Goal: Task Accomplishment & Management: Complete application form

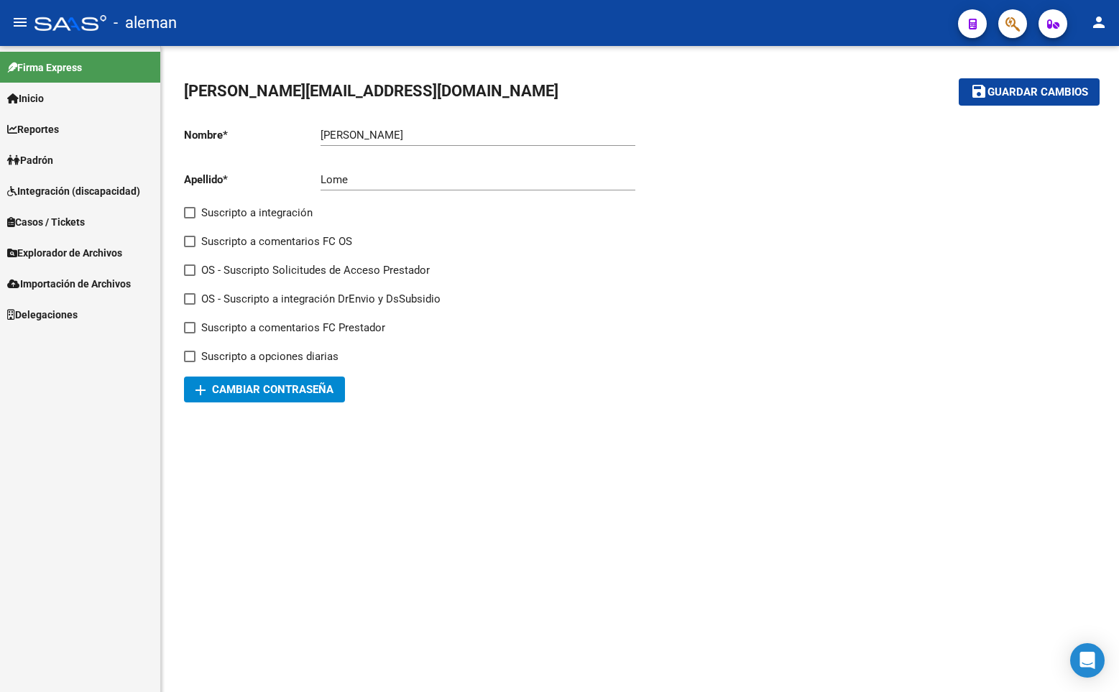
click at [75, 253] on span "Explorador de Archivos" at bounding box center [64, 253] width 115 height 16
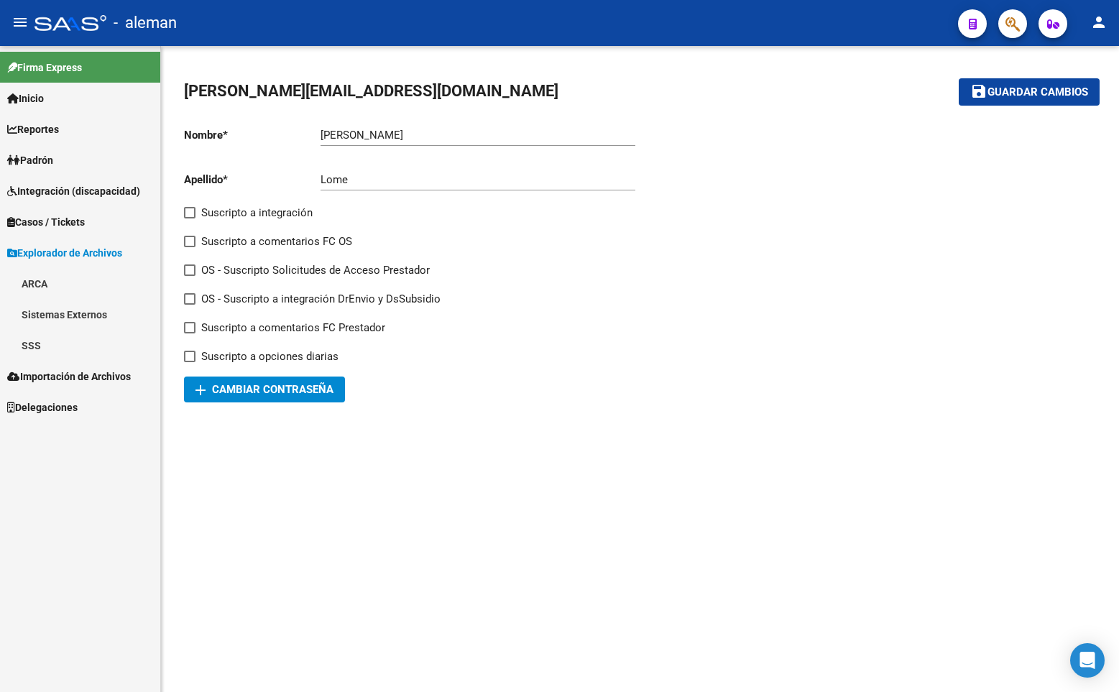
click at [37, 338] on link "SSS" at bounding box center [80, 345] width 160 height 31
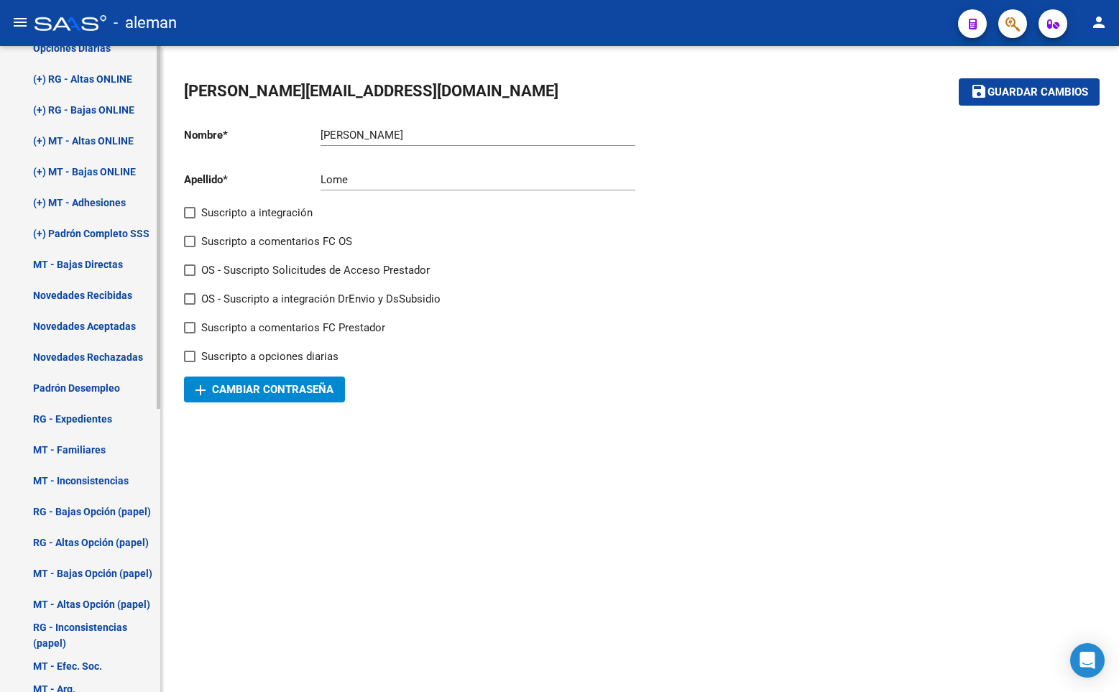
scroll to position [503, 0]
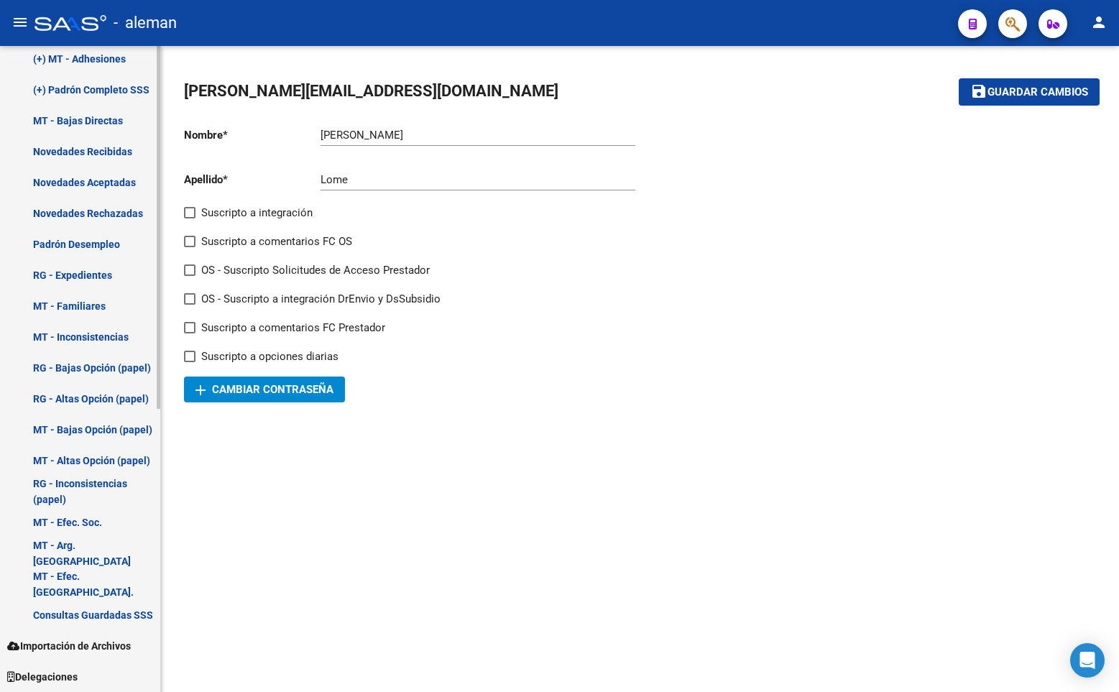
click at [75, 242] on link "Padrón Desempleo" at bounding box center [80, 244] width 160 height 31
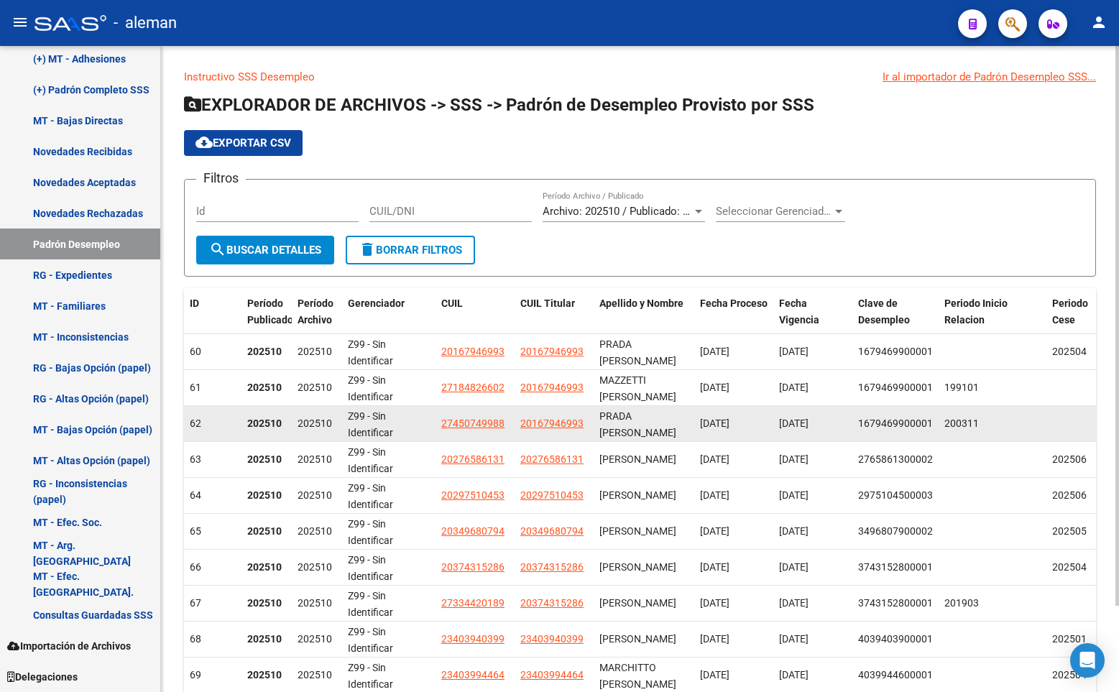
scroll to position [99, 0]
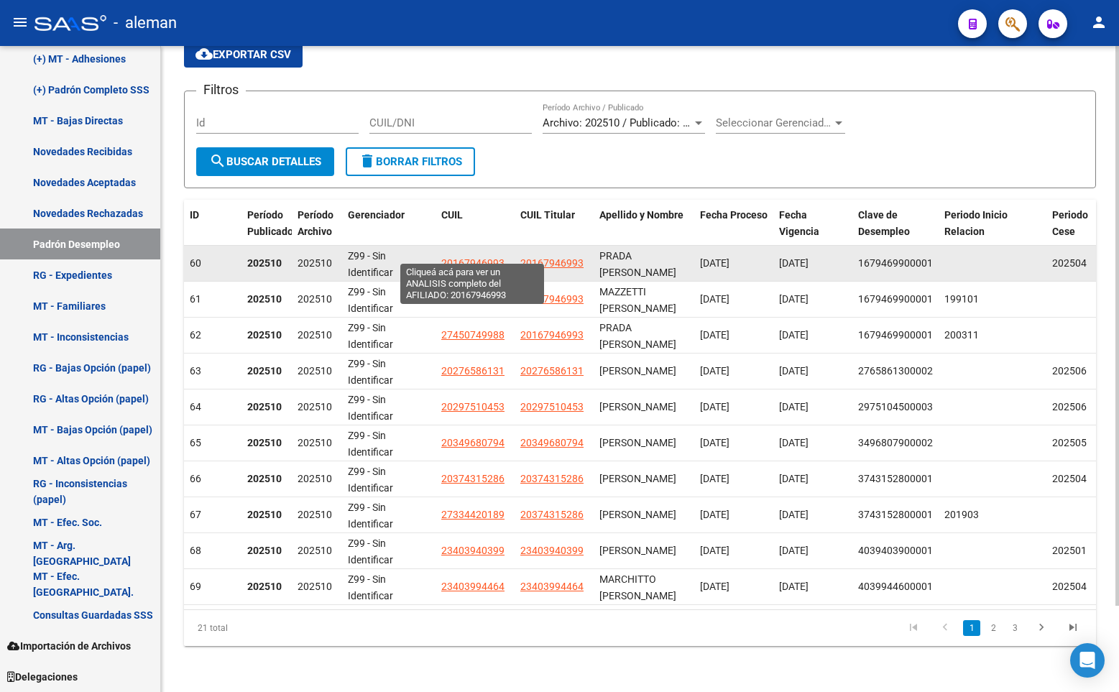
click at [477, 257] on span "20167946993" at bounding box center [472, 263] width 63 height 12
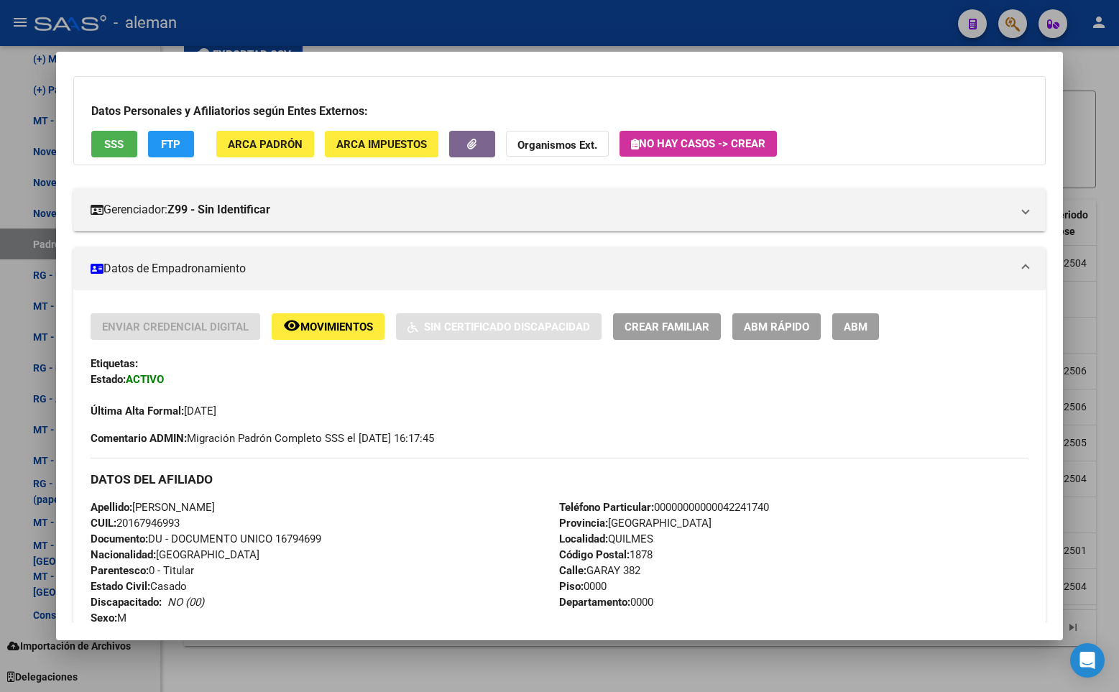
scroll to position [0, 0]
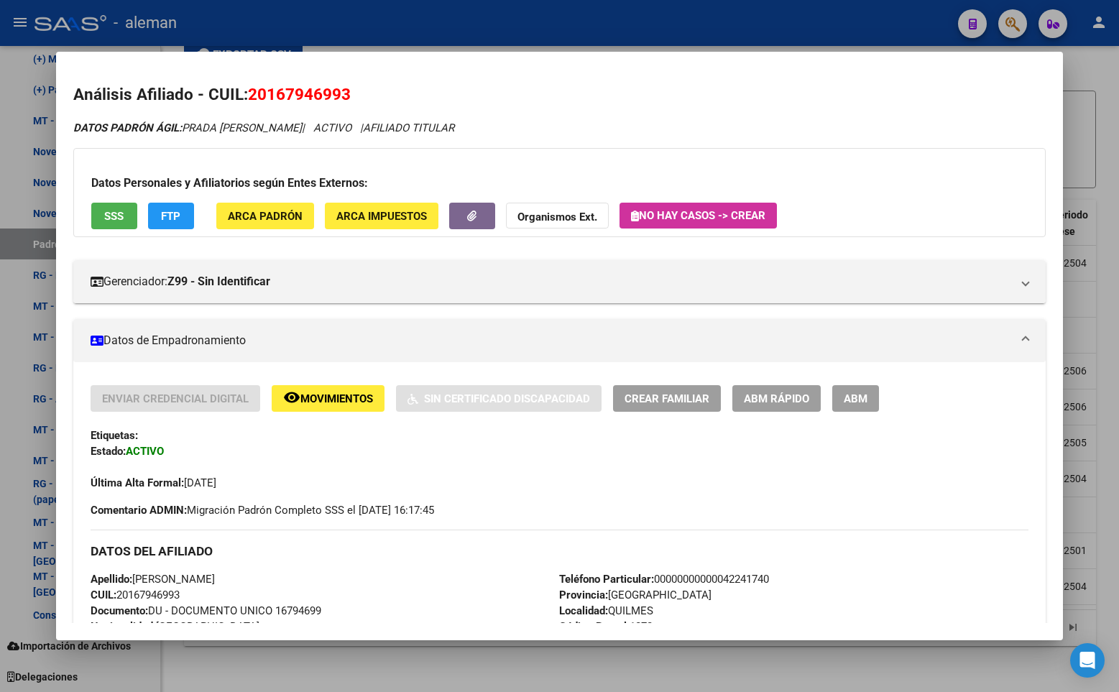
click at [1086, 108] on div at bounding box center [559, 346] width 1119 height 692
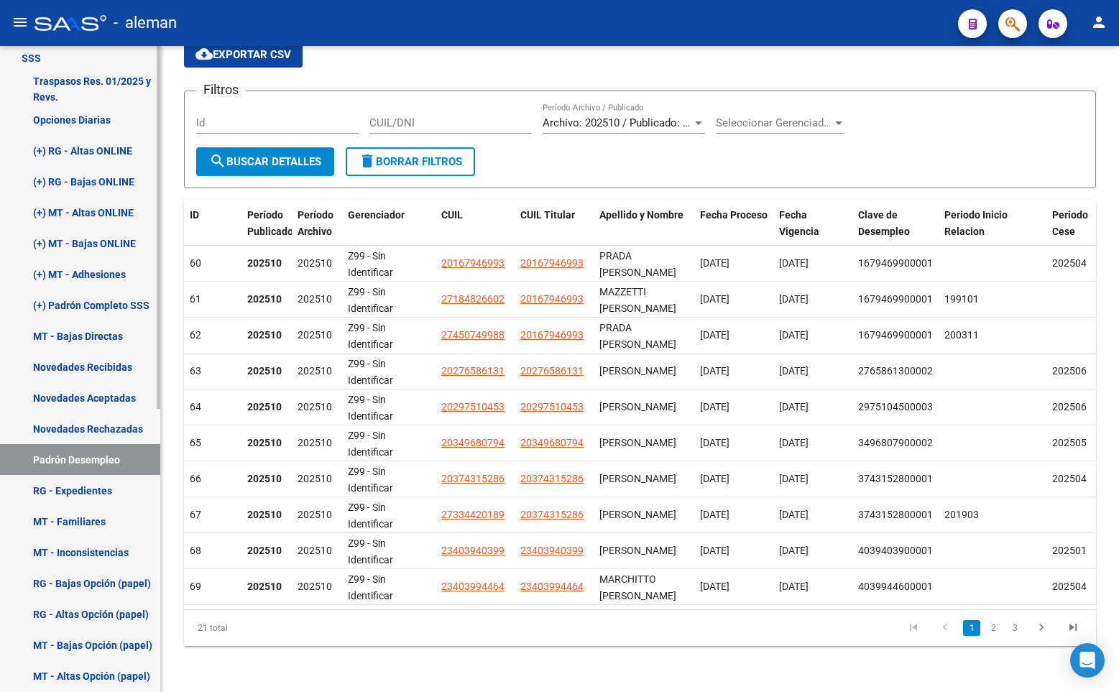
scroll to position [216, 0]
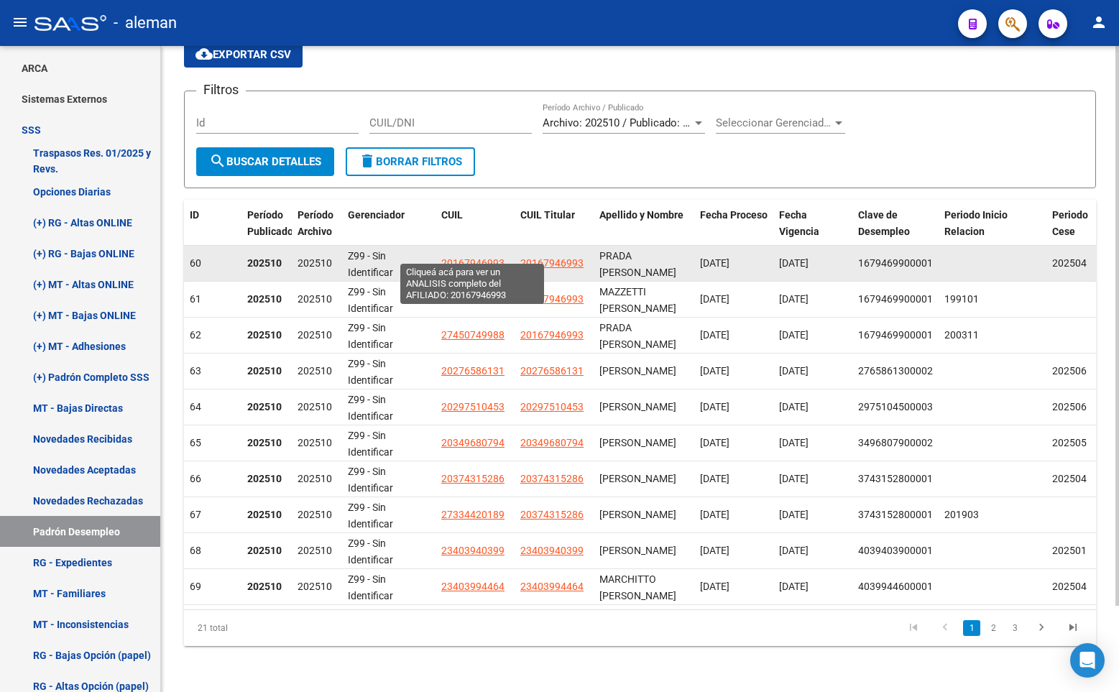
click at [481, 257] on span "20167946993" at bounding box center [472, 263] width 63 height 12
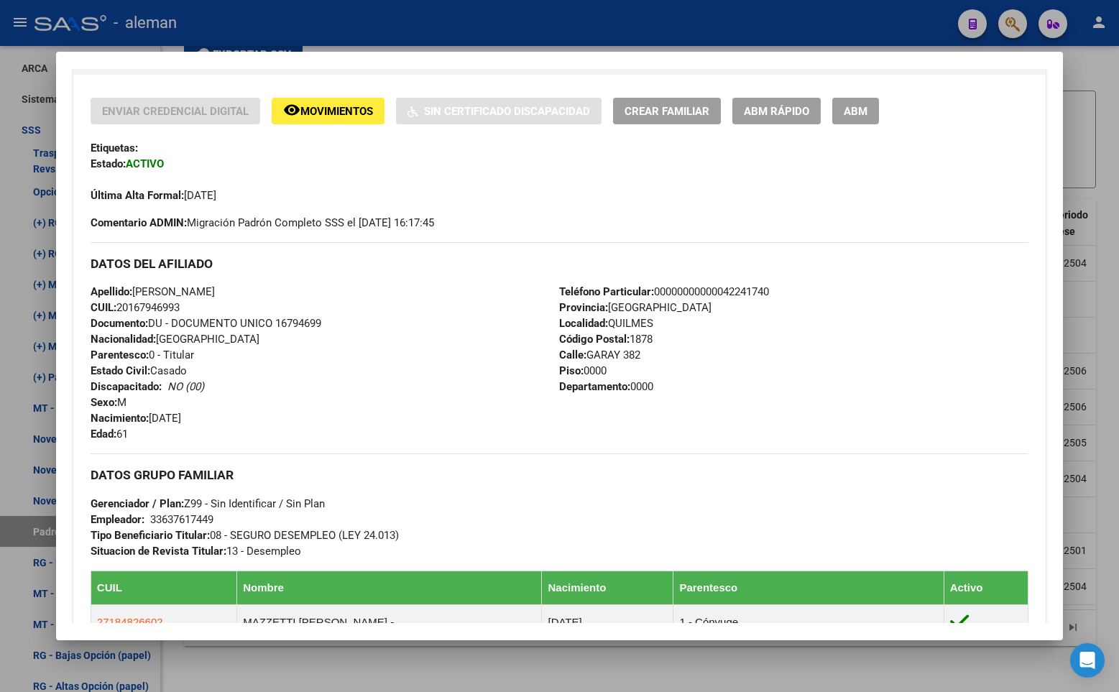
scroll to position [431, 0]
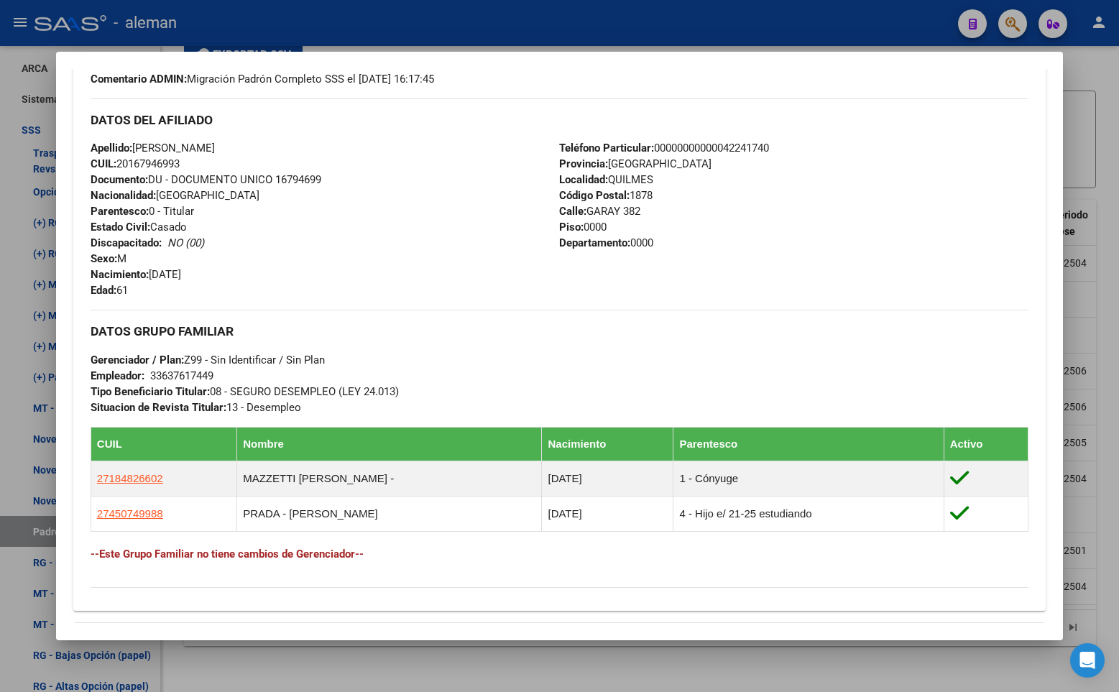
click at [1103, 400] on div at bounding box center [559, 346] width 1119 height 692
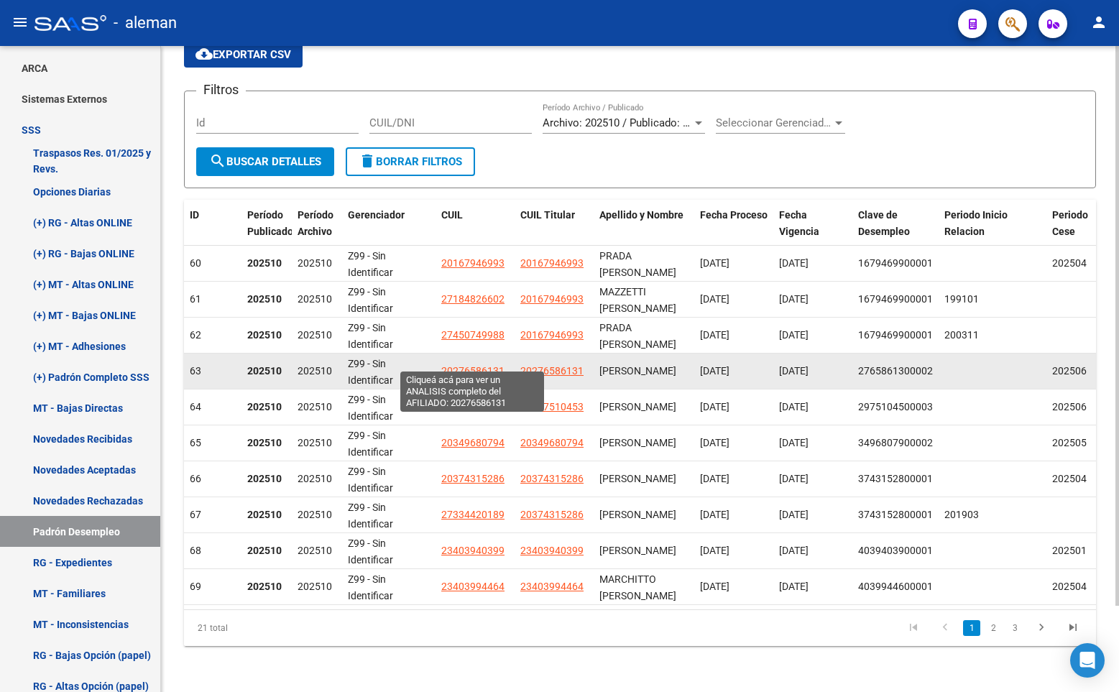
click at [481, 365] on span "20276586131" at bounding box center [472, 371] width 63 height 12
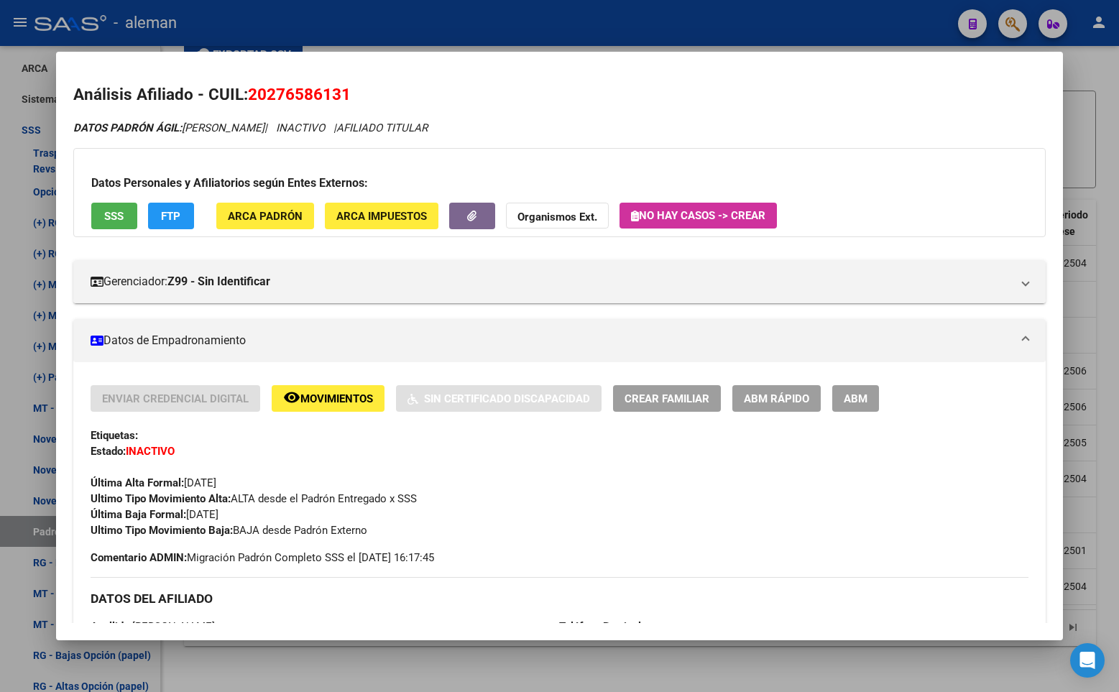
click at [1111, 376] on div at bounding box center [559, 346] width 1119 height 692
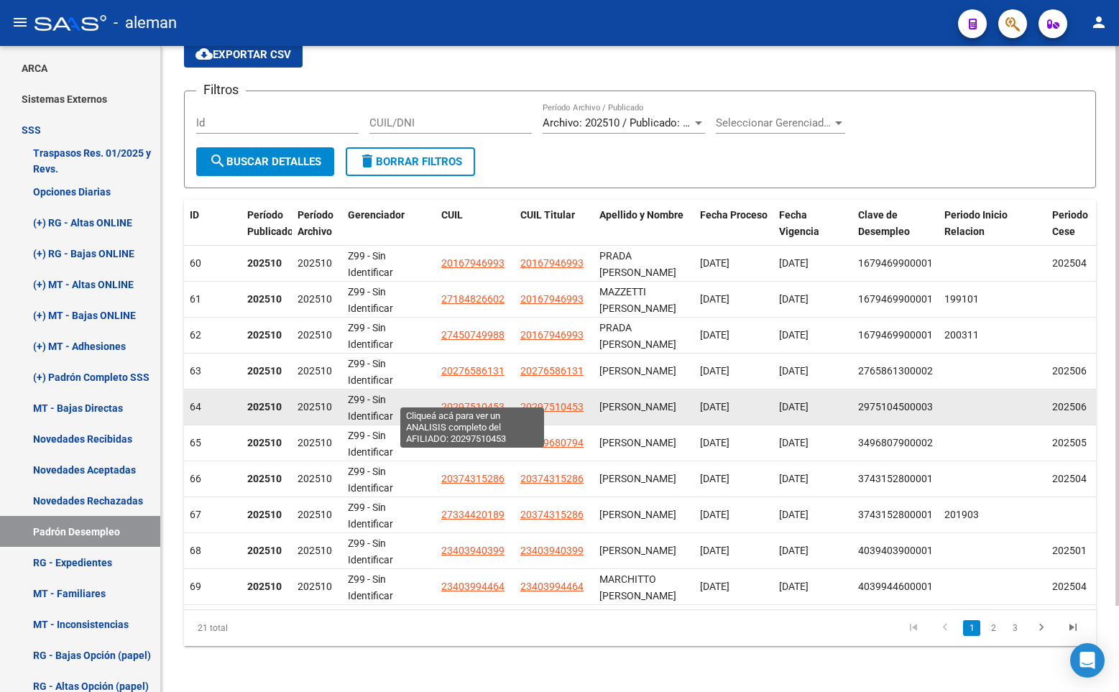
click at [477, 401] on span "20297510453" at bounding box center [472, 407] width 63 height 12
type textarea "20297510453"
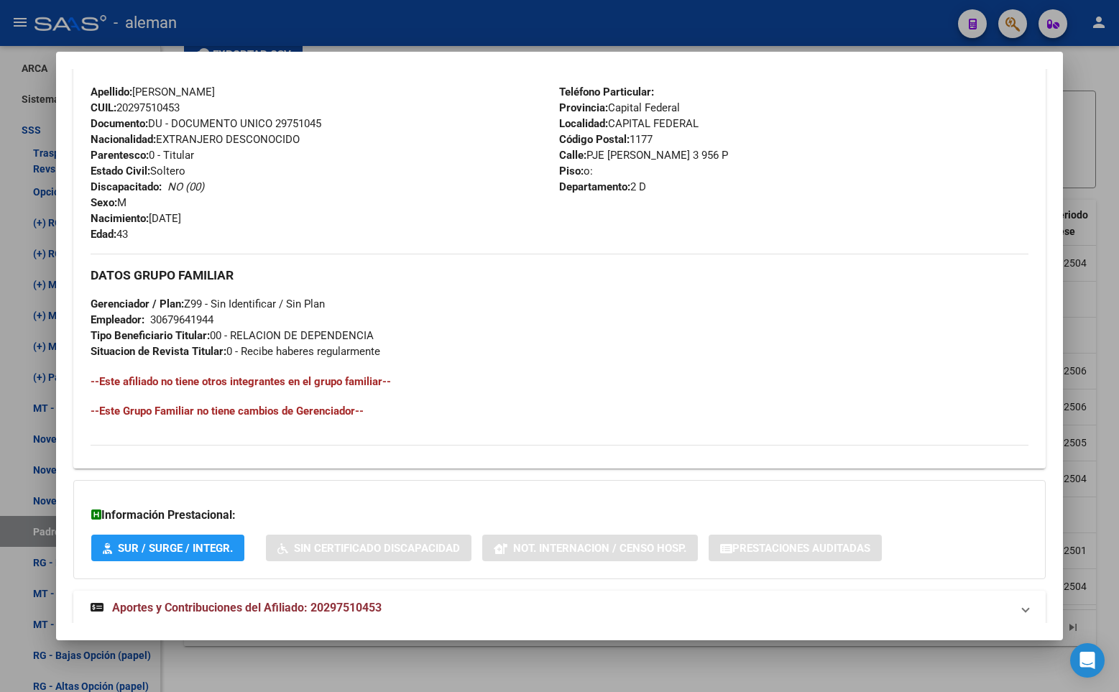
scroll to position [538, 0]
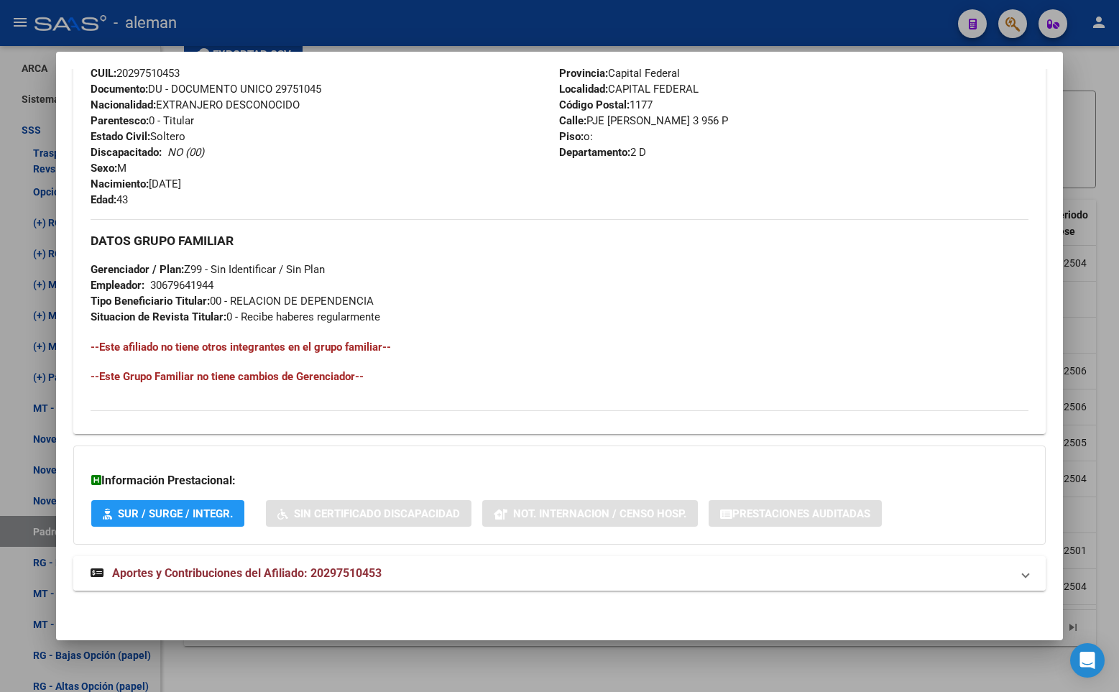
click at [334, 572] on span "Aportes y Contribuciones del Afiliado: 20297510453" at bounding box center [247, 573] width 270 height 14
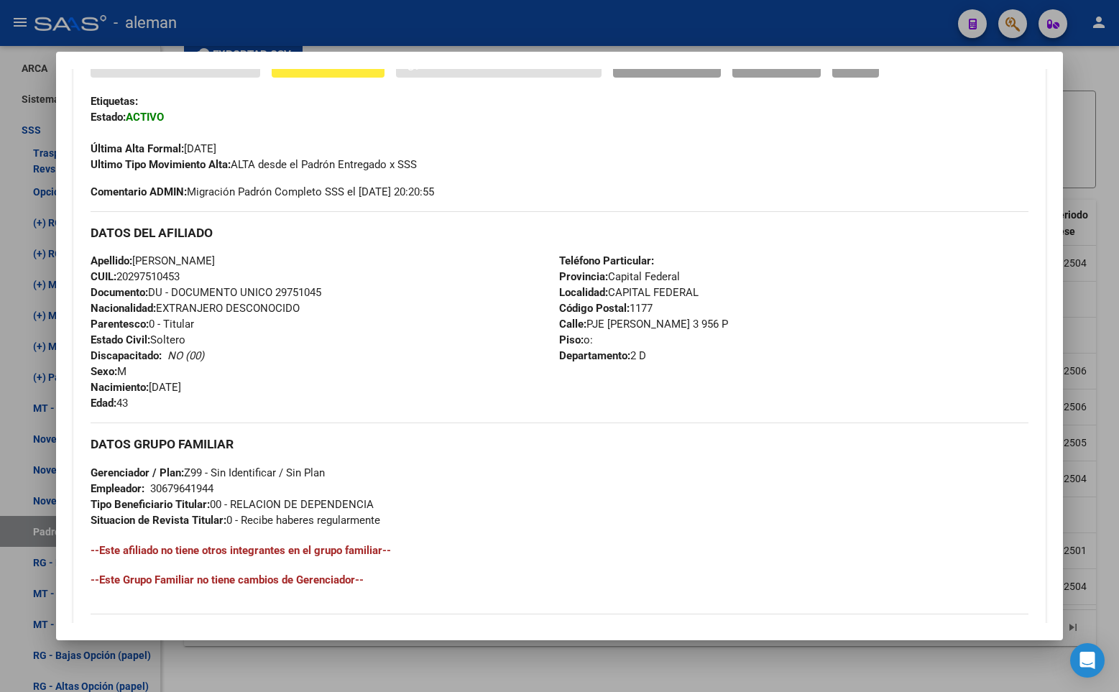
scroll to position [262, 0]
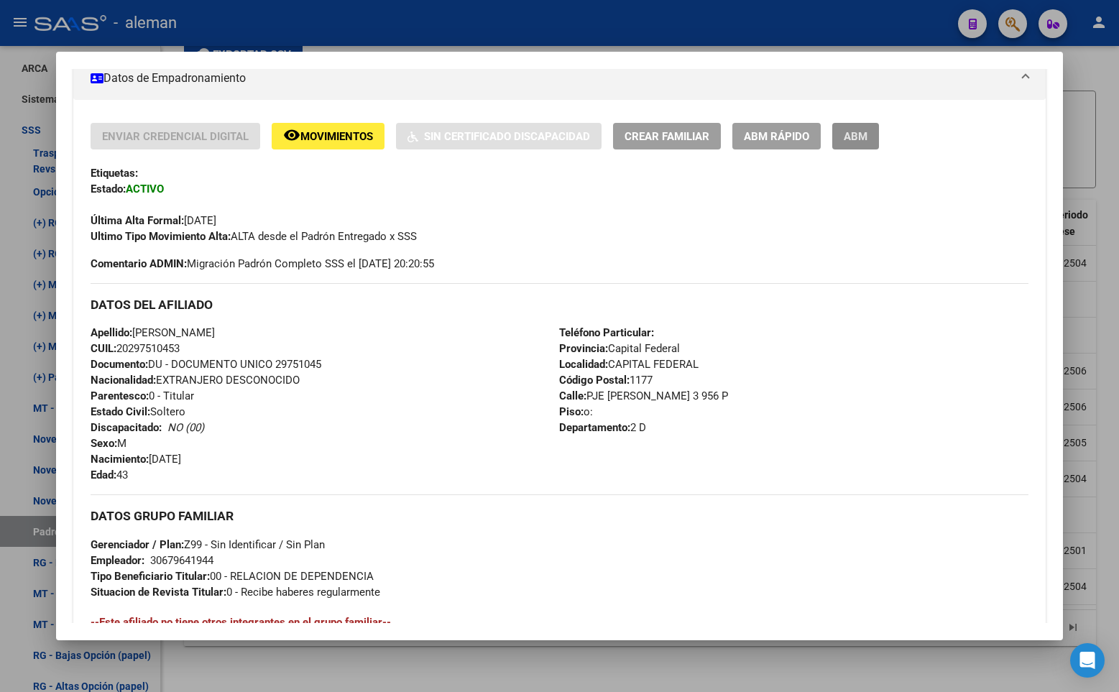
click at [862, 135] on span "ABM" at bounding box center [856, 136] width 24 height 13
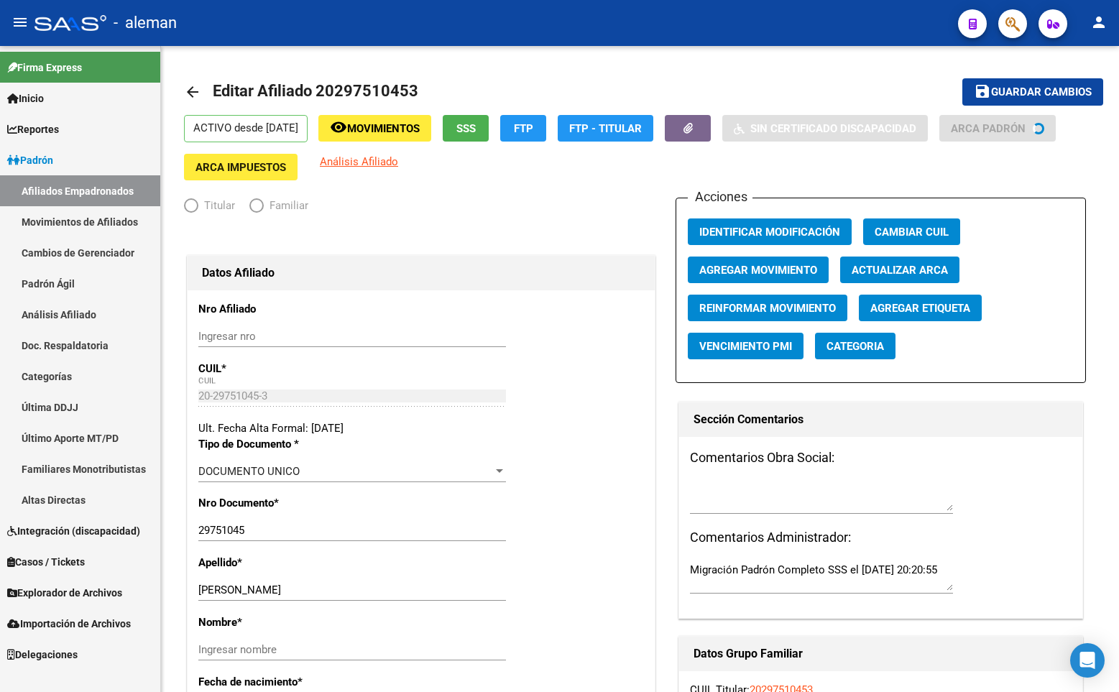
radio input "true"
type input "30-67964194-4"
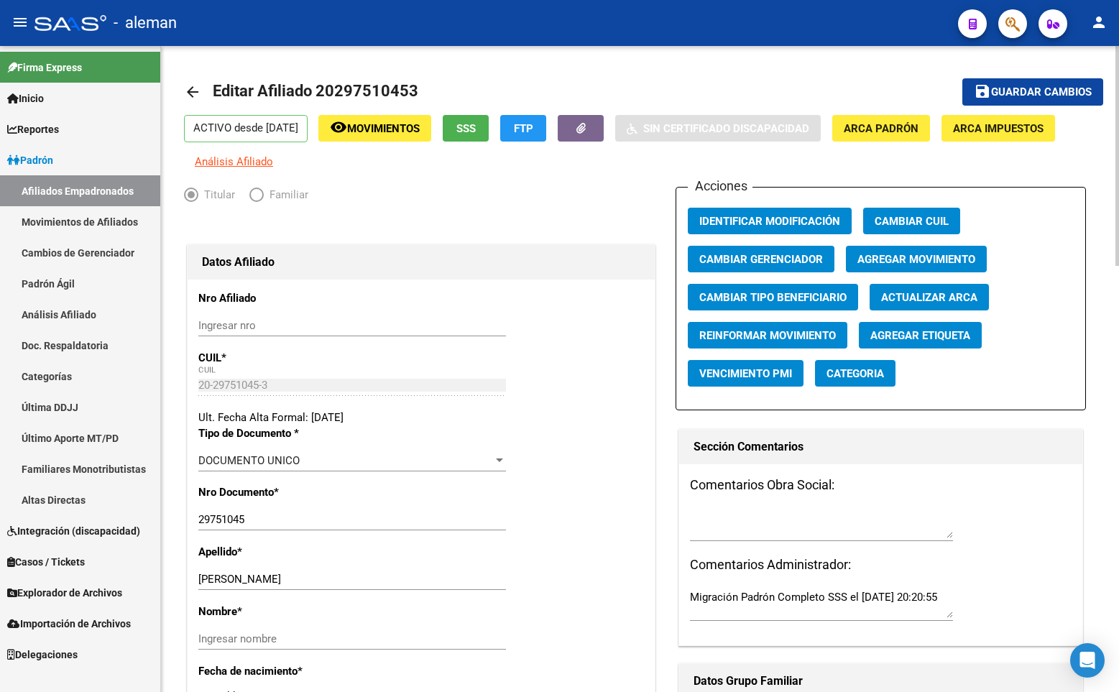
scroll to position [72, 0]
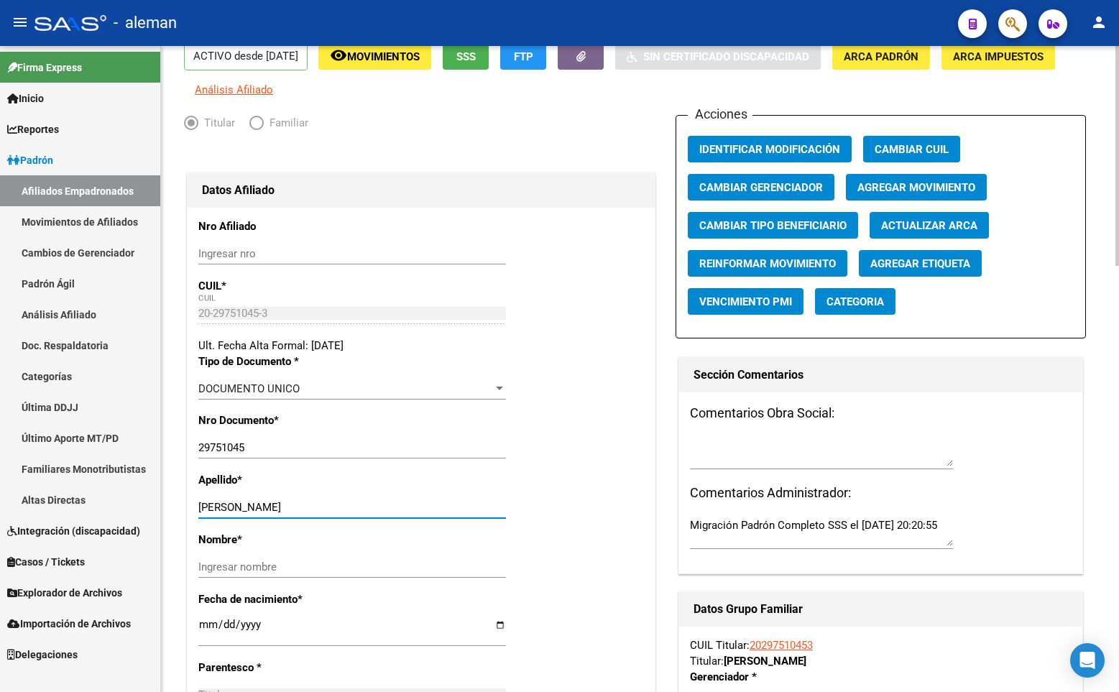
drag, startPoint x: 244, startPoint y: 502, endPoint x: 298, endPoint y: 503, distance: 53.2
click at [298, 503] on input "[PERSON_NAME]" at bounding box center [352, 507] width 308 height 13
type input "LAVALLE"
click at [292, 566] on input "Ingresar nombre" at bounding box center [352, 567] width 308 height 13
paste input "SANTIAGO"
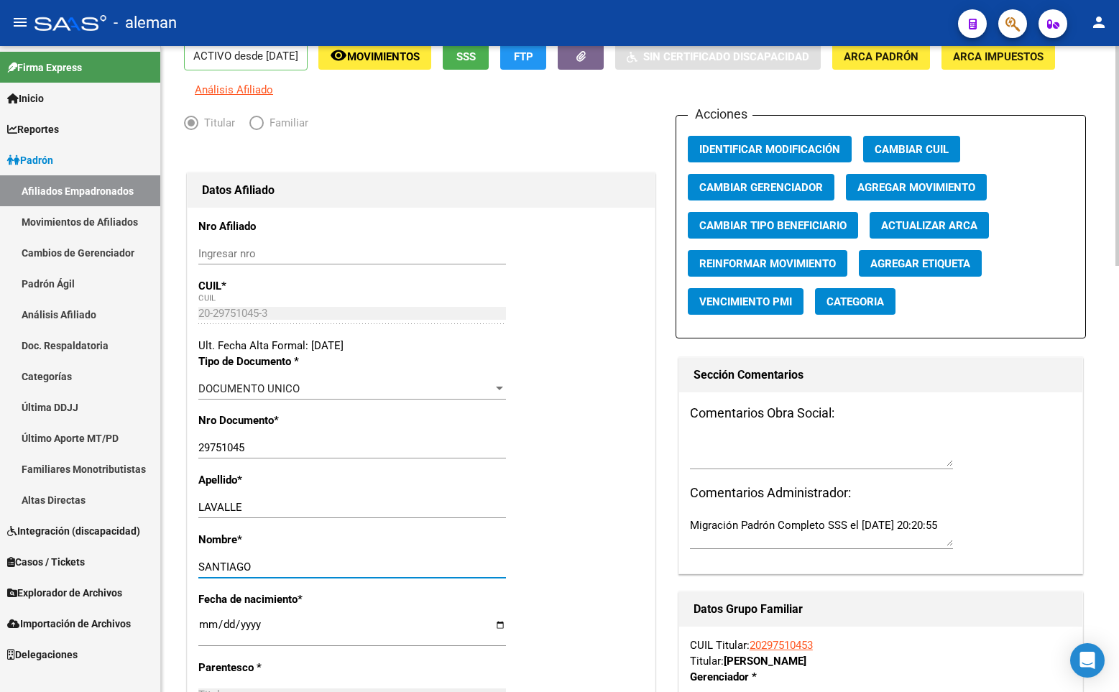
type input "SANTIAGO"
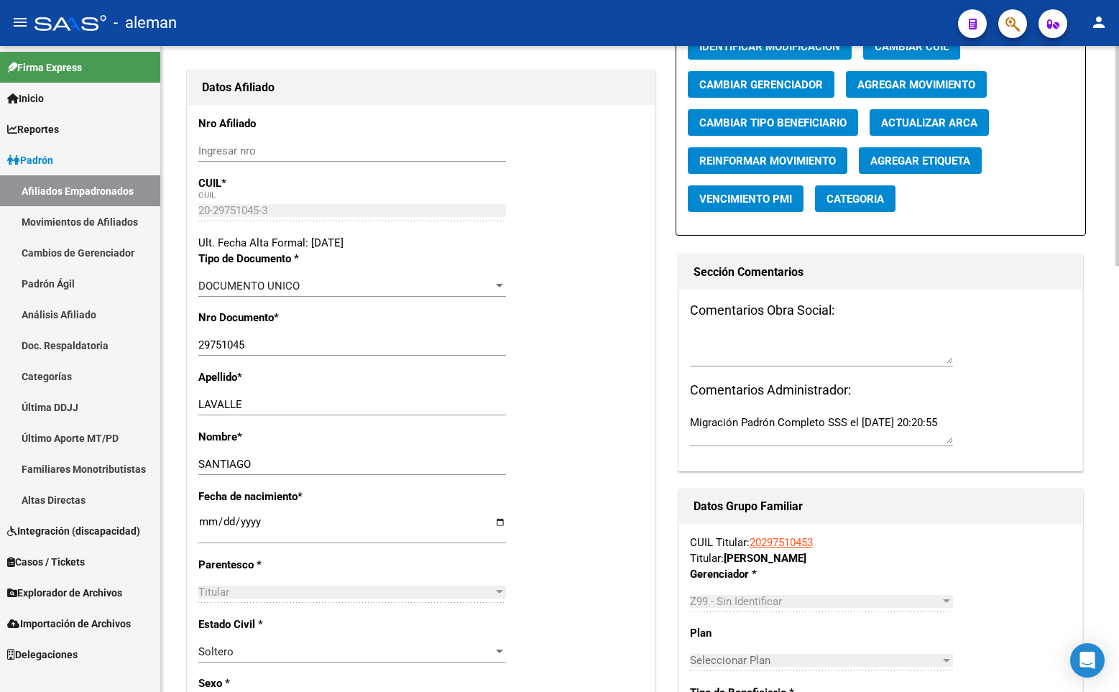
scroll to position [0, 0]
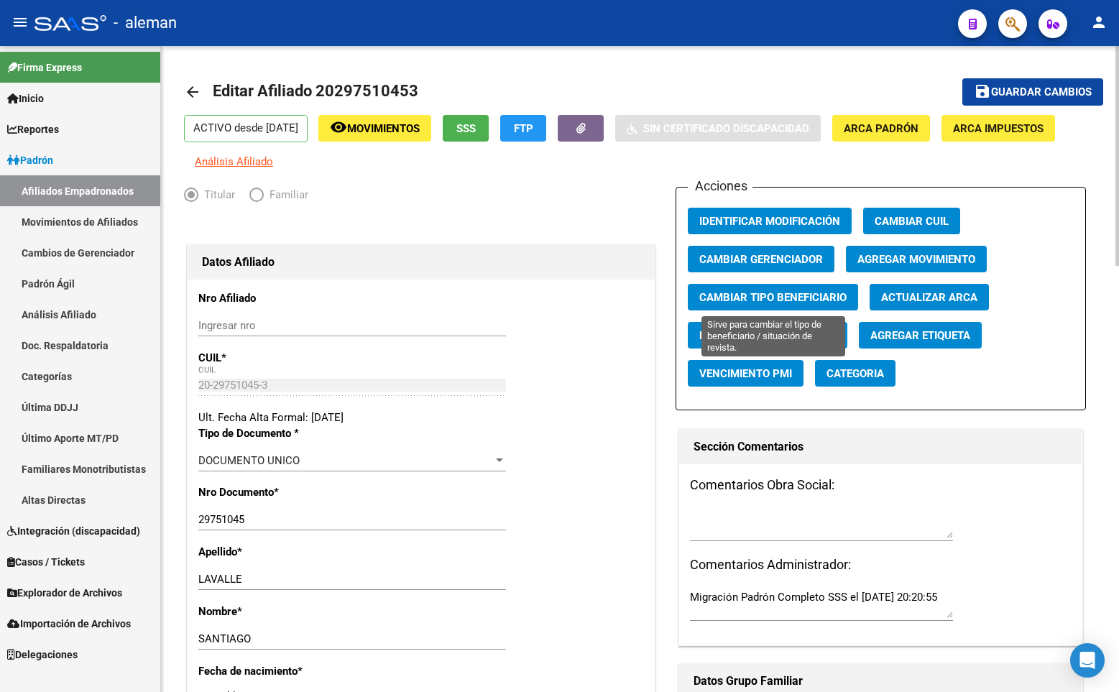
click at [758, 299] on span "Cambiar Tipo Beneficiario" at bounding box center [772, 297] width 147 height 13
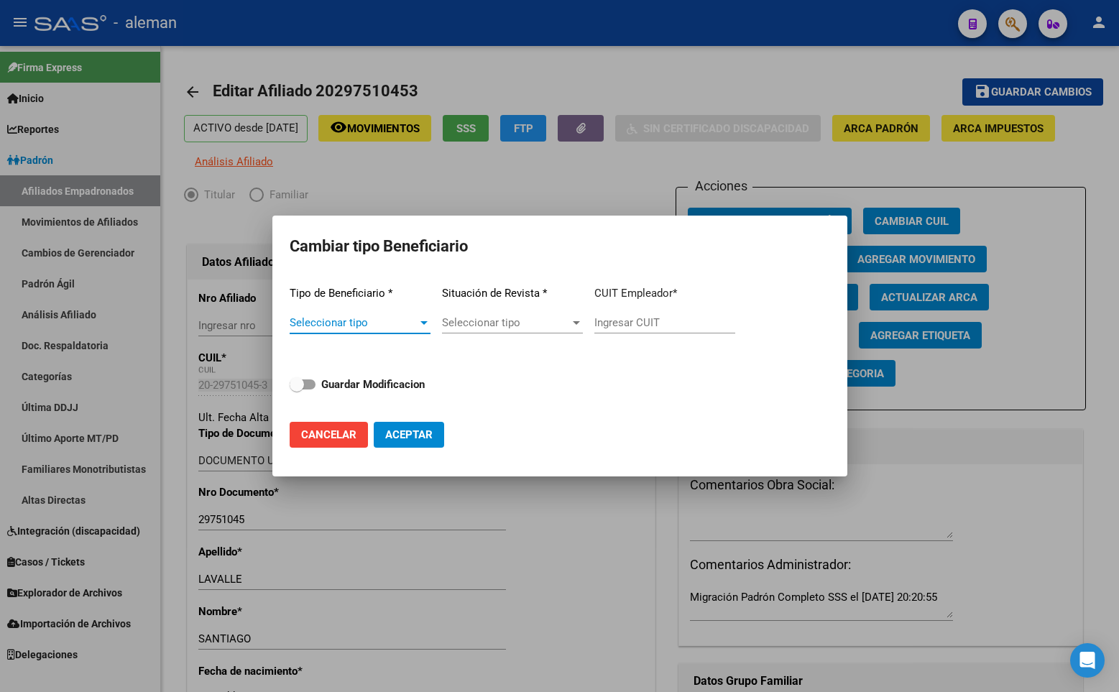
click at [418, 320] on div at bounding box center [424, 323] width 13 height 12
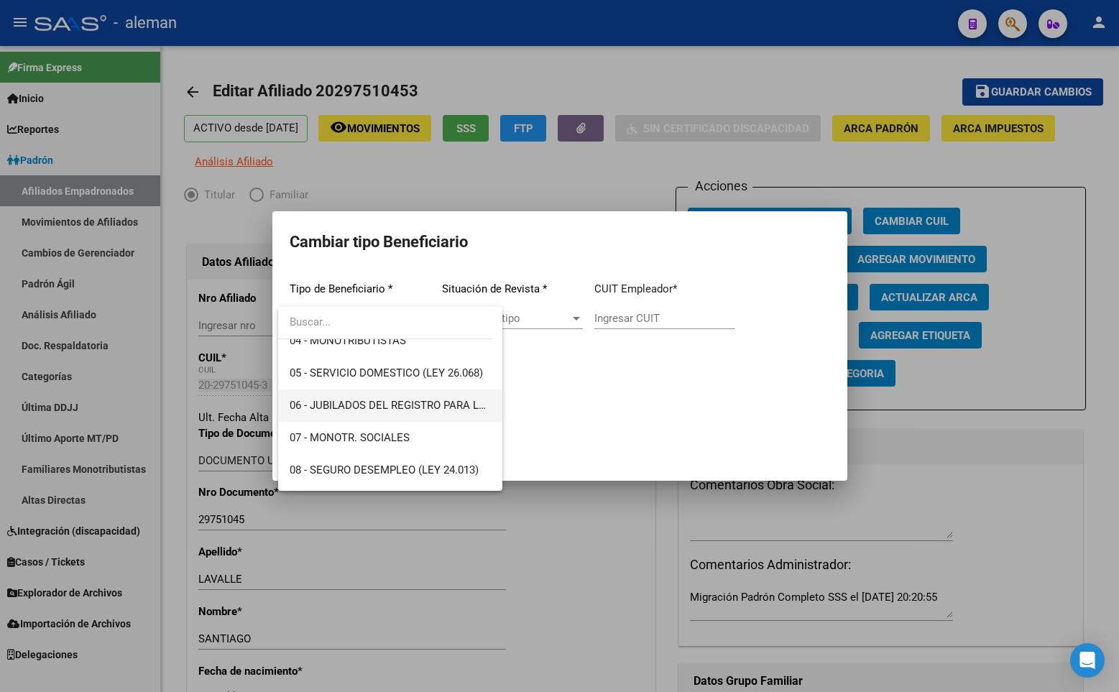
scroll to position [216, 0]
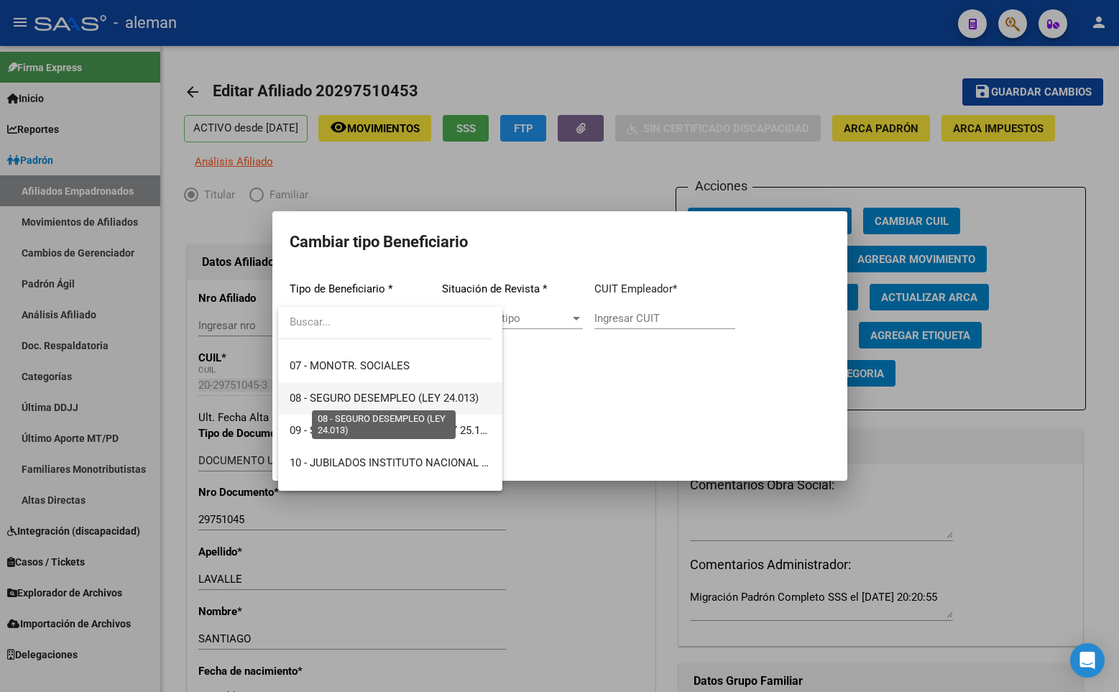
click at [429, 397] on span "08 - SEGURO DESEMPLEO (LEY 24.013)" at bounding box center [384, 398] width 189 height 13
type input "33-63761744-9"
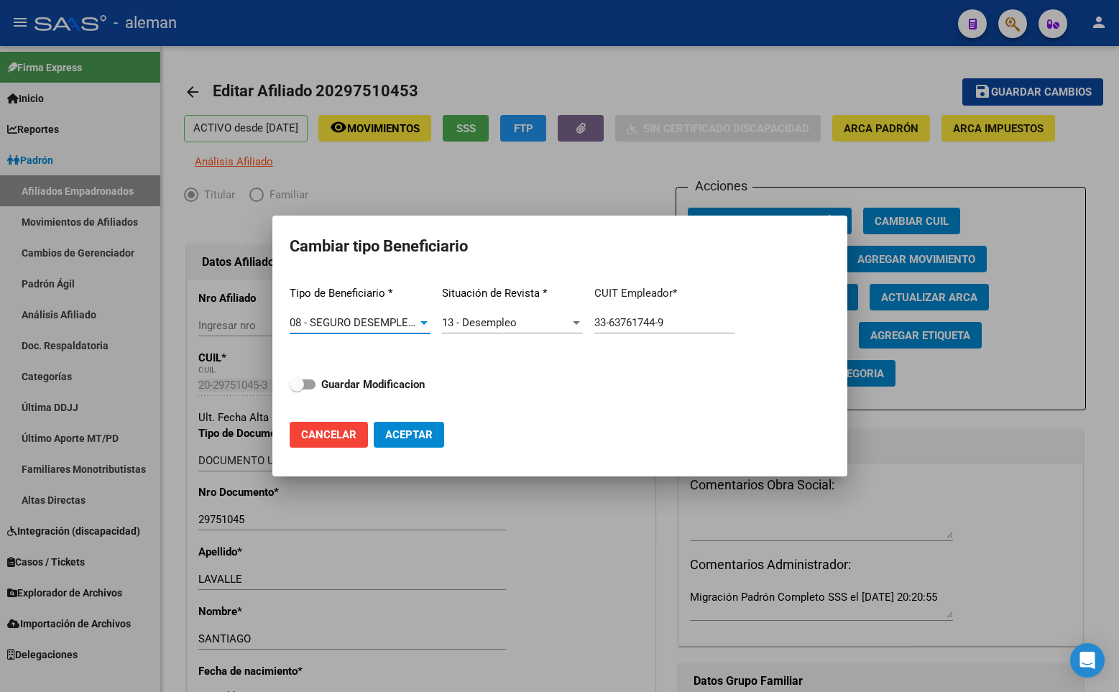
click at [308, 383] on span at bounding box center [303, 385] width 26 height 10
click at [297, 390] on input "Guardar Modificacion" at bounding box center [296, 390] width 1 height 1
checkbox input "true"
click at [411, 431] on span "Aceptar" at bounding box center [408, 434] width 47 height 13
type input "33-63761744-9"
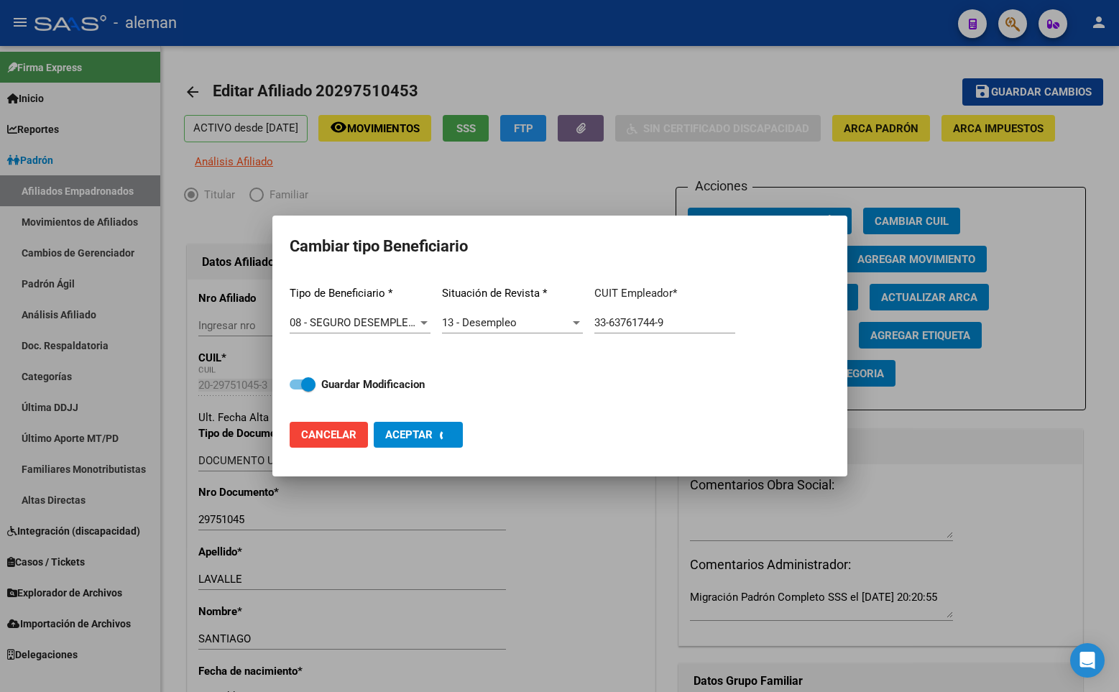
checkbox input "false"
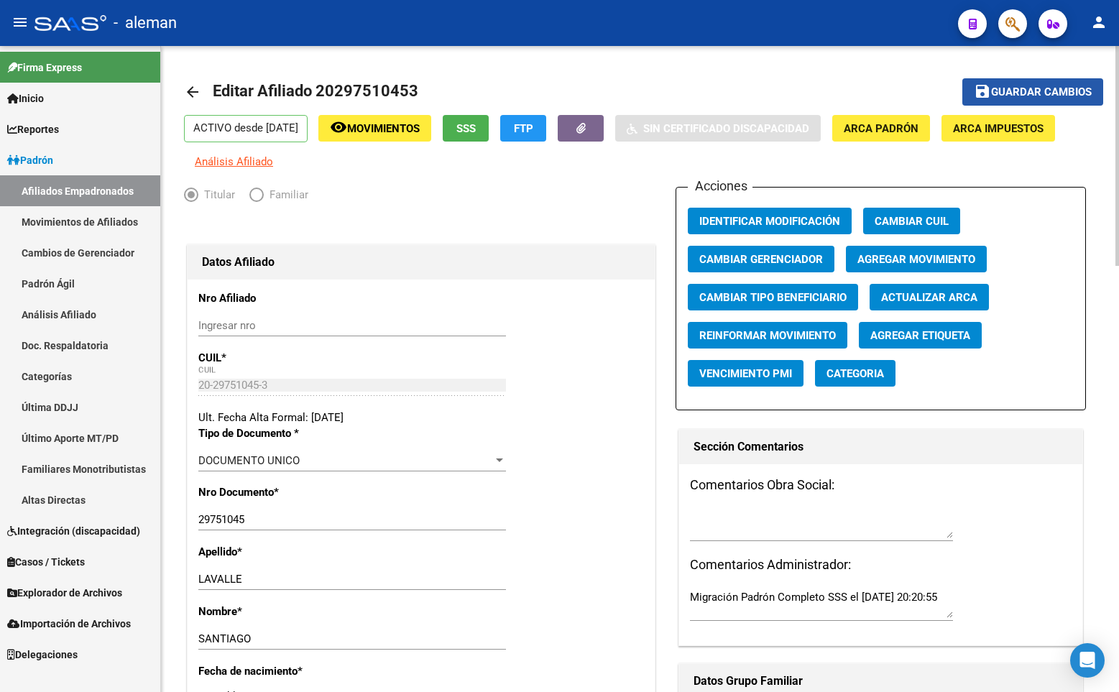
click at [1034, 91] on span "Guardar cambios" at bounding box center [1041, 92] width 101 height 13
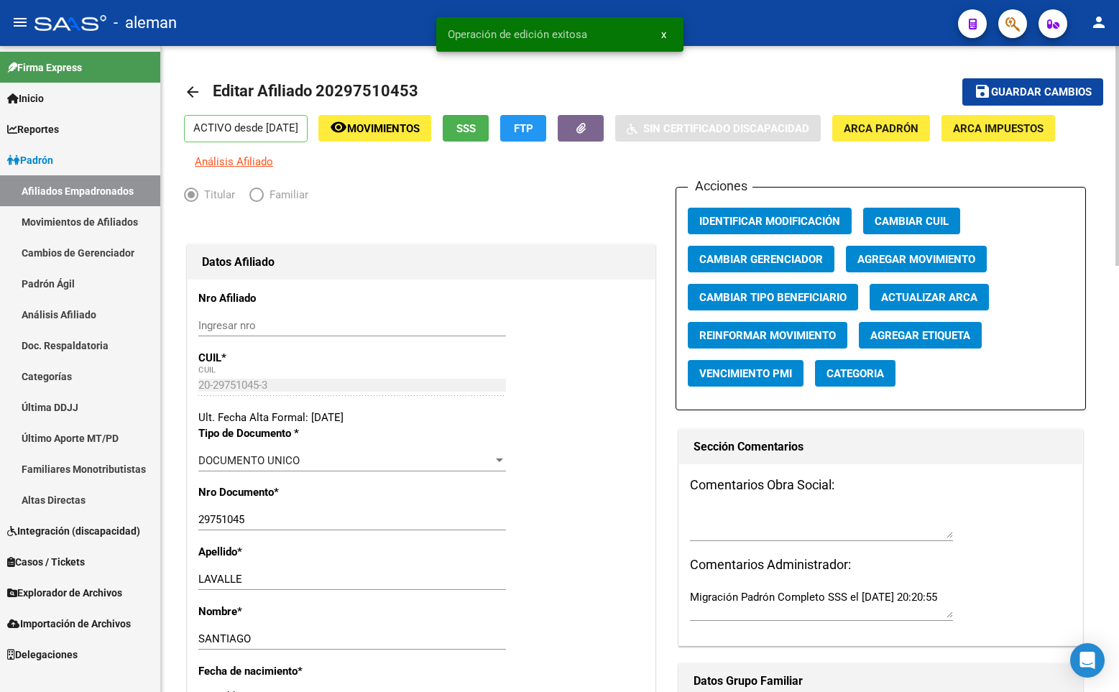
click at [193, 91] on mat-icon "arrow_back" at bounding box center [192, 91] width 17 height 17
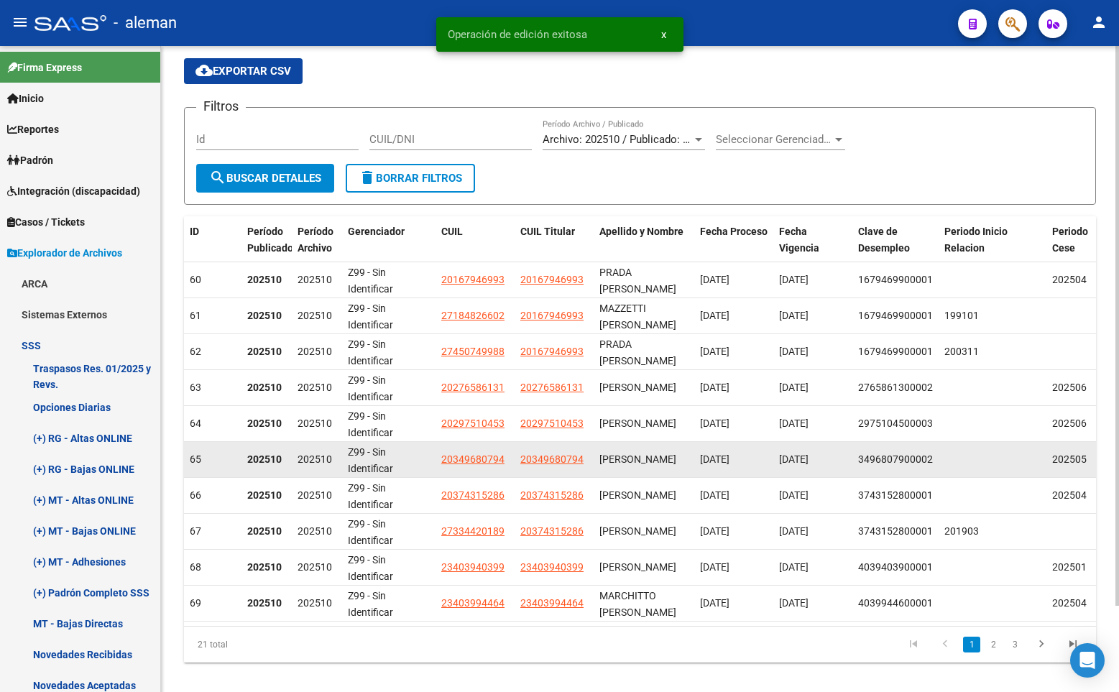
scroll to position [99, 0]
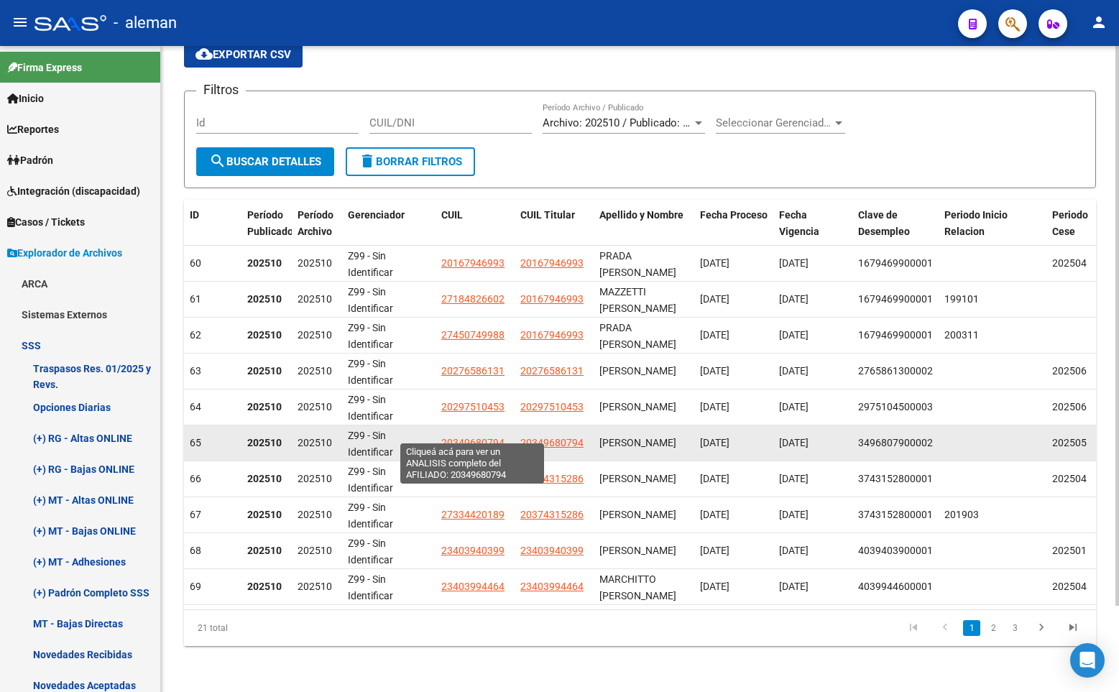
click at [476, 437] on span "20349680794" at bounding box center [472, 443] width 63 height 12
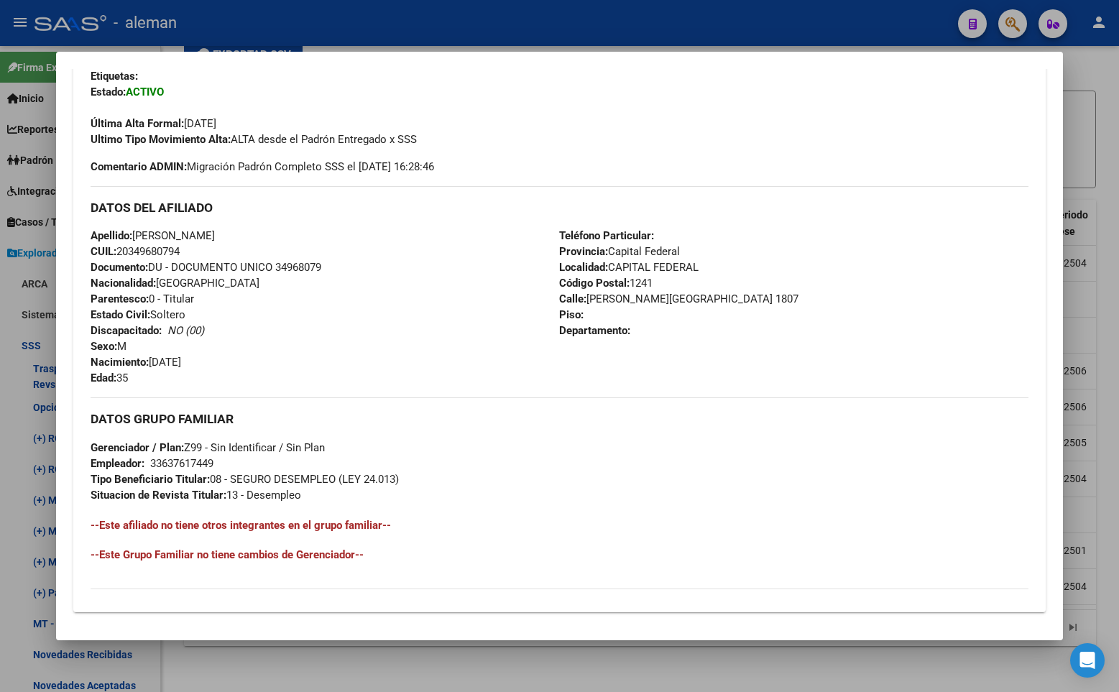
scroll to position [431, 0]
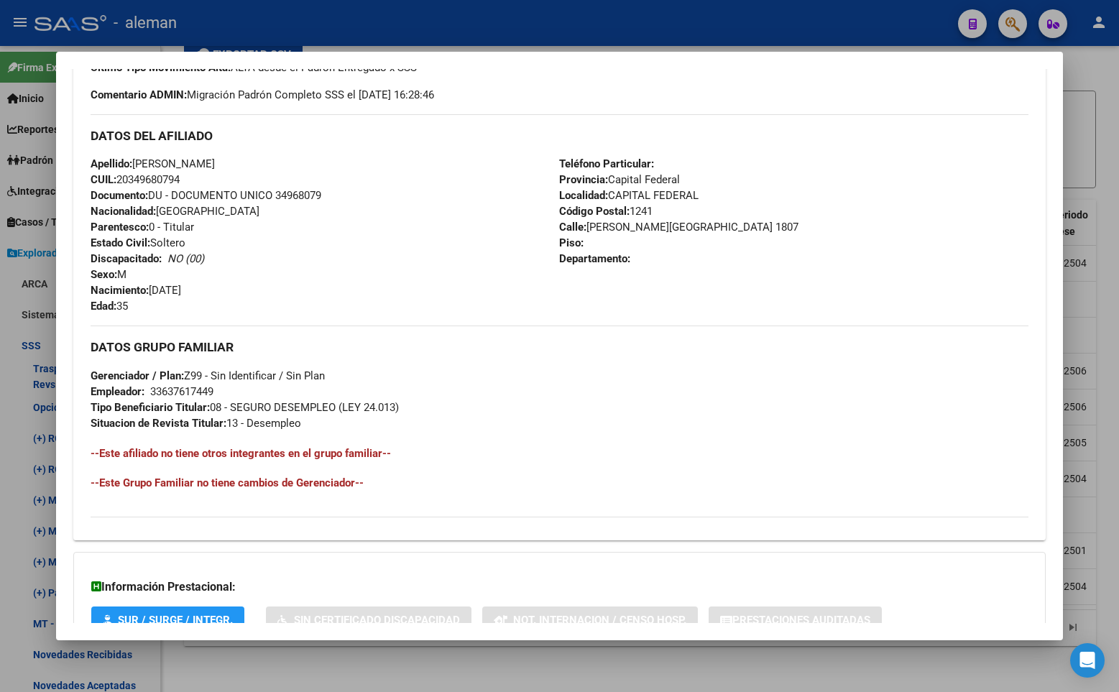
click at [1090, 331] on div at bounding box center [559, 346] width 1119 height 692
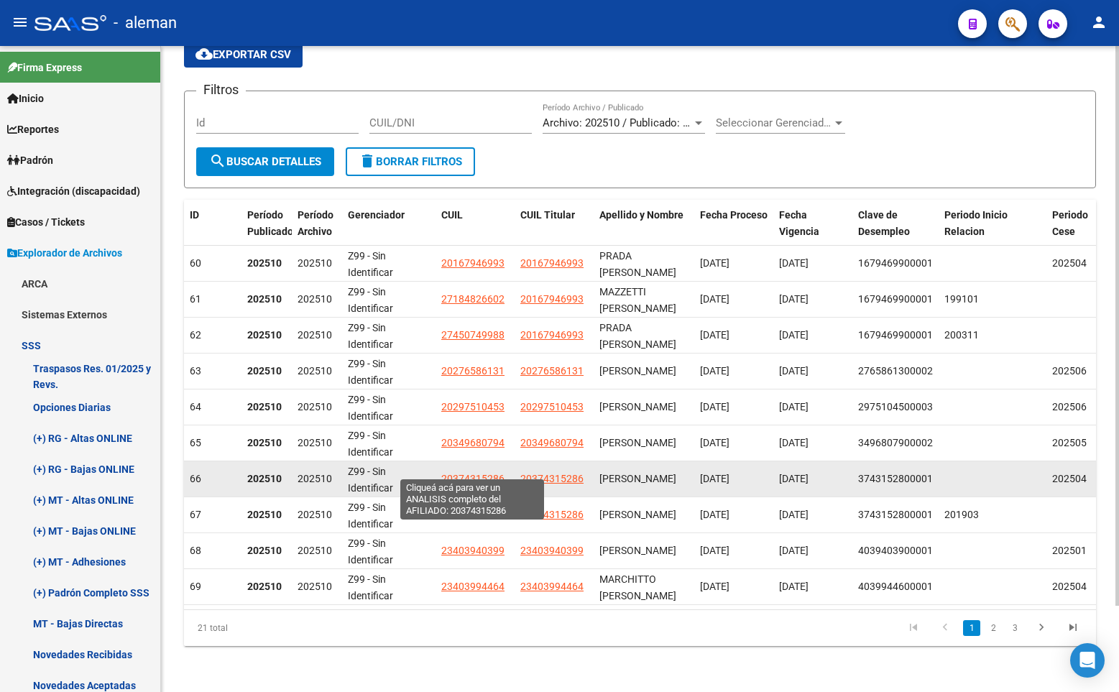
click at [474, 473] on span "20374315286" at bounding box center [472, 479] width 63 height 12
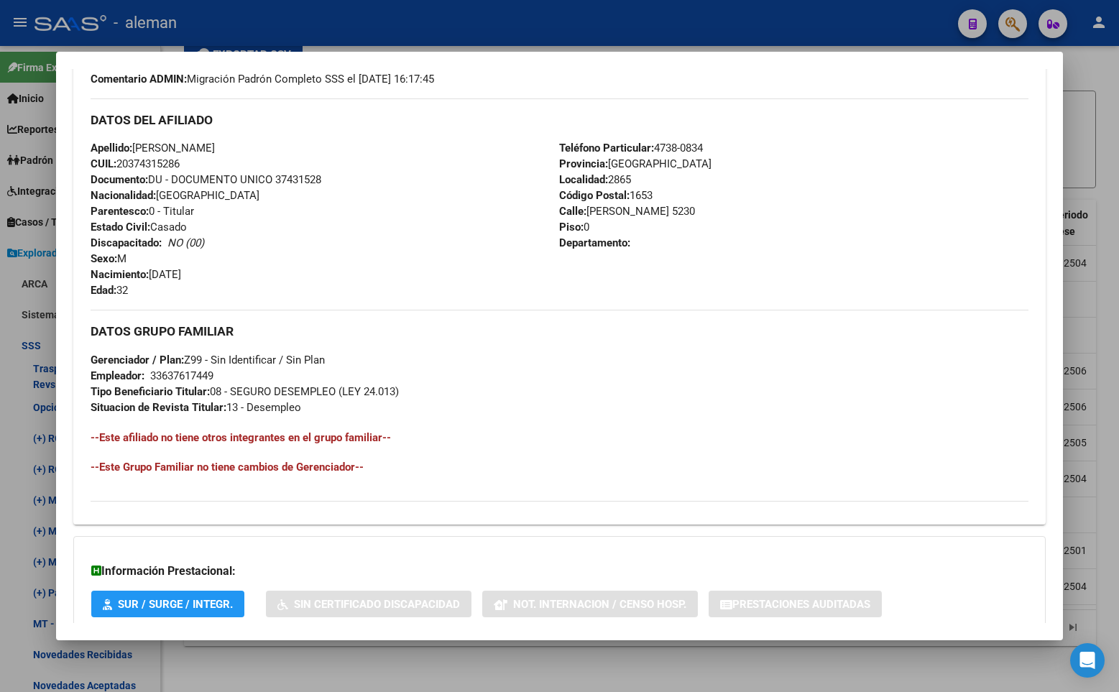
click at [1113, 374] on div at bounding box center [559, 346] width 1119 height 692
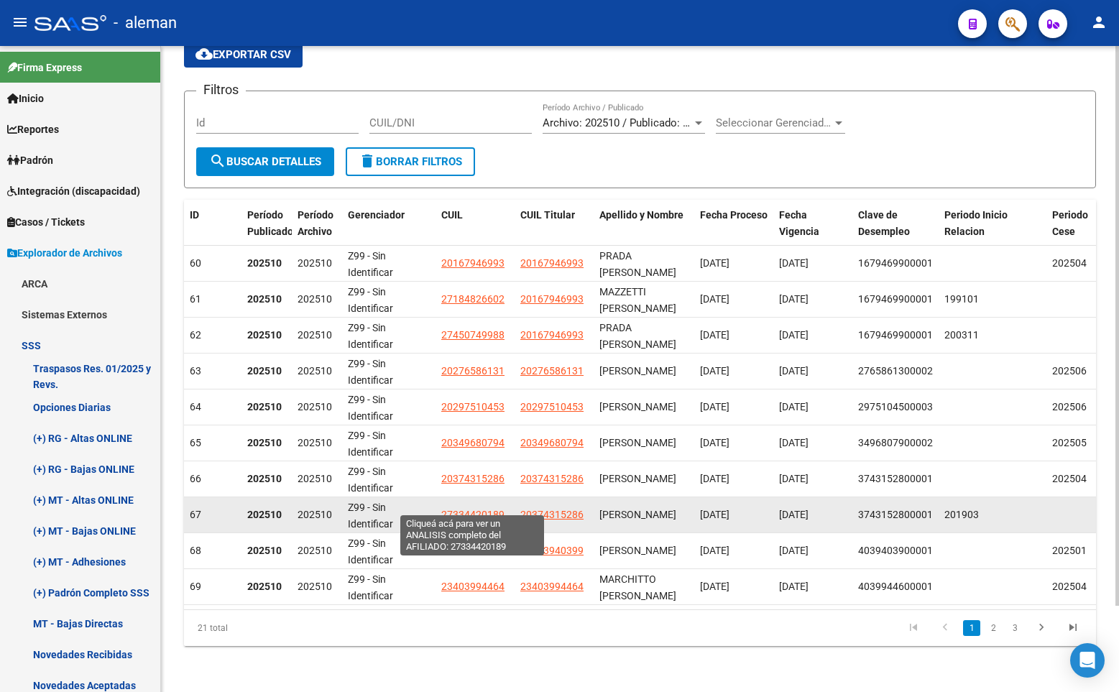
click at [480, 509] on span "27334420189" at bounding box center [472, 515] width 63 height 12
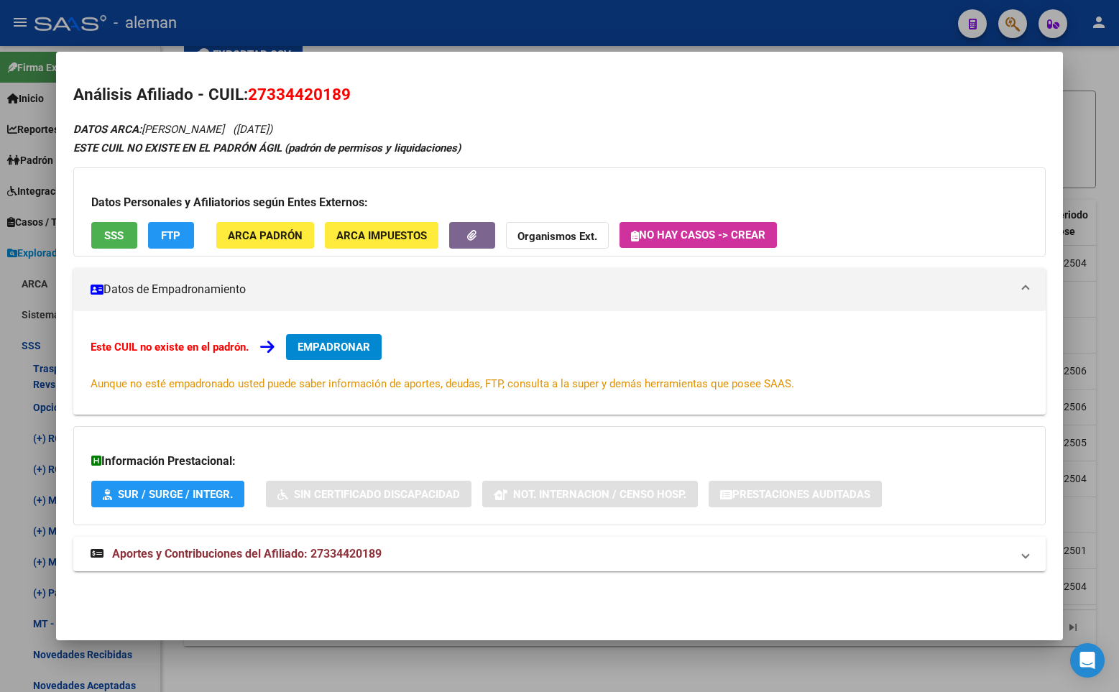
click at [1096, 319] on div at bounding box center [559, 346] width 1119 height 692
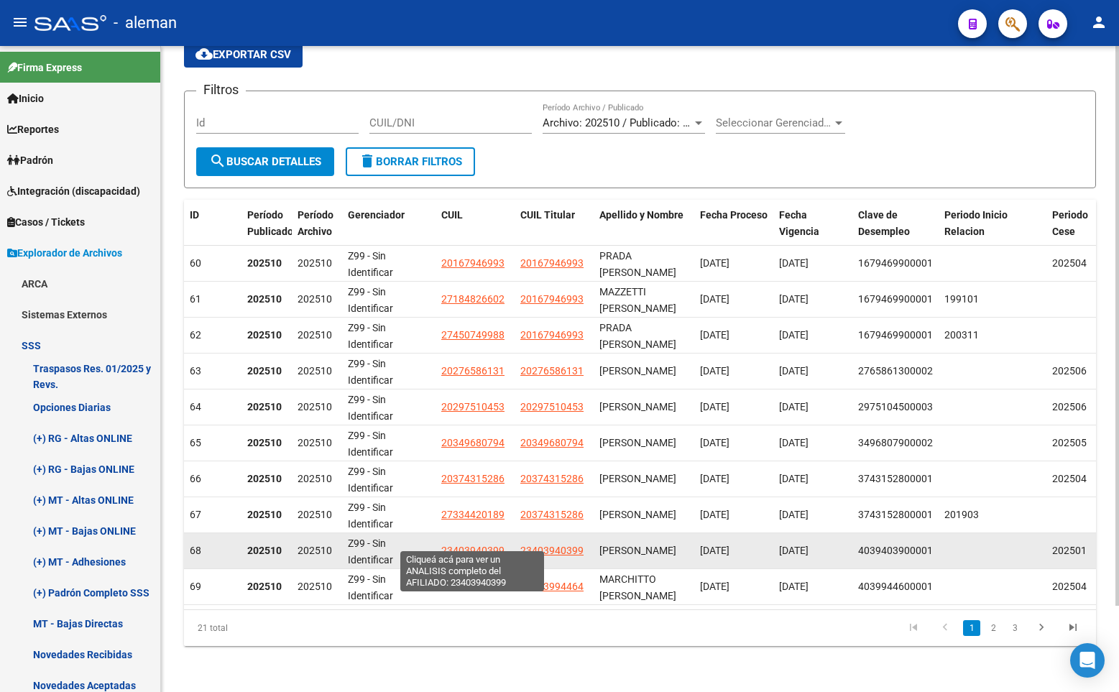
click at [492, 545] on span "23403940399" at bounding box center [472, 551] width 63 height 12
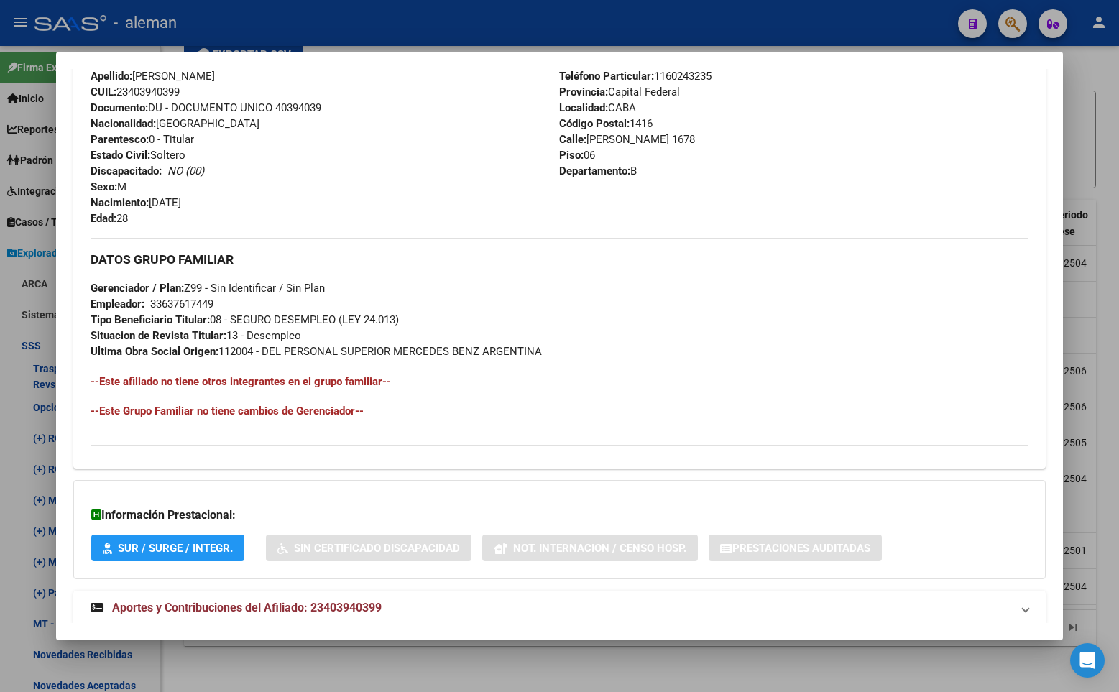
scroll to position [359, 0]
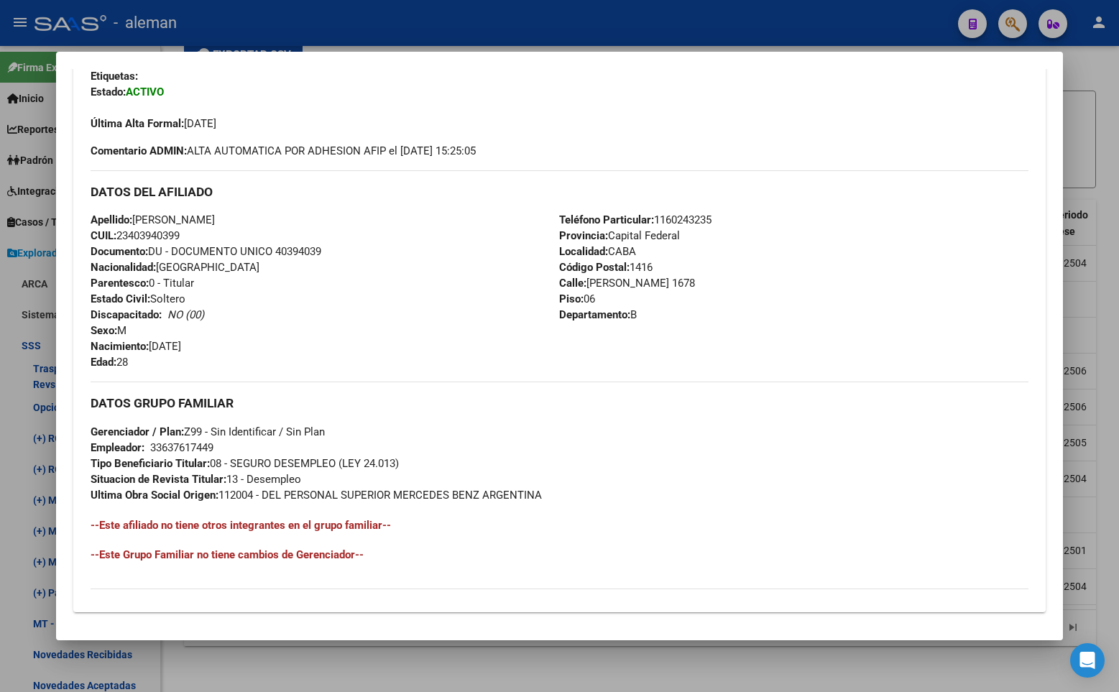
click at [1110, 313] on div at bounding box center [559, 346] width 1119 height 692
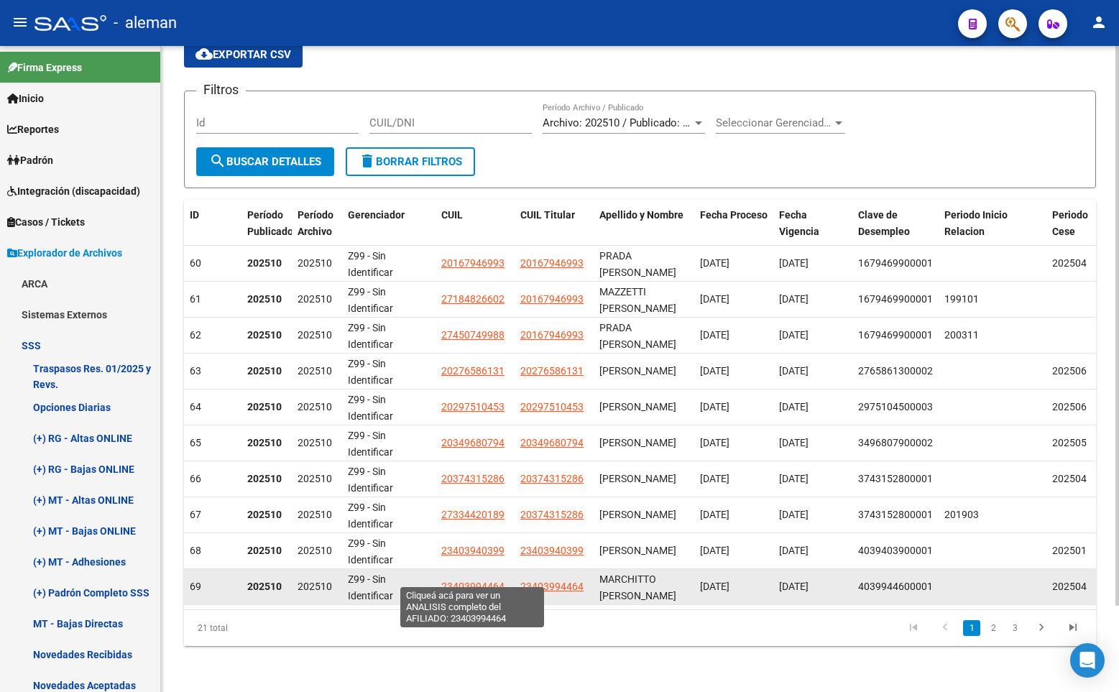
click at [470, 581] on span "23403994464" at bounding box center [472, 587] width 63 height 12
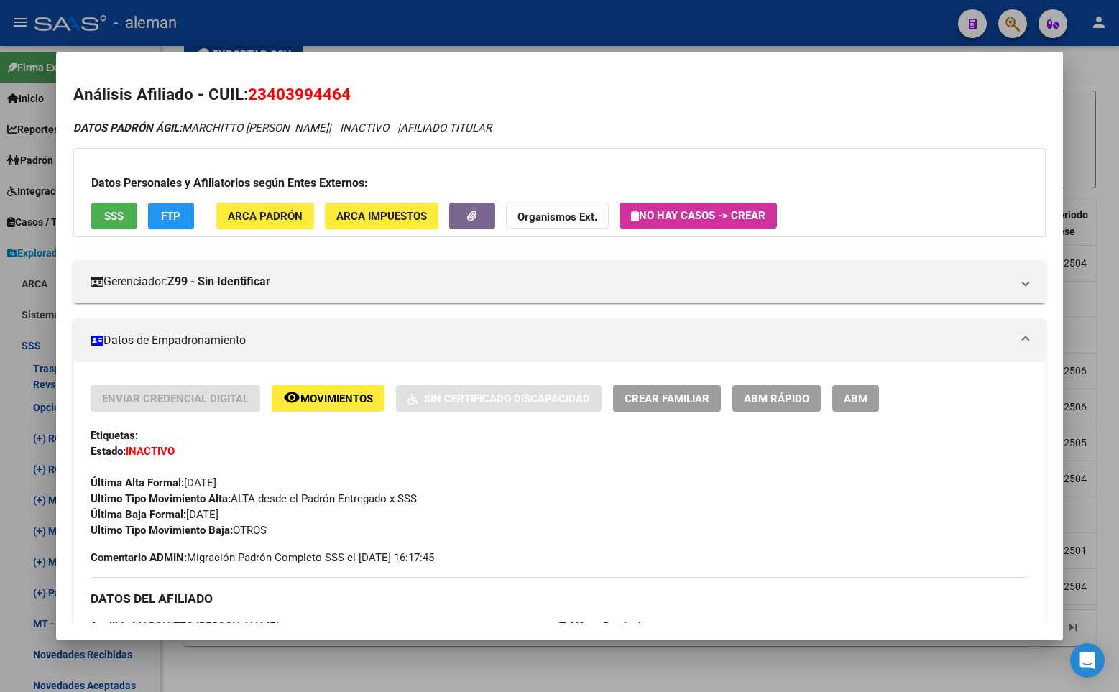
click at [1111, 444] on div at bounding box center [559, 346] width 1119 height 692
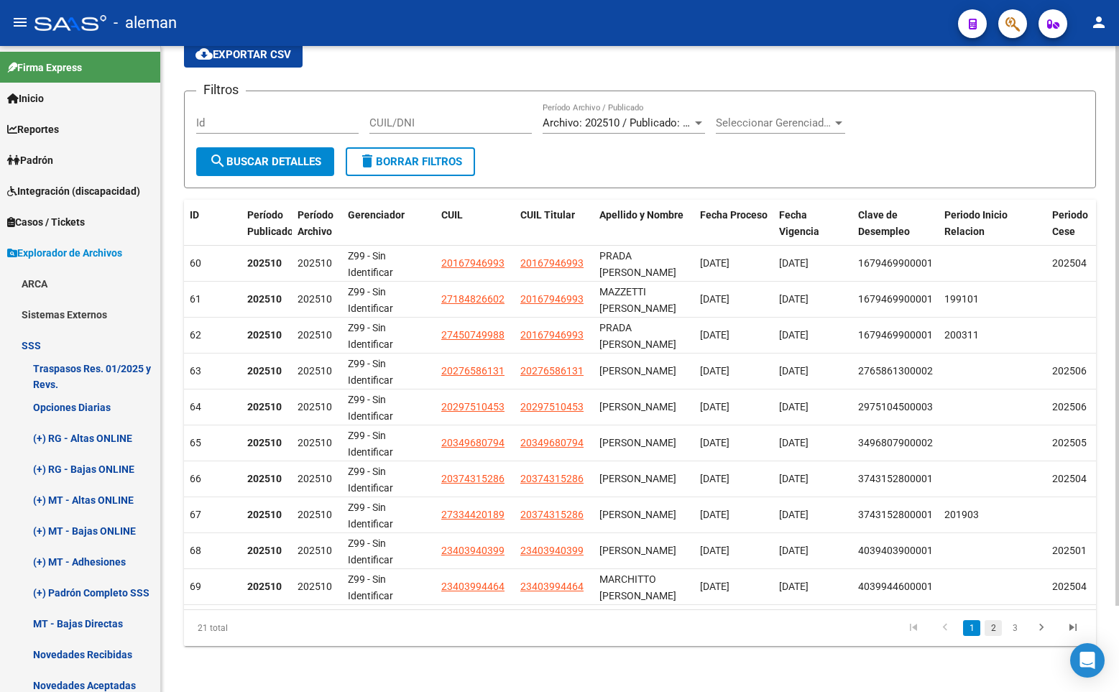
click at [994, 628] on link "2" at bounding box center [993, 628] width 17 height 16
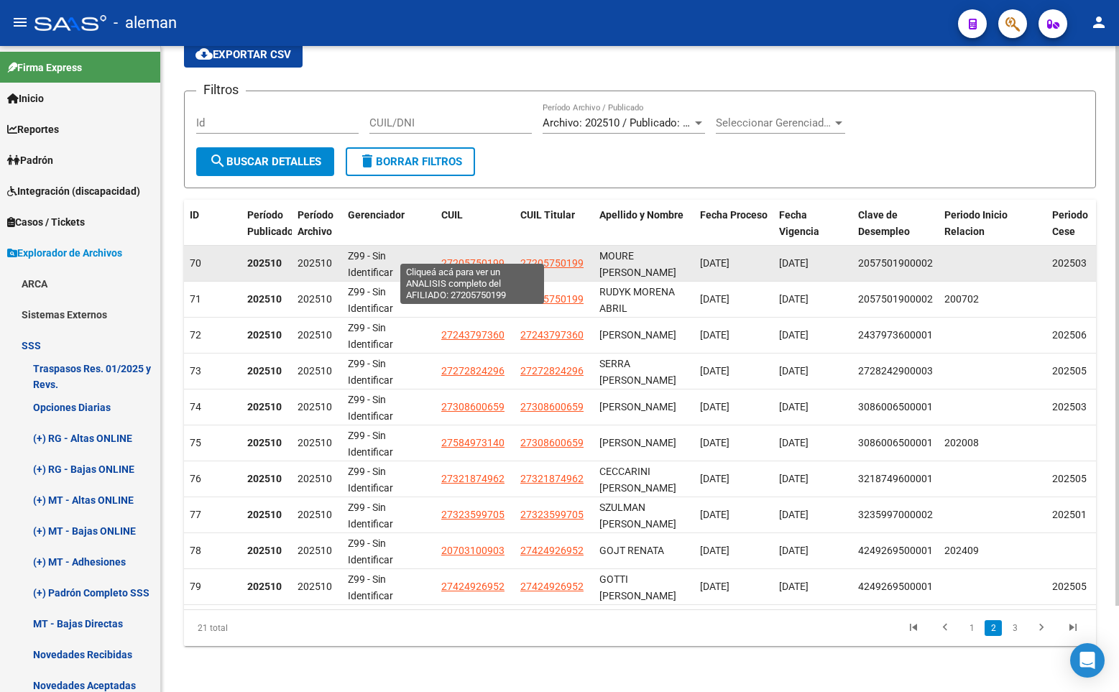
click at [487, 257] on span "27205750199" at bounding box center [472, 263] width 63 height 12
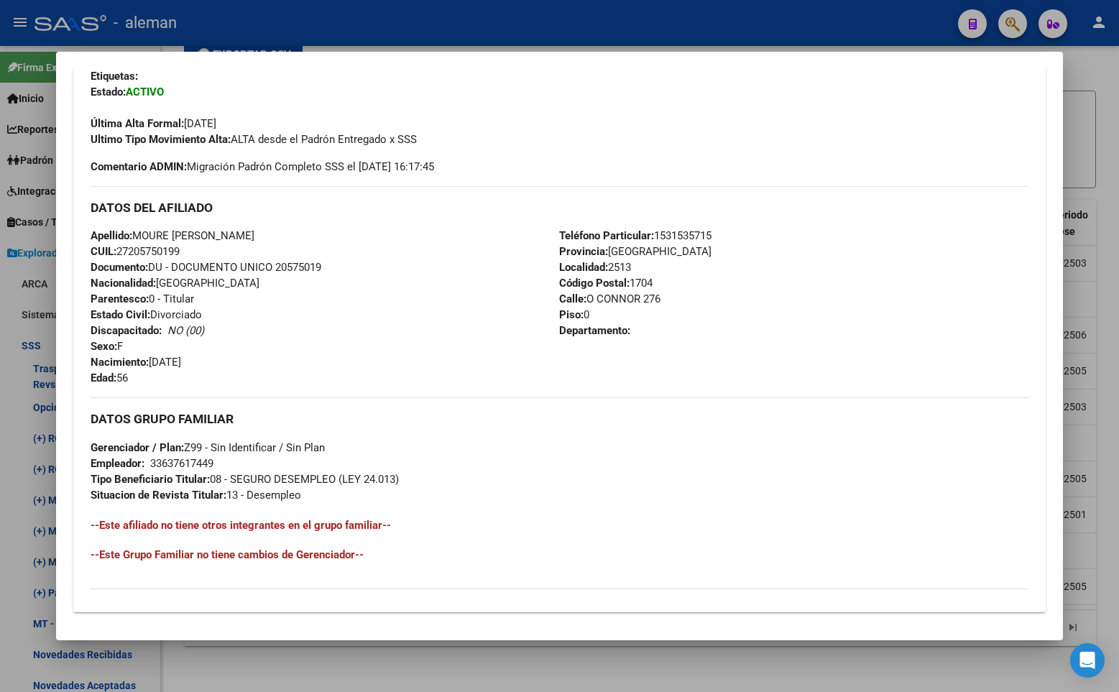
click at [1114, 400] on div at bounding box center [559, 346] width 1119 height 692
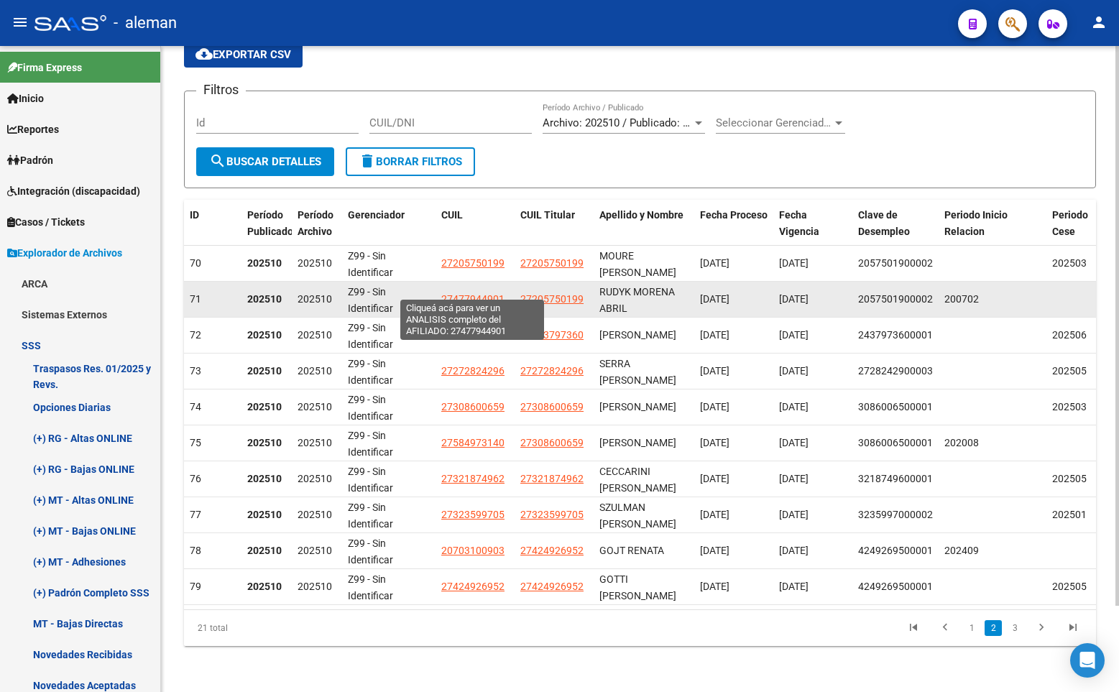
click at [469, 293] on span "27477944901" at bounding box center [472, 299] width 63 height 12
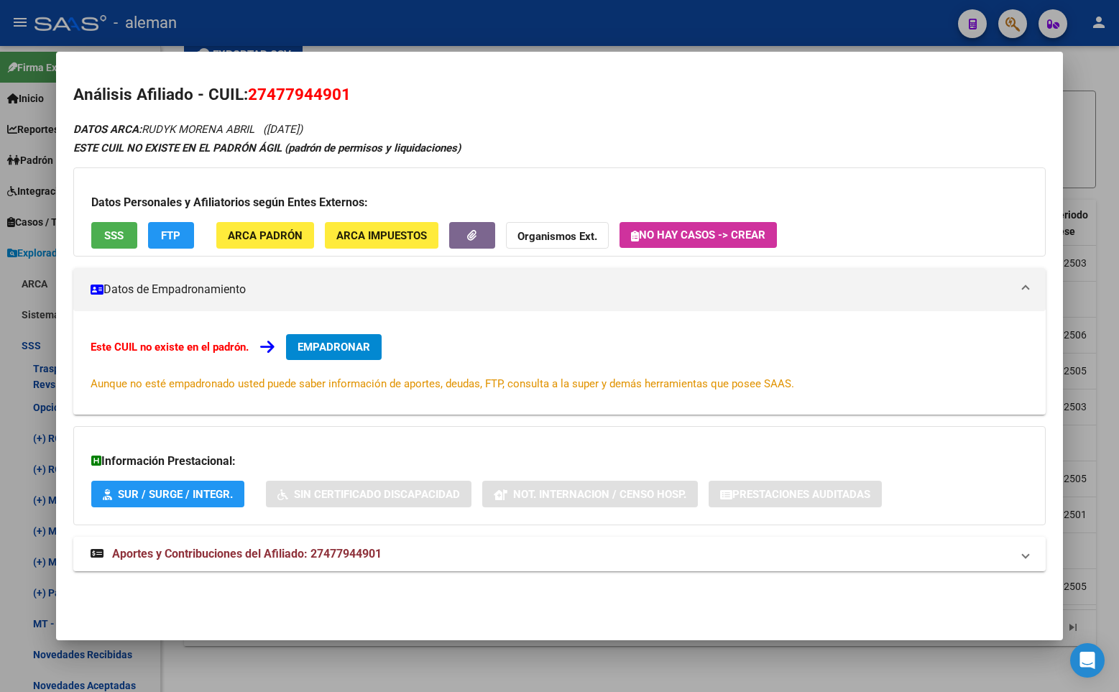
click at [1108, 375] on div at bounding box center [559, 346] width 1119 height 692
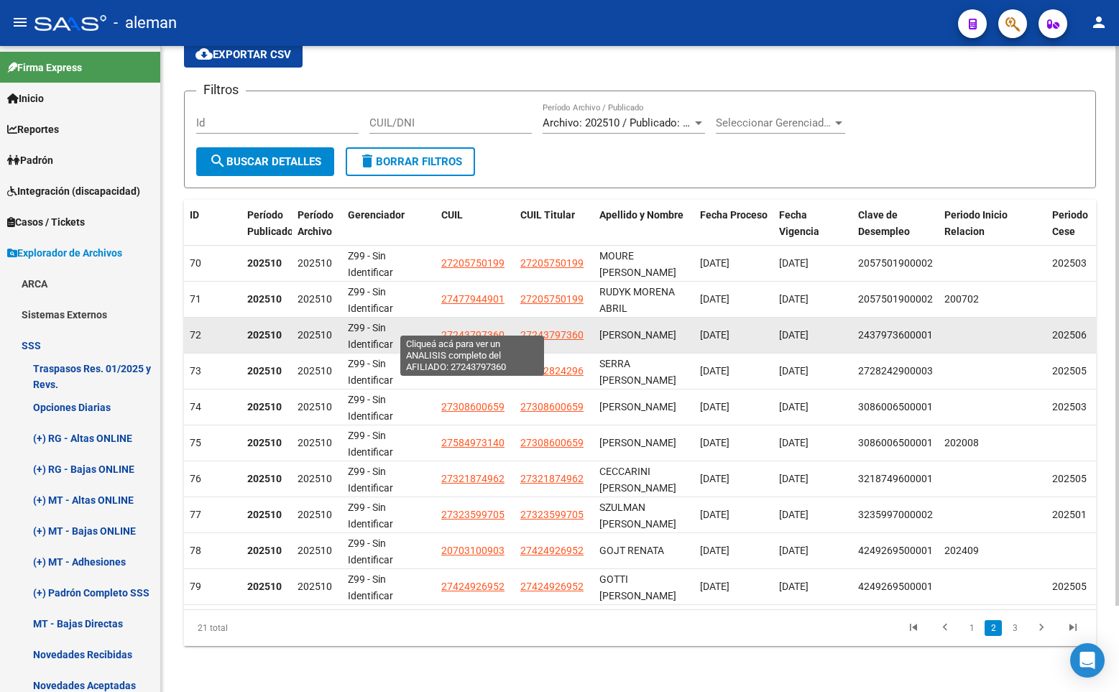
click at [474, 329] on span "27243797360" at bounding box center [472, 335] width 63 height 12
type textarea "27243797360"
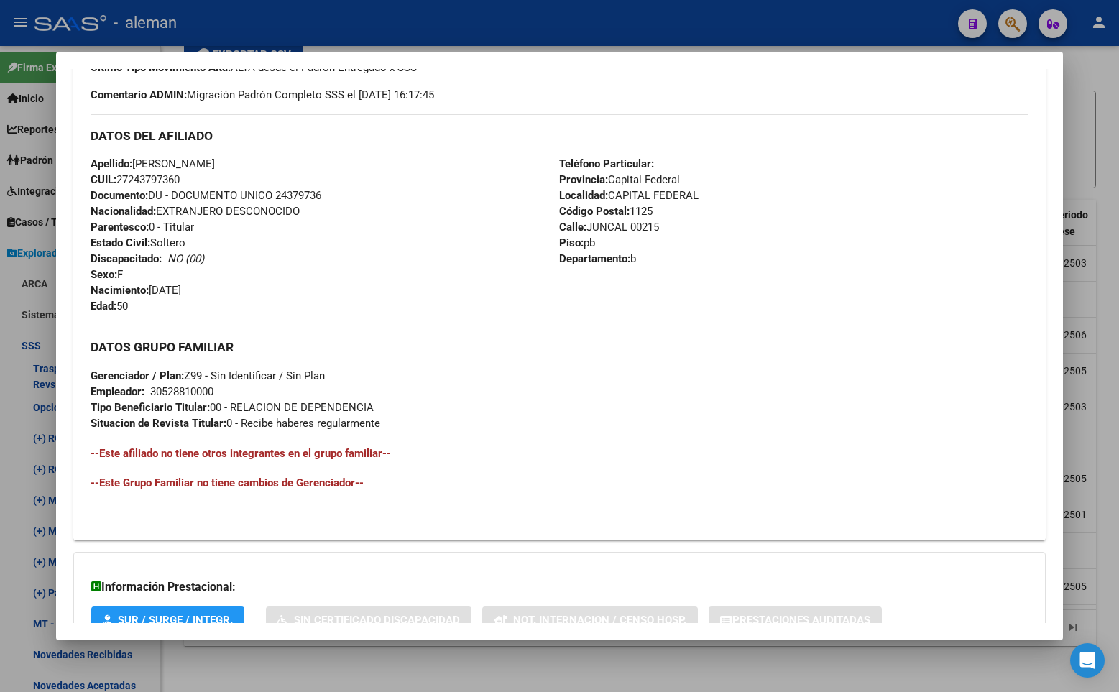
scroll to position [538, 0]
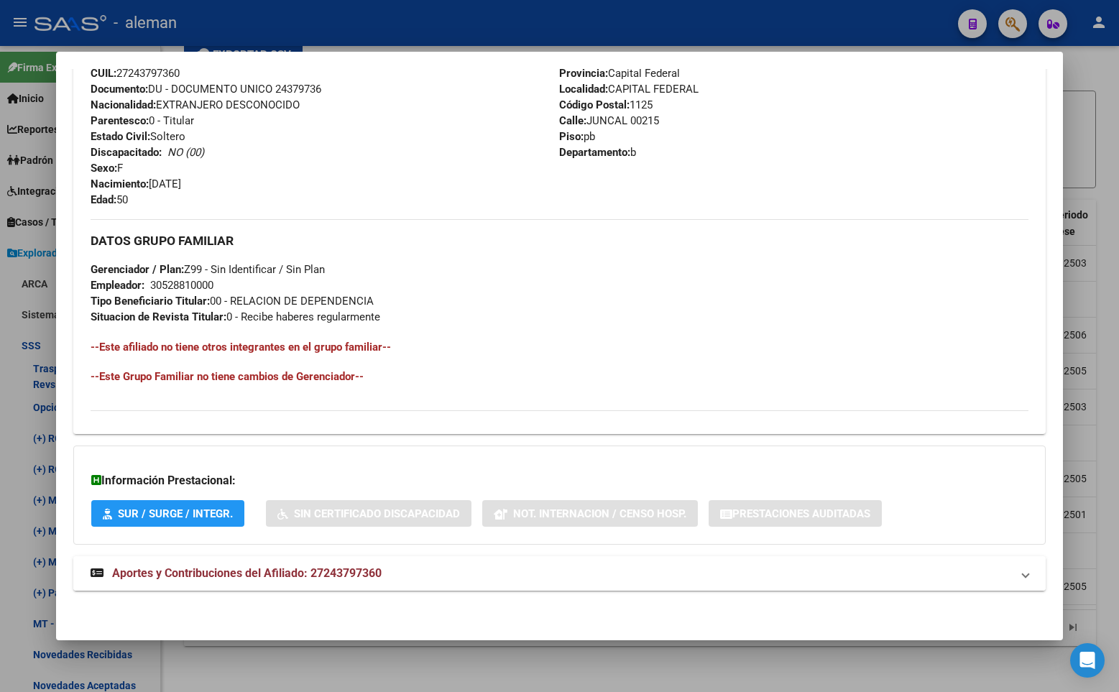
click at [311, 575] on span "Aportes y Contribuciones del Afiliado: 27243797360" at bounding box center [247, 573] width 270 height 14
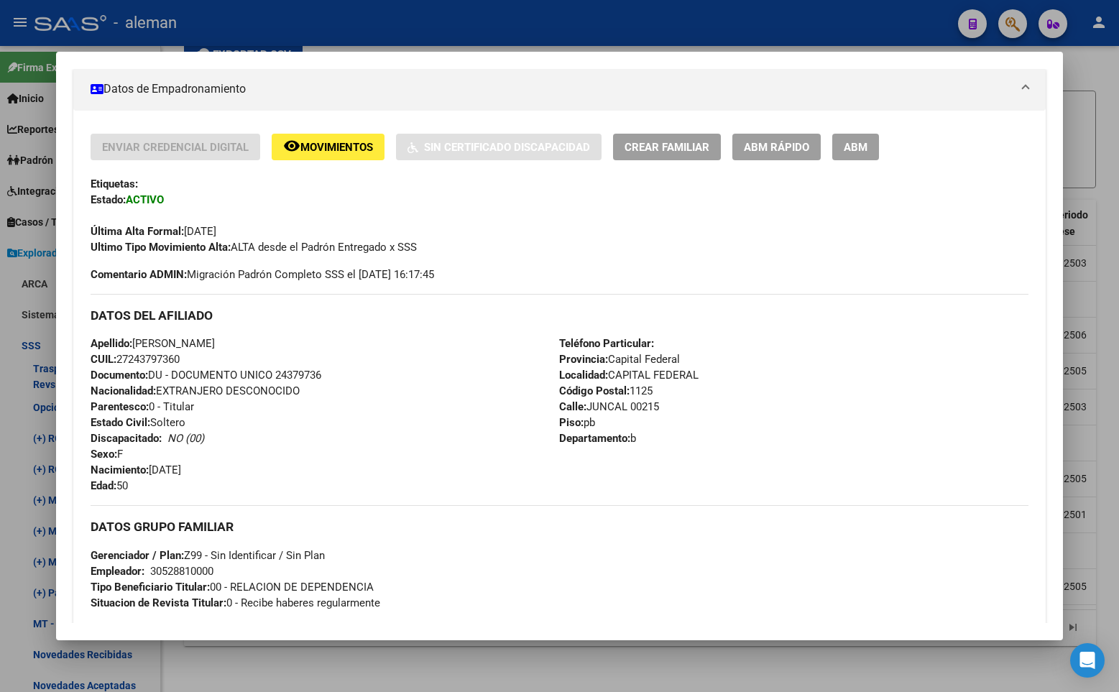
scroll to position [180, 0]
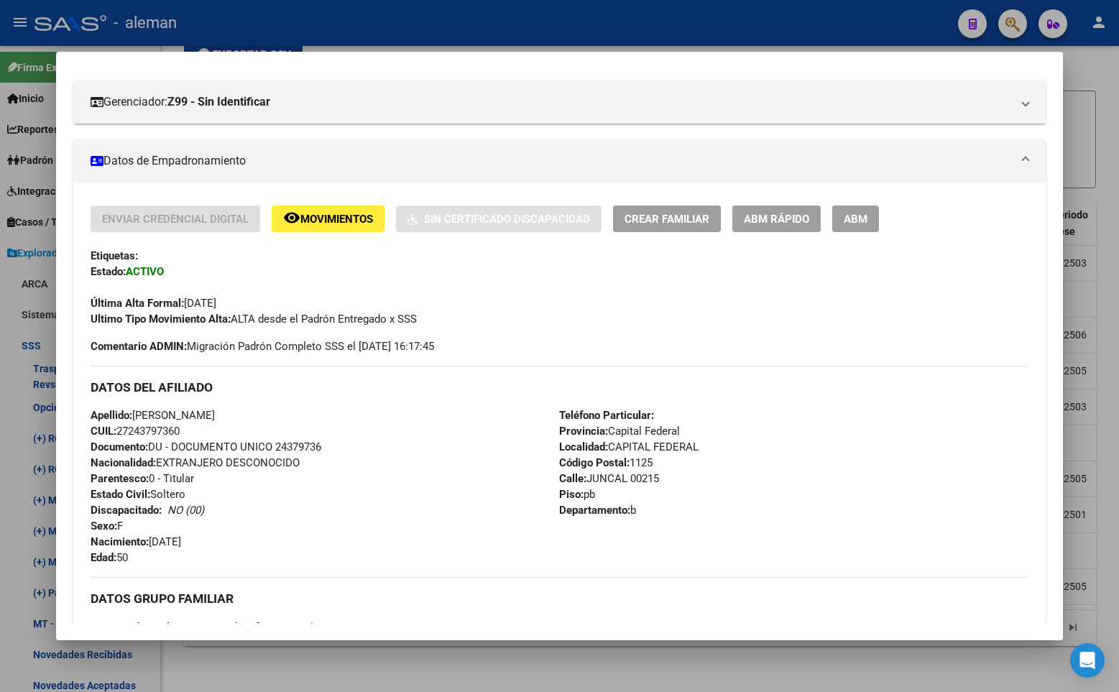
click at [858, 224] on span "ABM" at bounding box center [856, 219] width 24 height 13
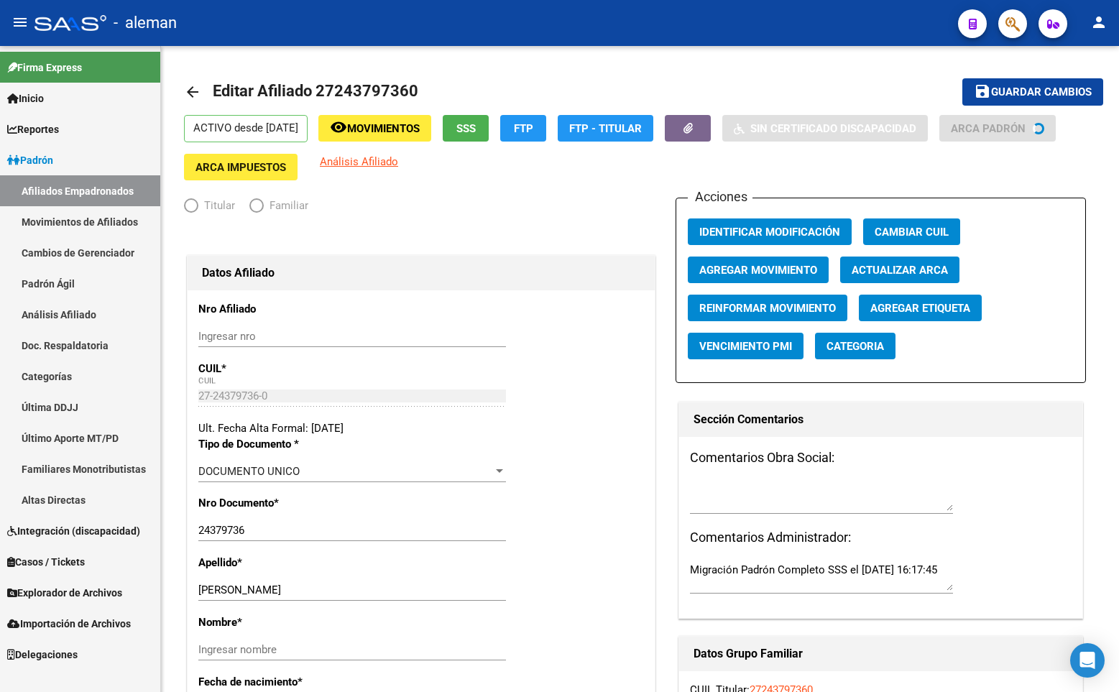
radio input "true"
type input "30-52881000-0"
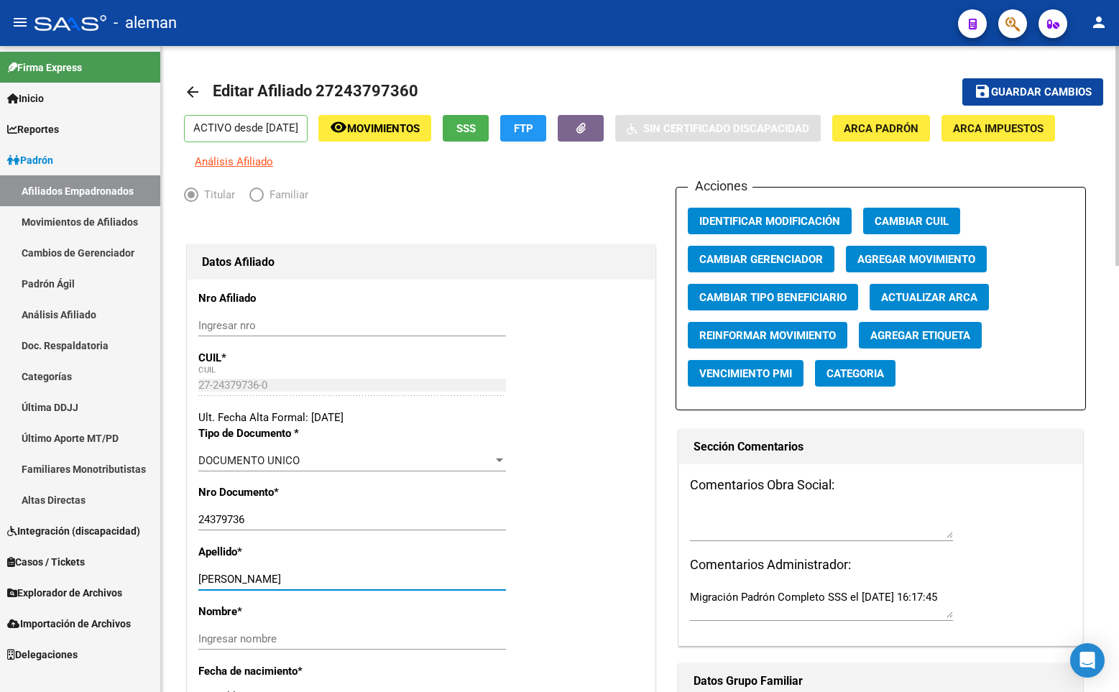
drag, startPoint x: 252, startPoint y: 577, endPoint x: 354, endPoint y: 581, distance: 102.9
click at [354, 581] on input "[PERSON_NAME]" at bounding box center [352, 579] width 308 height 13
type input "LLORENSI"
click at [342, 640] on input "Ingresar nombre" at bounding box center [352, 639] width 308 height 13
paste input "[PERSON_NAME]"
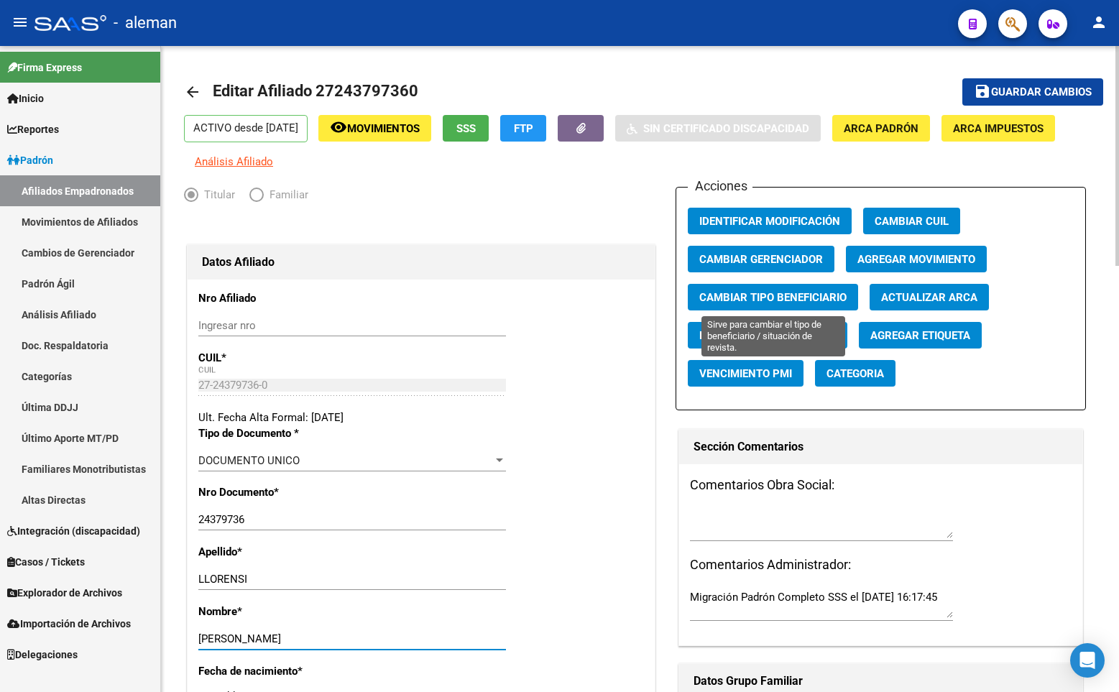
type input "[PERSON_NAME]"
click at [779, 295] on span "Cambiar Tipo Beneficiario" at bounding box center [772, 297] width 147 height 13
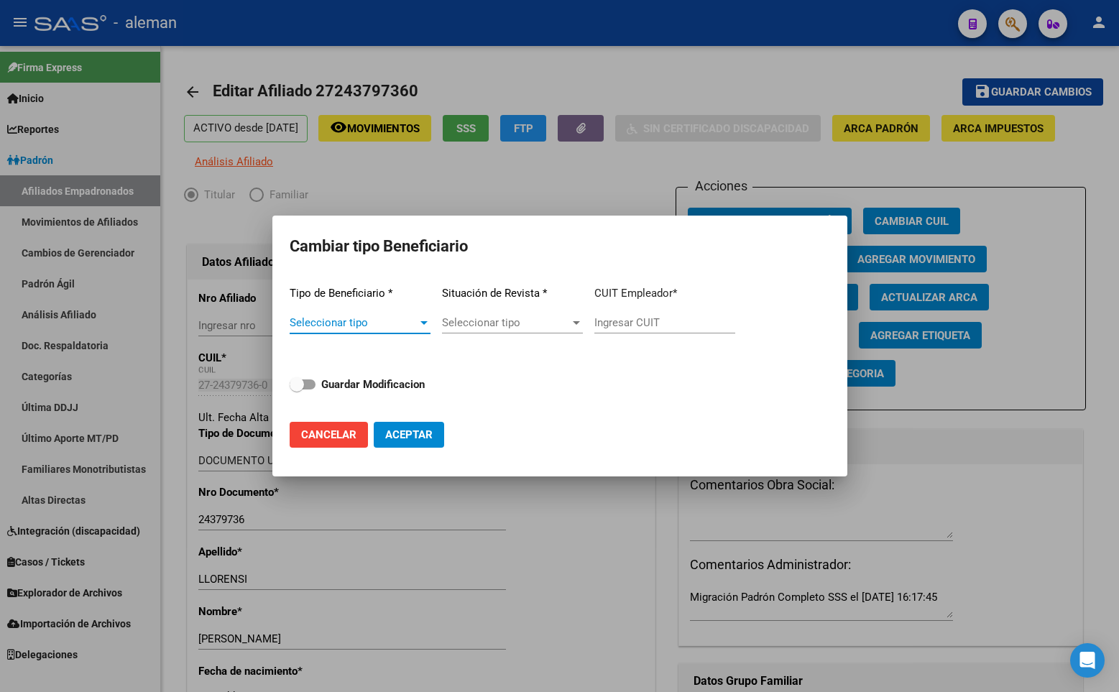
click at [418, 323] on div at bounding box center [424, 323] width 13 height 12
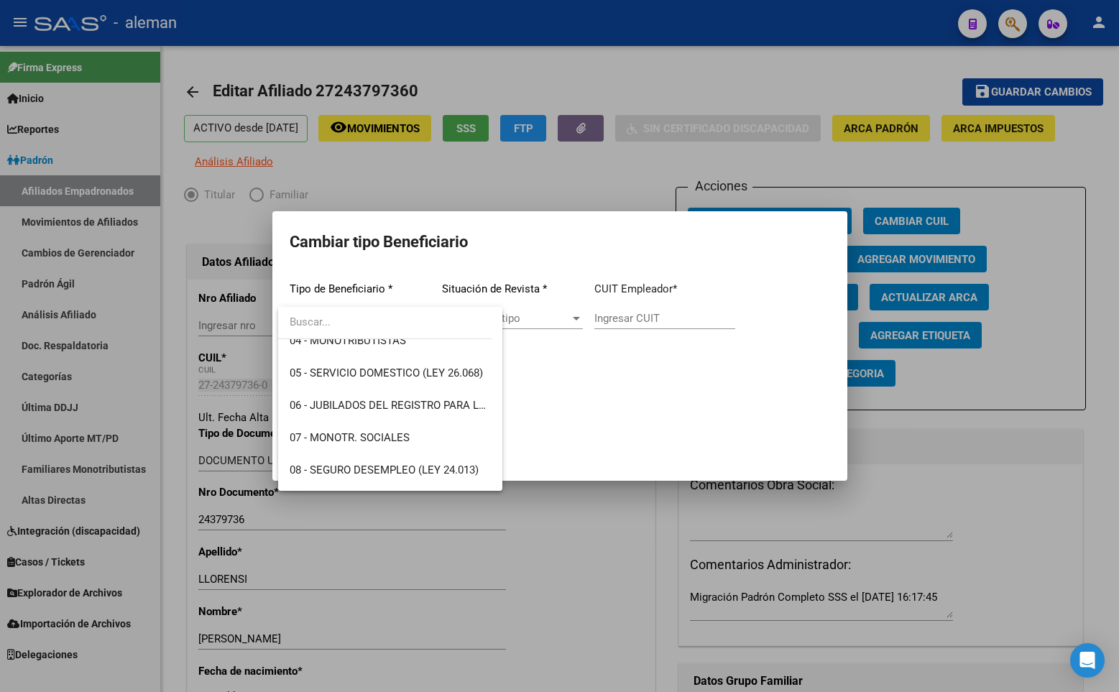
scroll to position [216, 0]
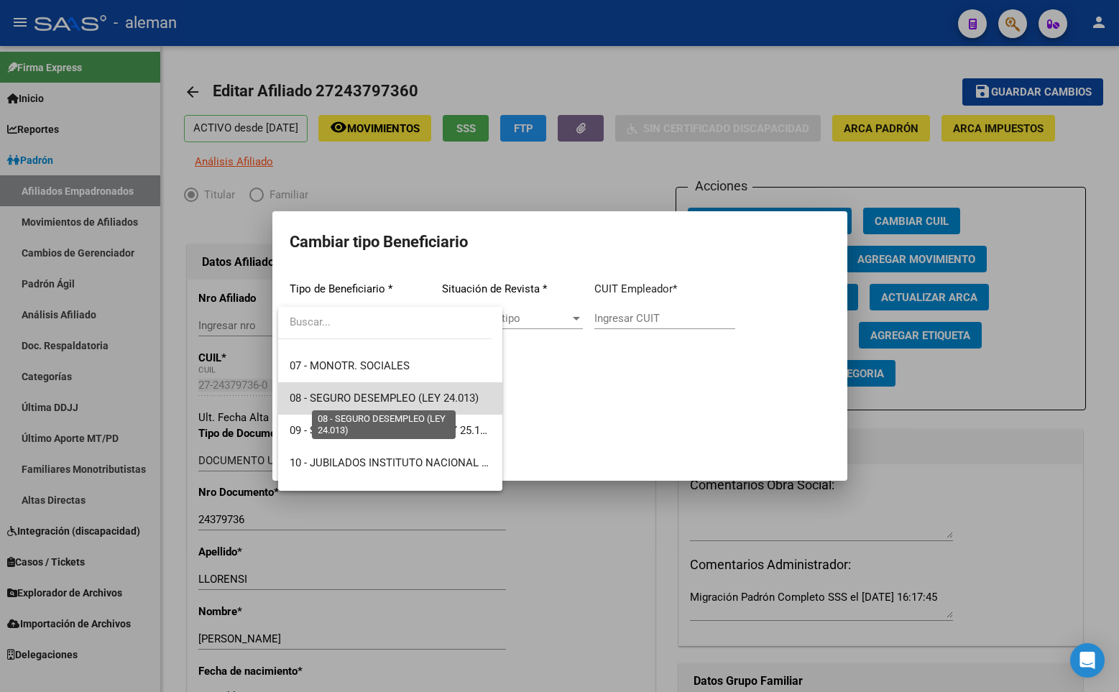
click at [393, 396] on span "08 - SEGURO DESEMPLEO (LEY 24.013)" at bounding box center [384, 398] width 189 height 13
type input "33-63761744-9"
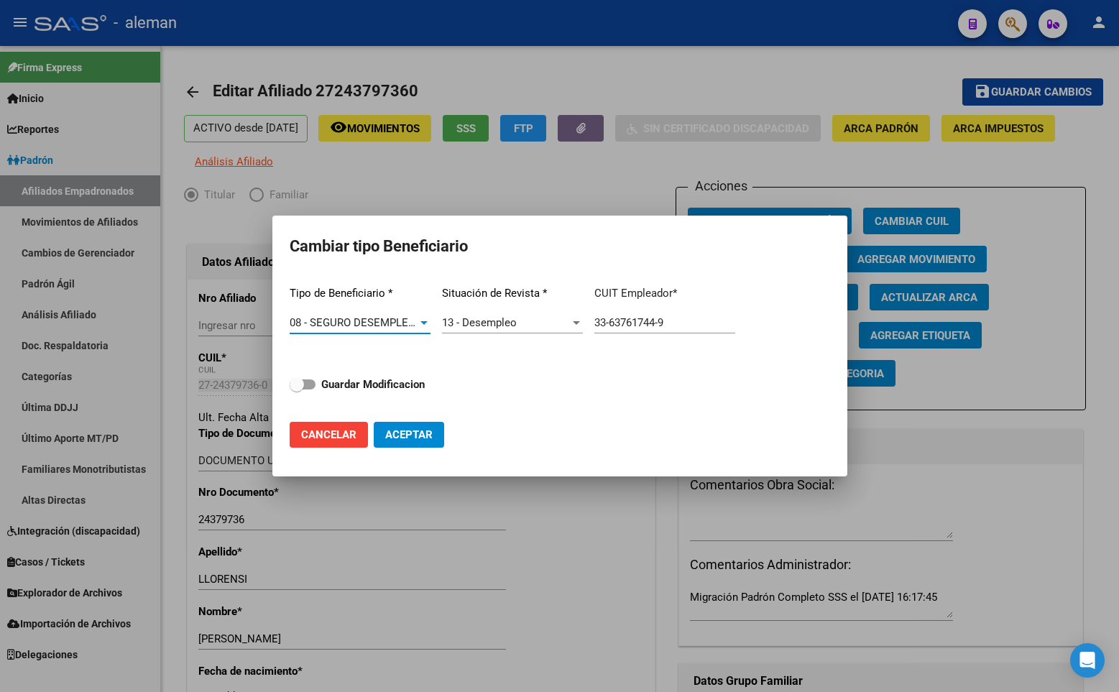
click at [306, 386] on span at bounding box center [303, 385] width 26 height 10
click at [297, 390] on input "Guardar Modificacion" at bounding box center [296, 390] width 1 height 1
checkbox input "true"
click at [400, 436] on span "Aceptar" at bounding box center [408, 434] width 47 height 13
type input "33-63761744-9"
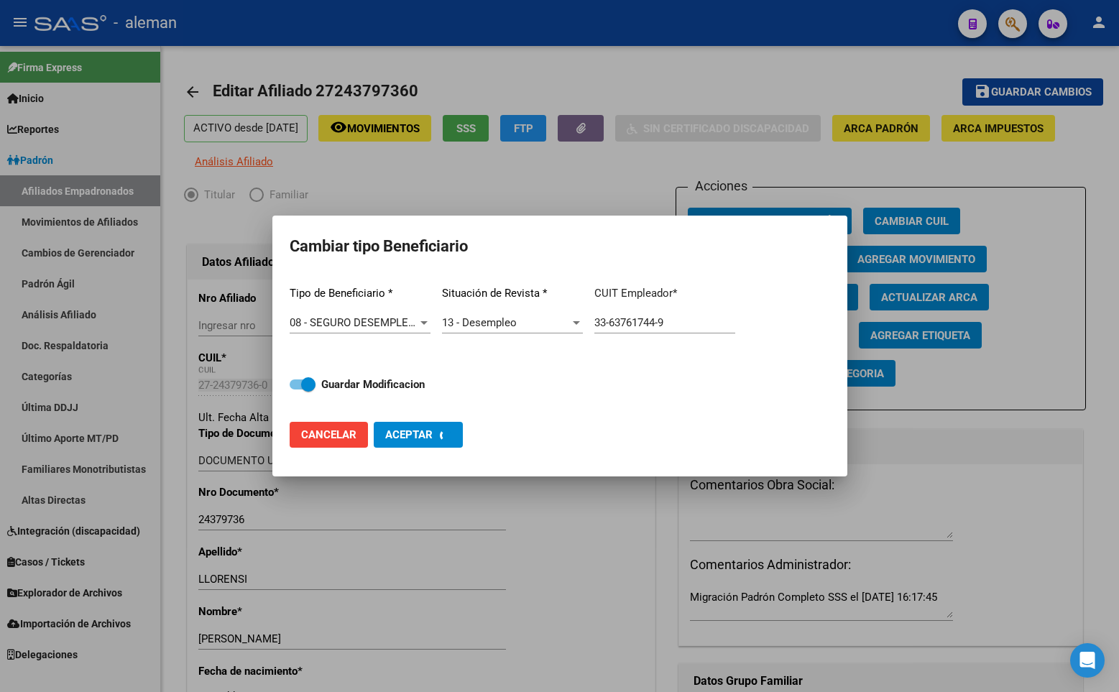
checkbox input "false"
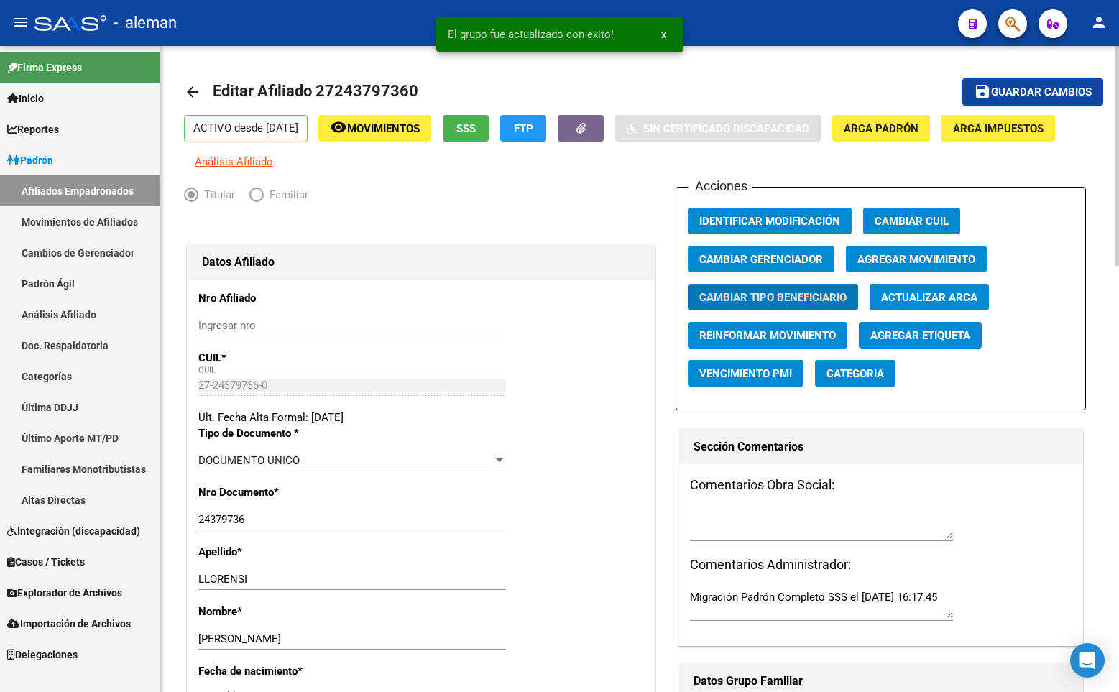
click at [1028, 93] on span "Guardar cambios" at bounding box center [1041, 92] width 101 height 13
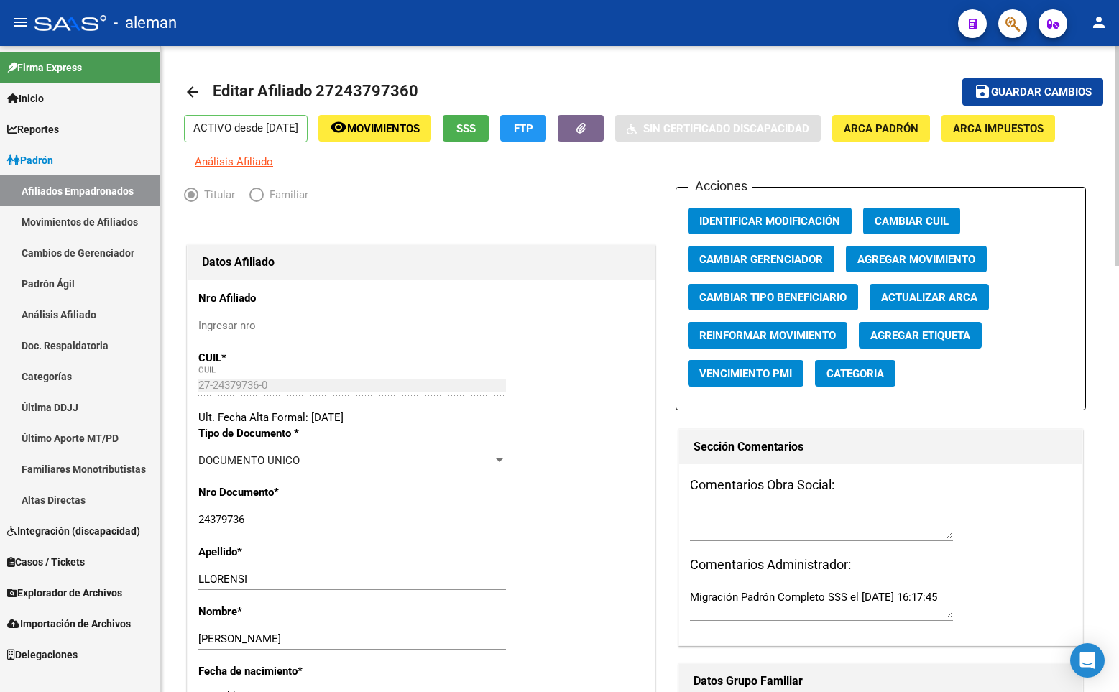
click at [188, 89] on mat-icon "arrow_back" at bounding box center [192, 91] width 17 height 17
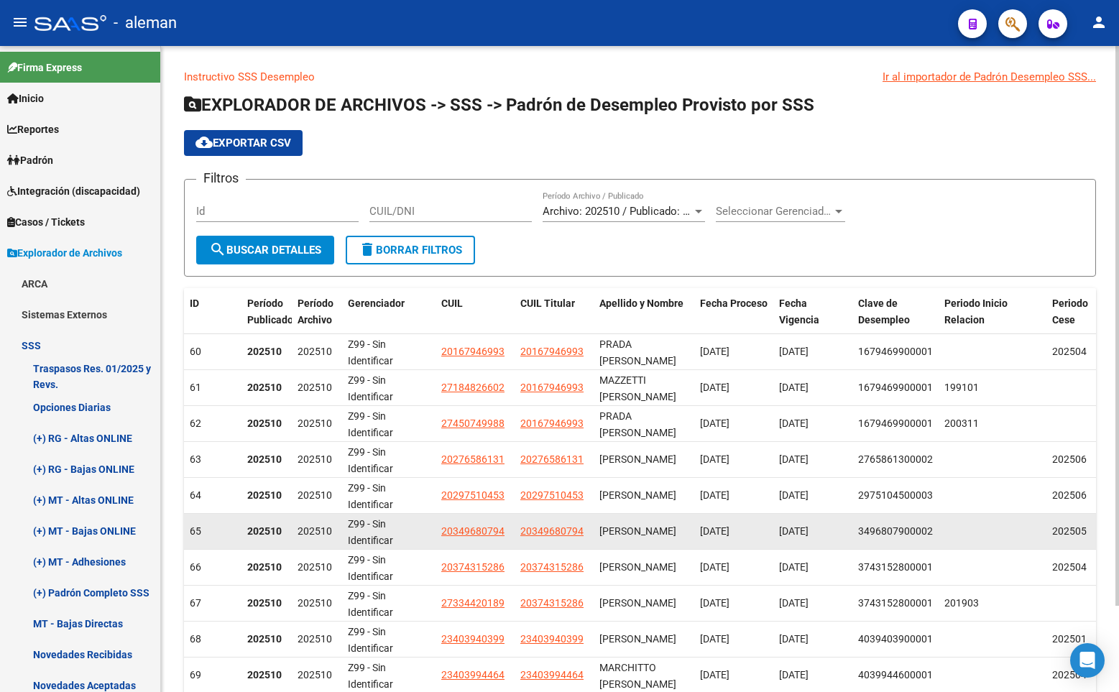
scroll to position [99, 0]
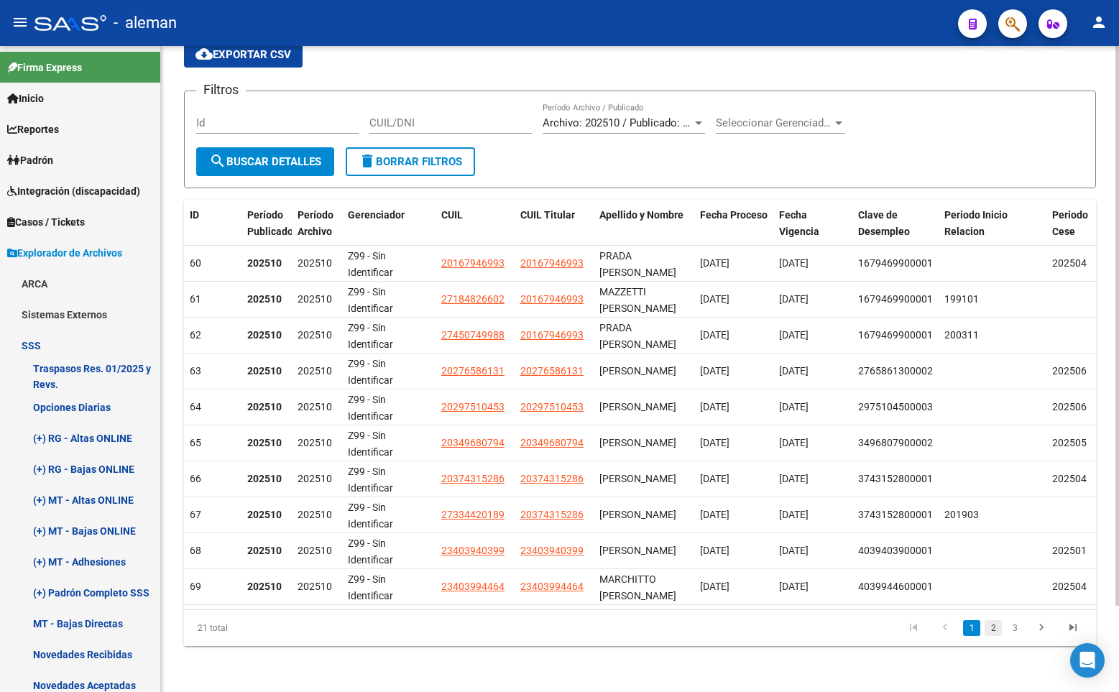
click at [991, 625] on link "2" at bounding box center [993, 628] width 17 height 16
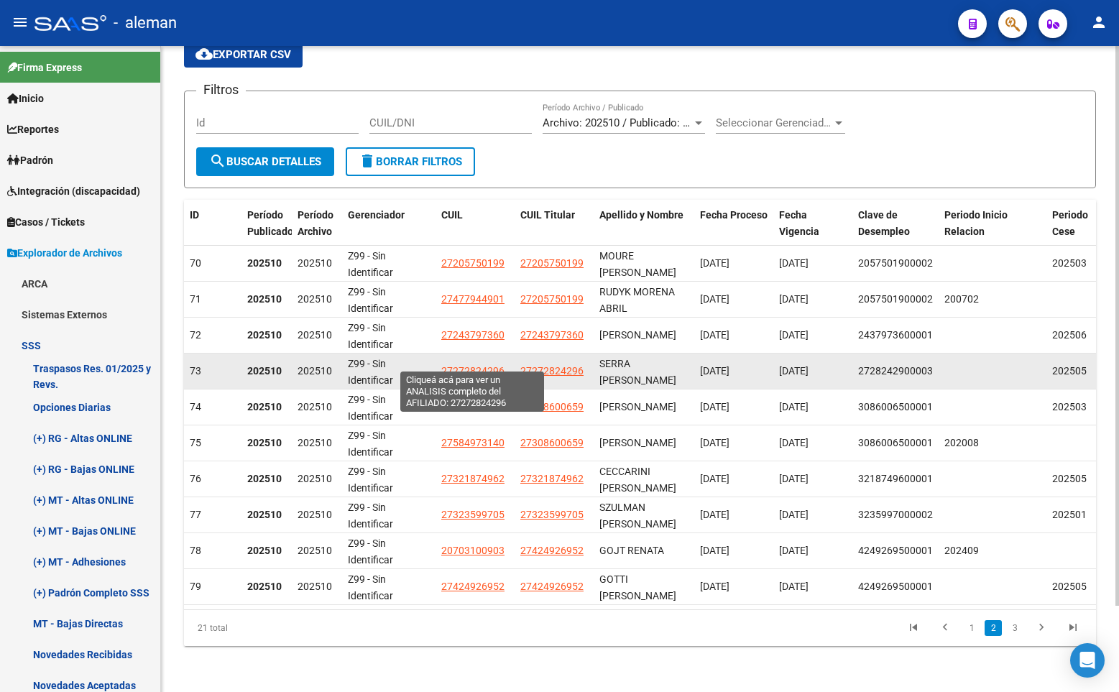
click at [477, 365] on span "27272824296" at bounding box center [472, 371] width 63 height 12
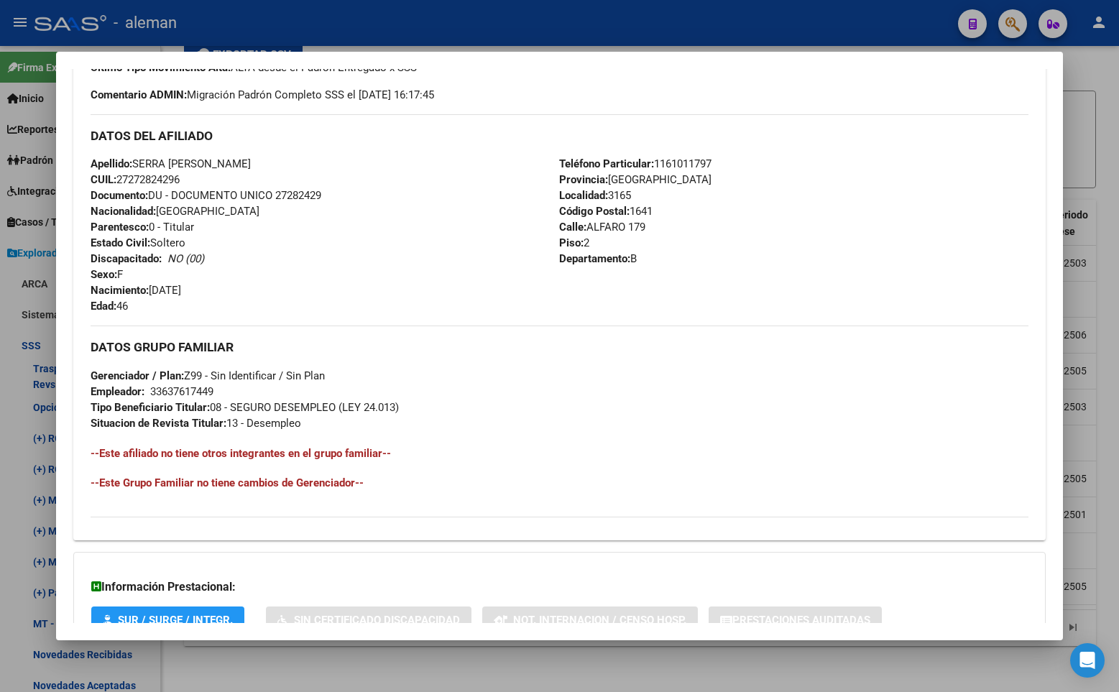
scroll to position [503, 0]
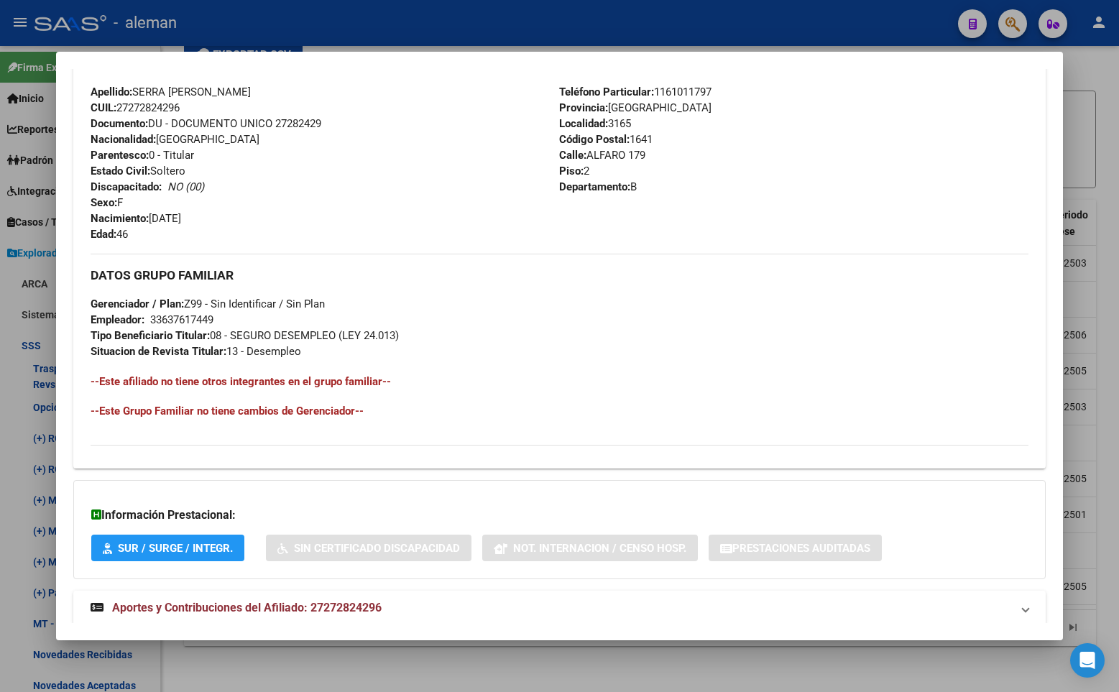
click at [1104, 440] on div at bounding box center [559, 346] width 1119 height 692
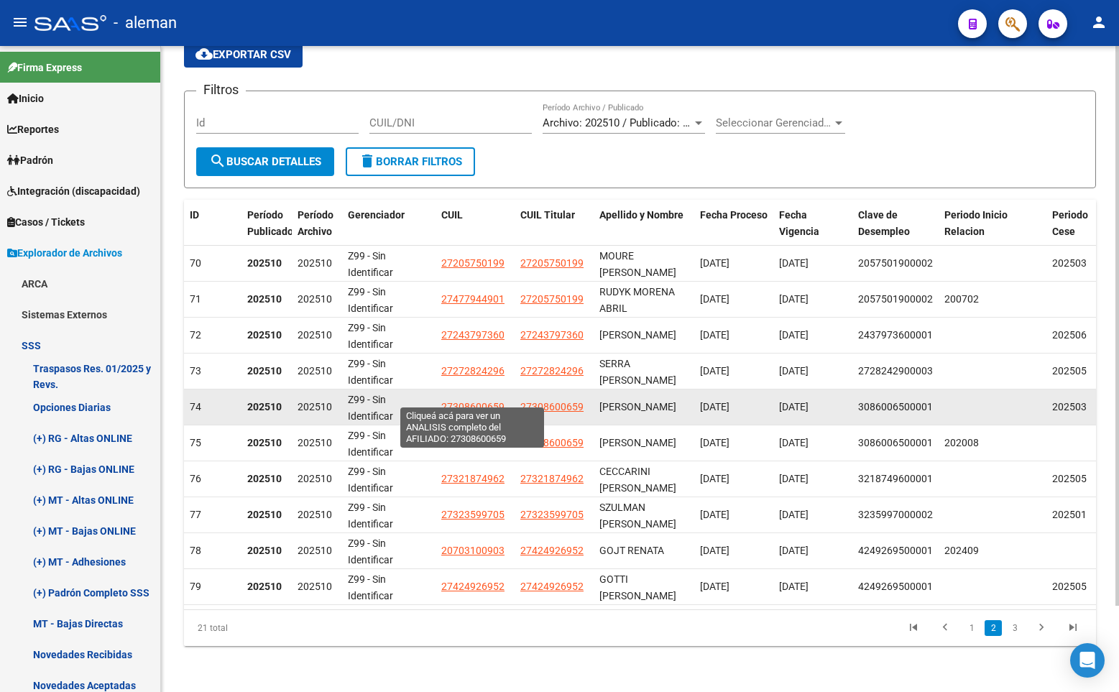
click at [474, 401] on span "27308600659" at bounding box center [472, 407] width 63 height 12
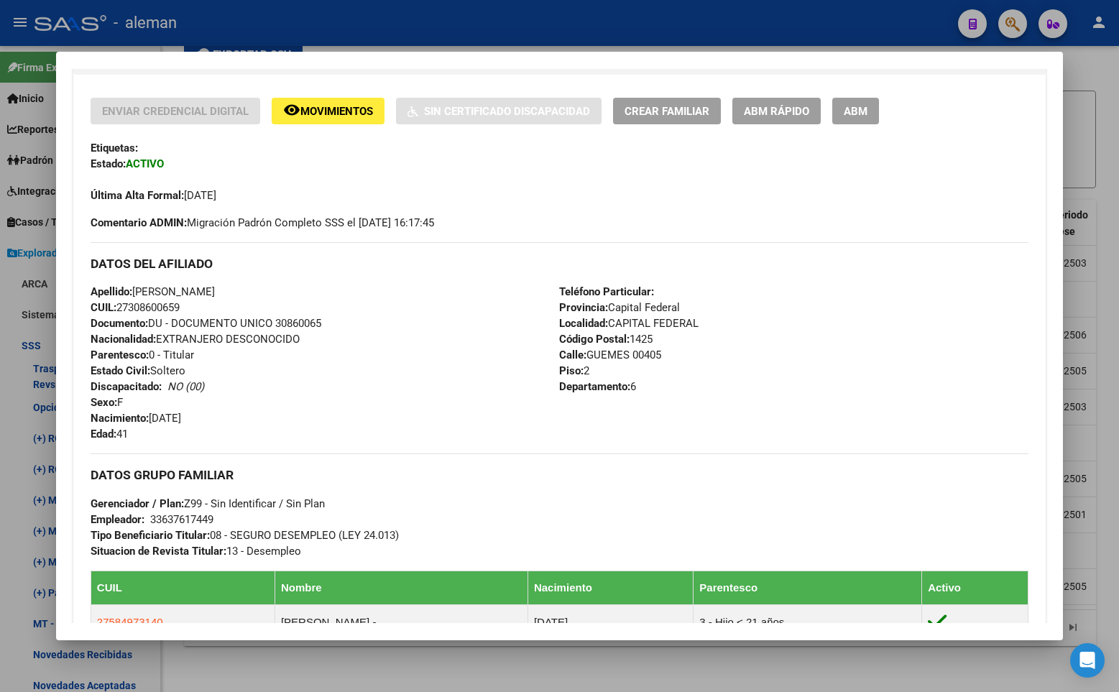
scroll to position [359, 0]
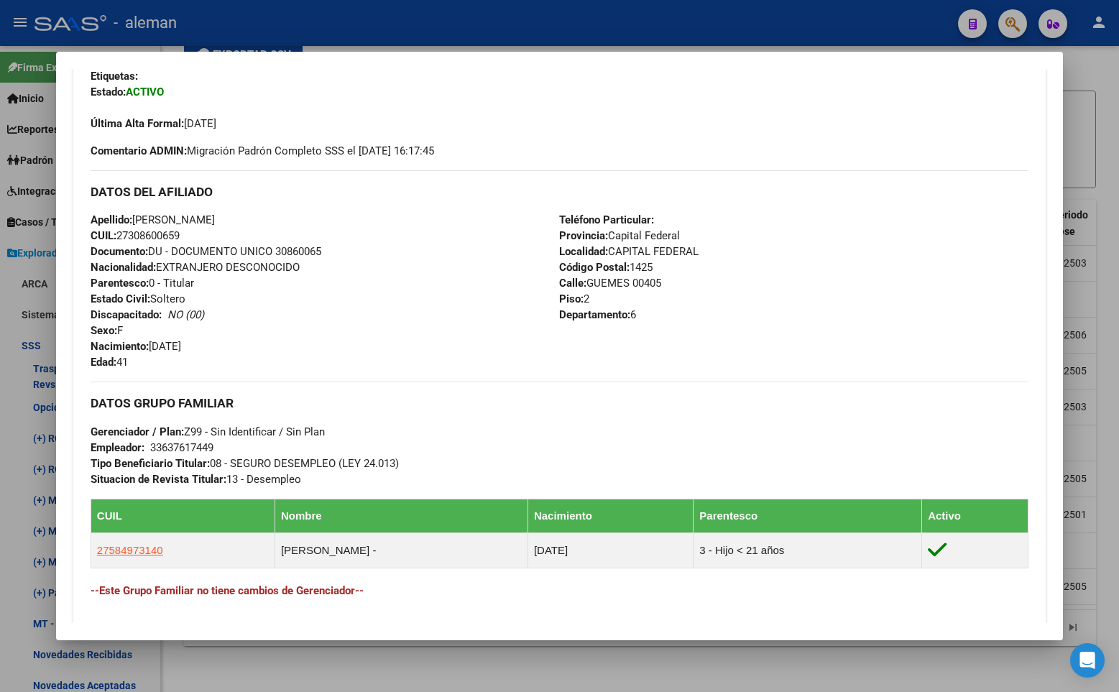
click at [1098, 398] on div at bounding box center [559, 346] width 1119 height 692
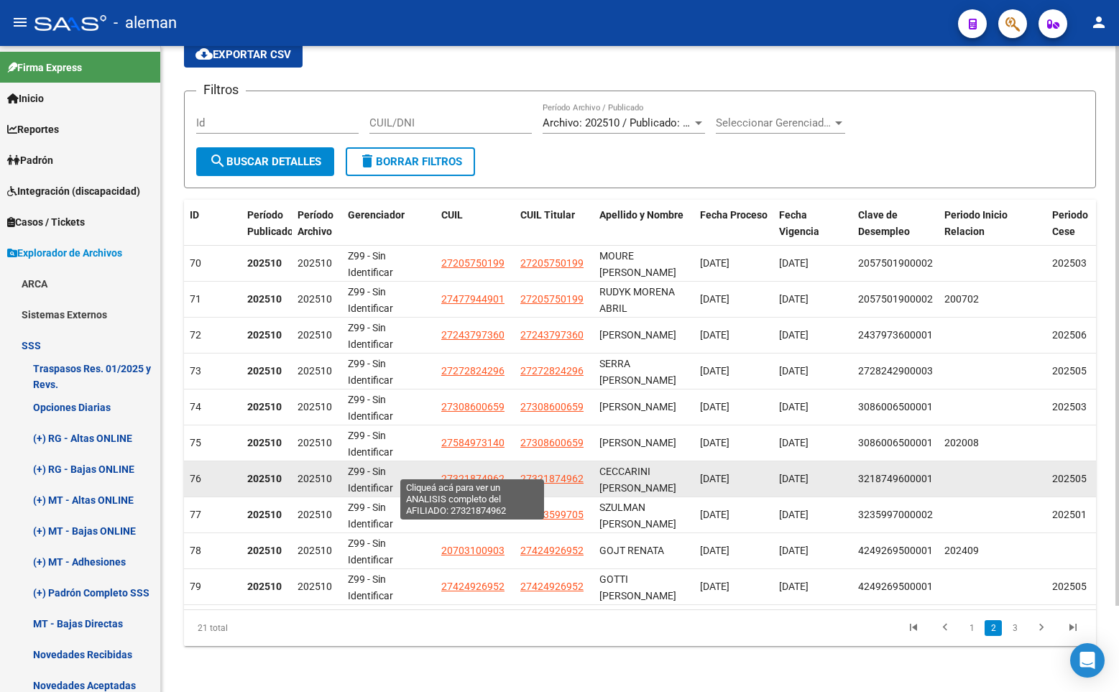
click at [470, 473] on span "27321874962" at bounding box center [472, 479] width 63 height 12
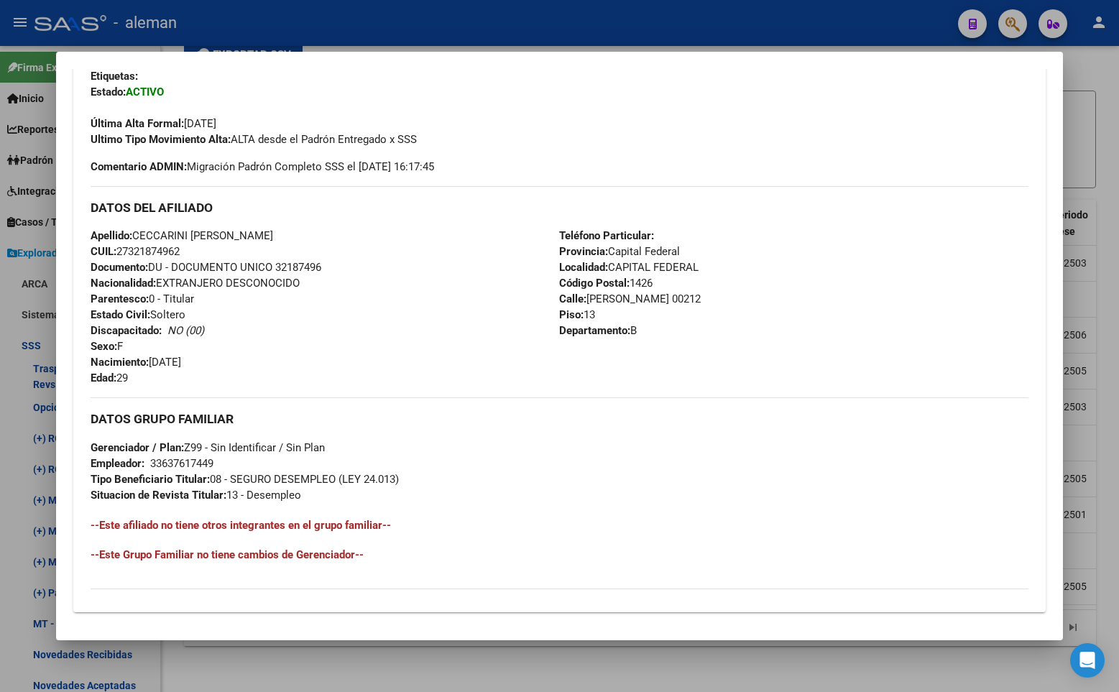
click at [1100, 423] on div at bounding box center [559, 346] width 1119 height 692
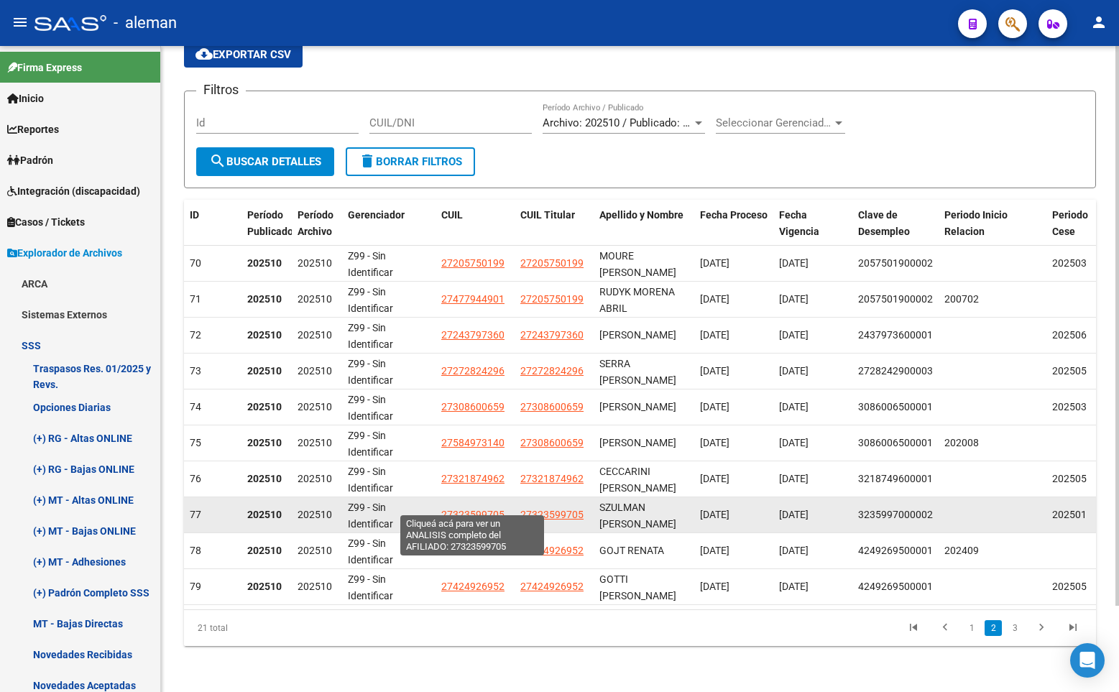
click at [485, 509] on span "27323599705" at bounding box center [472, 515] width 63 height 12
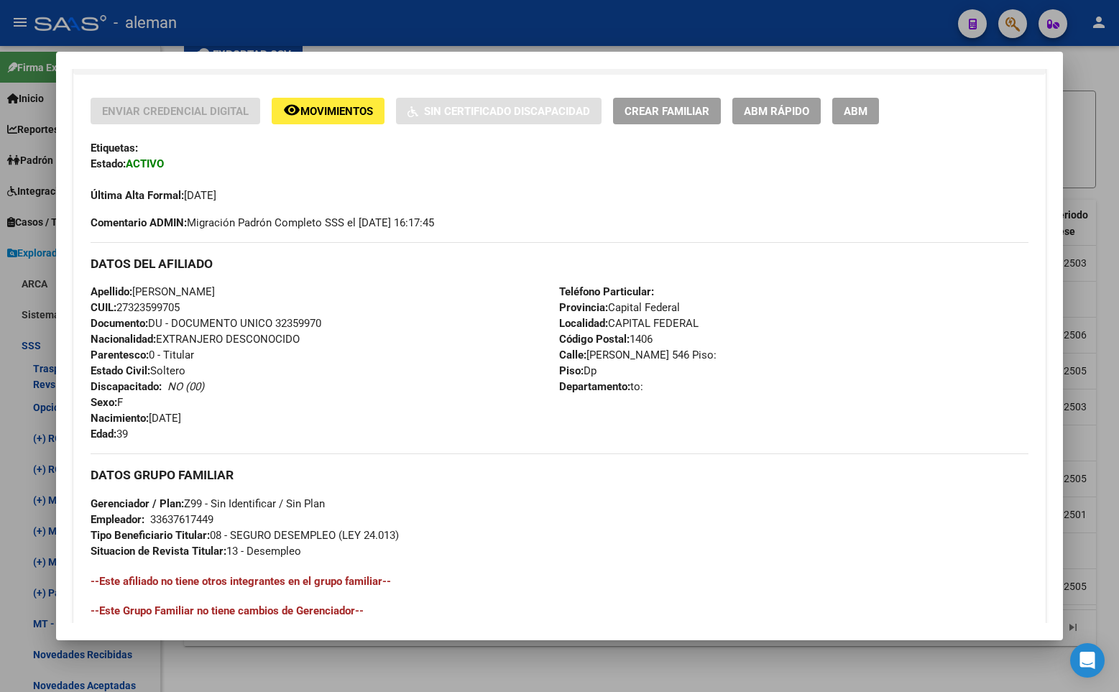
scroll to position [522, 0]
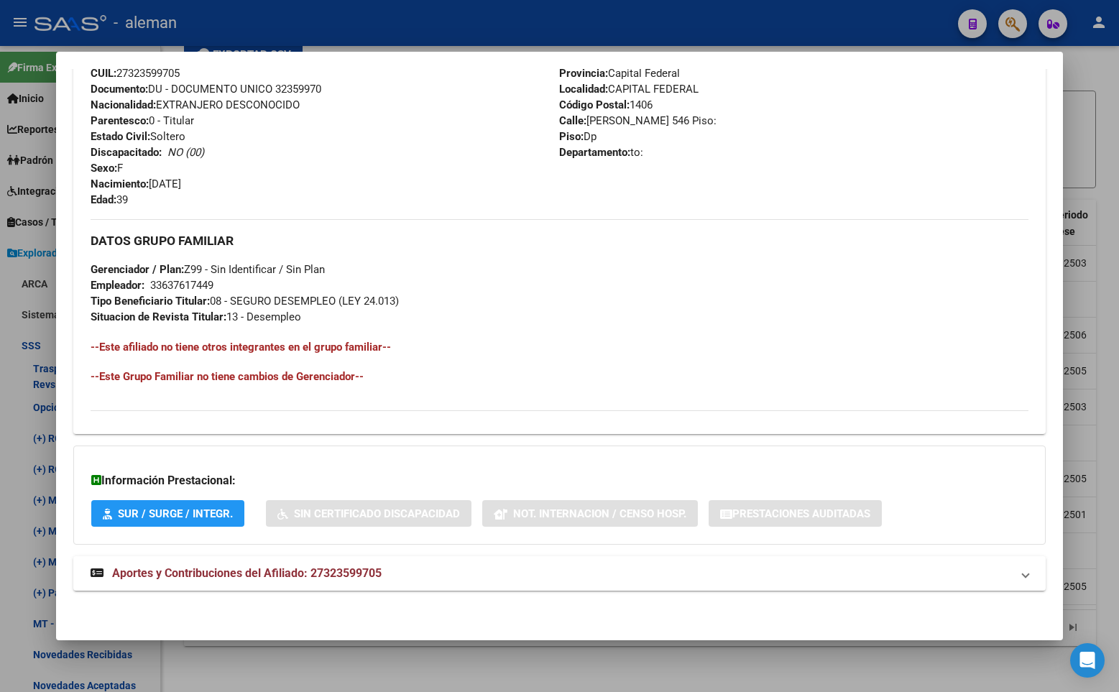
click at [1099, 449] on div at bounding box center [559, 346] width 1119 height 692
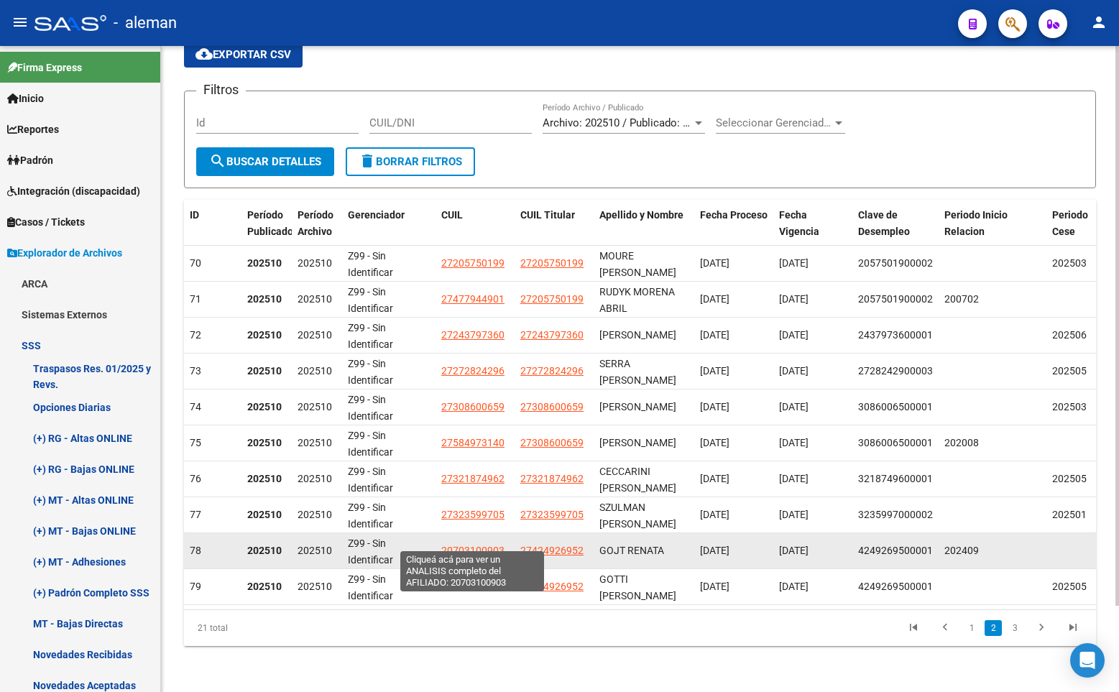
click at [473, 545] on span "20703100903" at bounding box center [472, 551] width 63 height 12
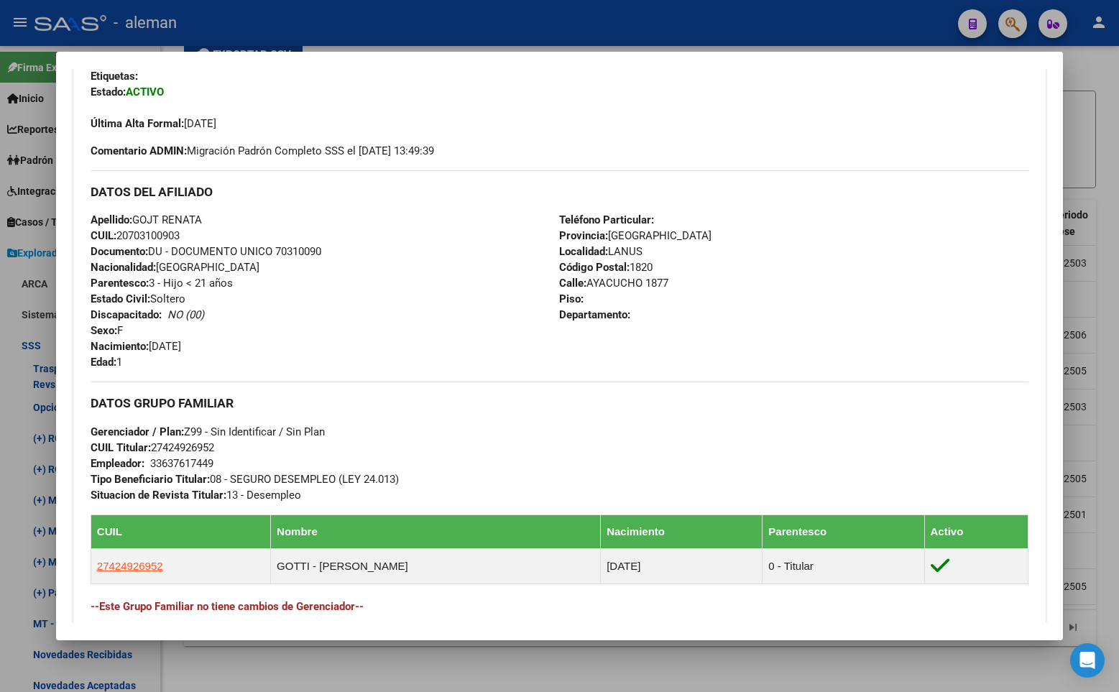
scroll to position [503, 0]
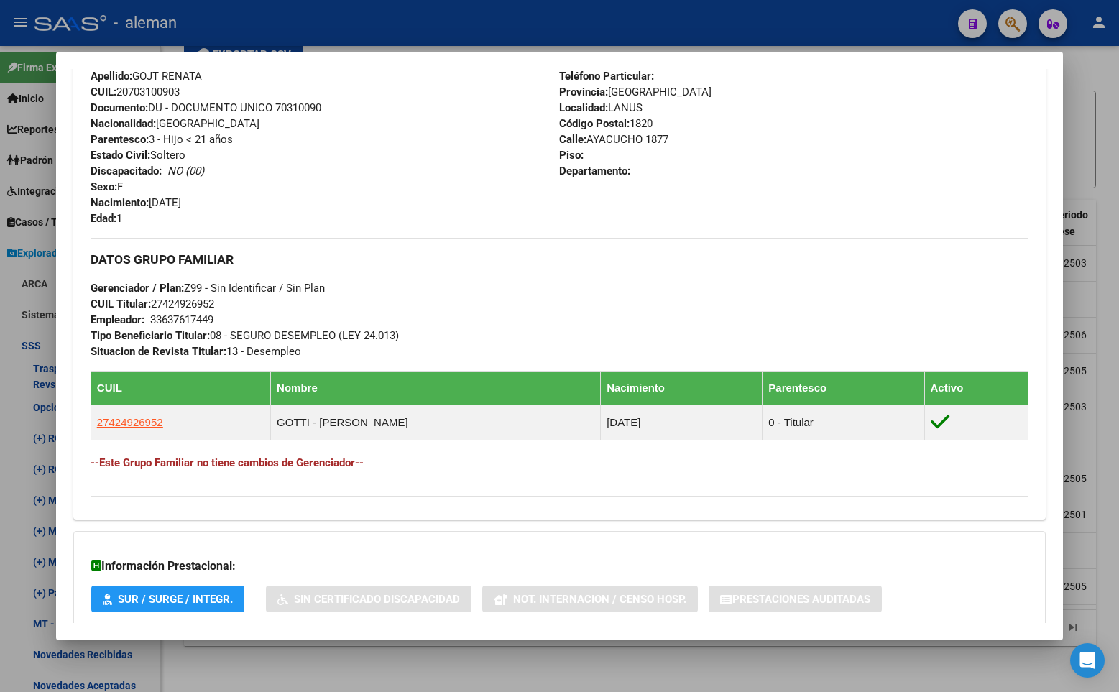
click at [1105, 377] on div at bounding box center [559, 346] width 1119 height 692
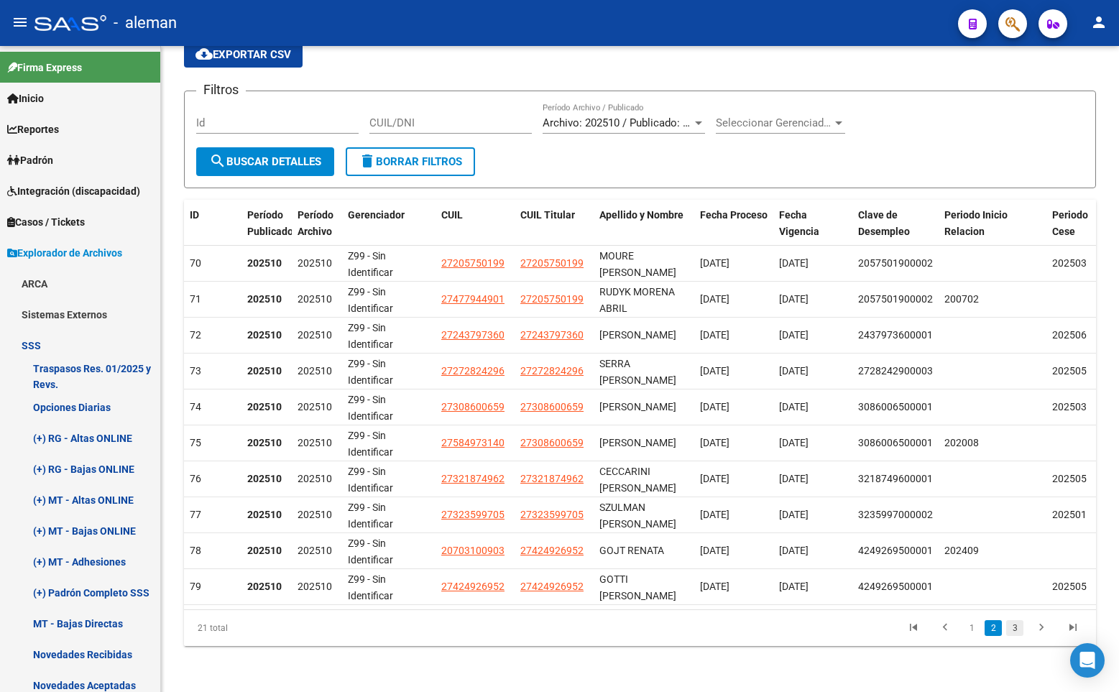
click at [1015, 627] on link "3" at bounding box center [1014, 628] width 17 height 16
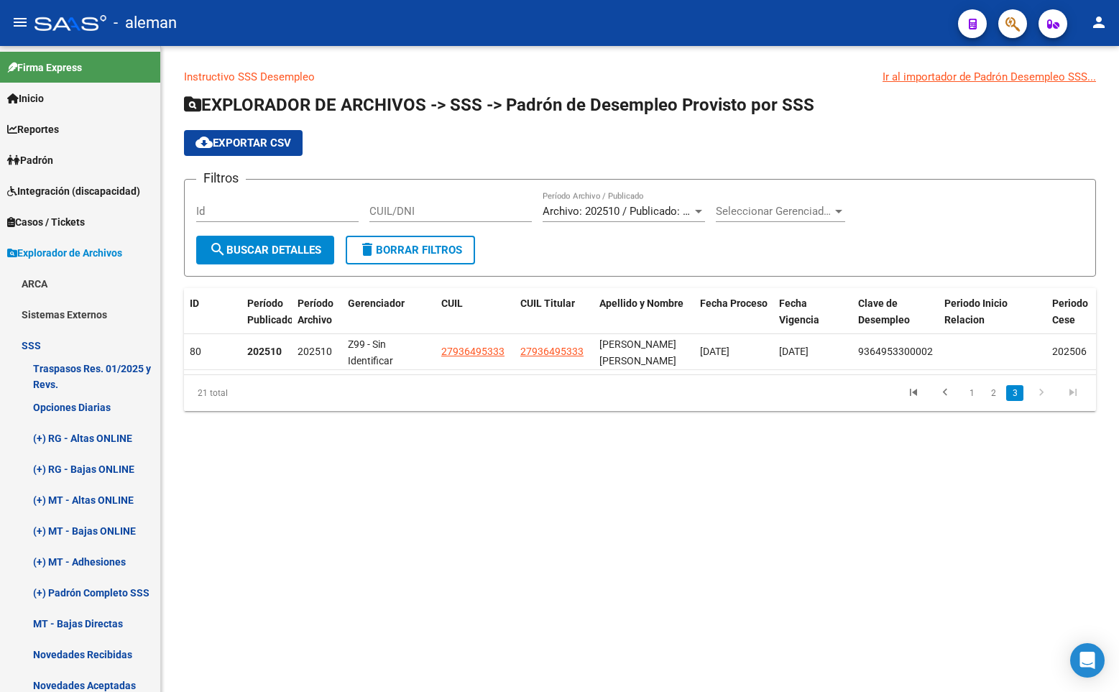
scroll to position [0, 0]
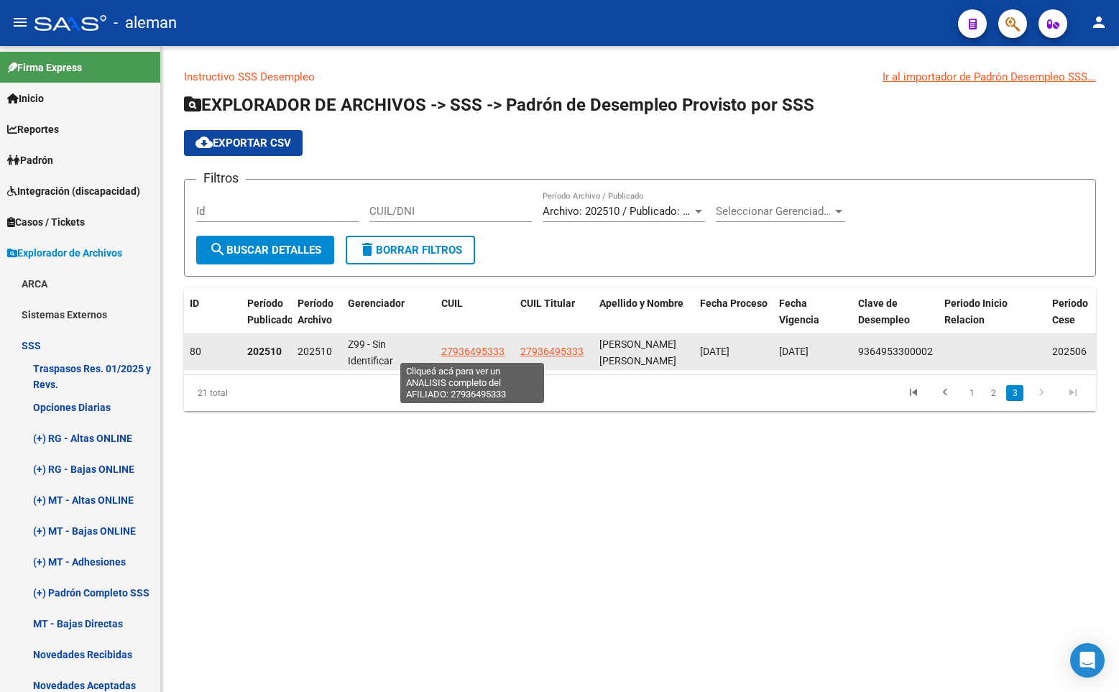
click at [462, 347] on span "27936495333" at bounding box center [472, 352] width 63 height 12
type textarea "27936495333"
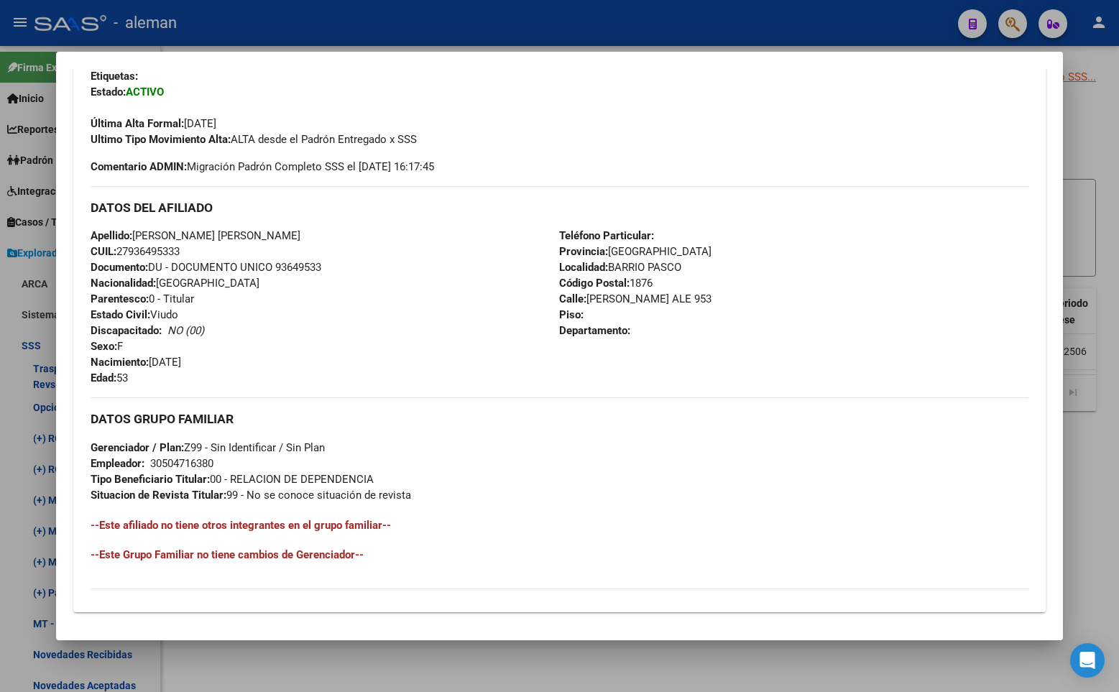
scroll to position [538, 0]
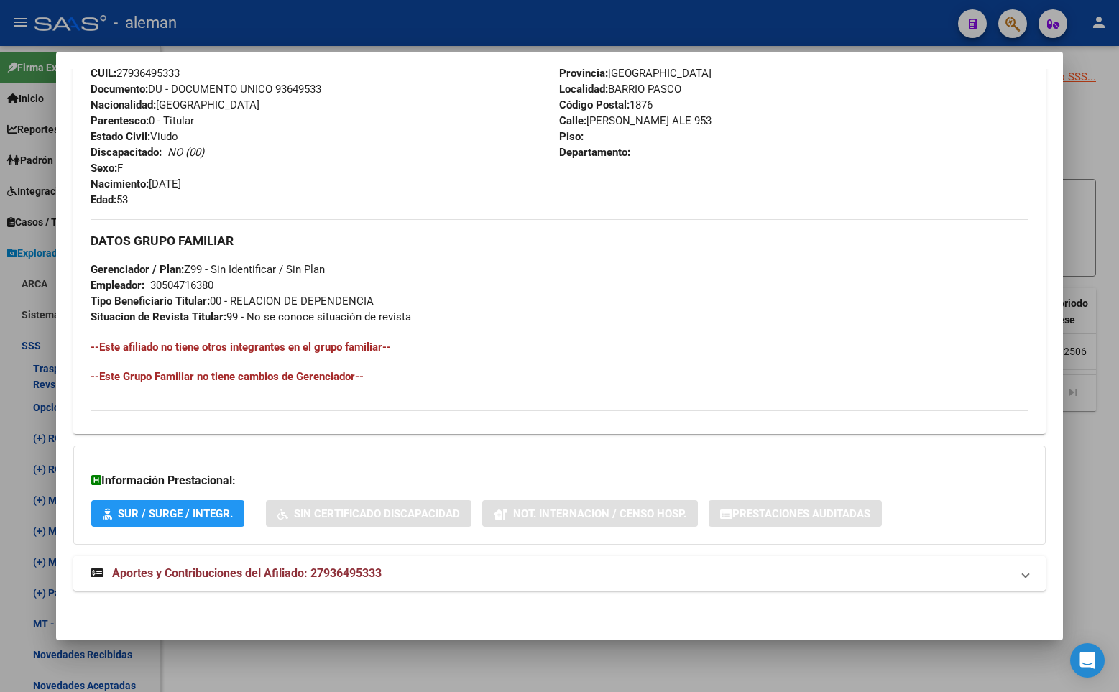
click at [369, 568] on span "Aportes y Contribuciones del Afiliado: 27936495333" at bounding box center [247, 573] width 270 height 14
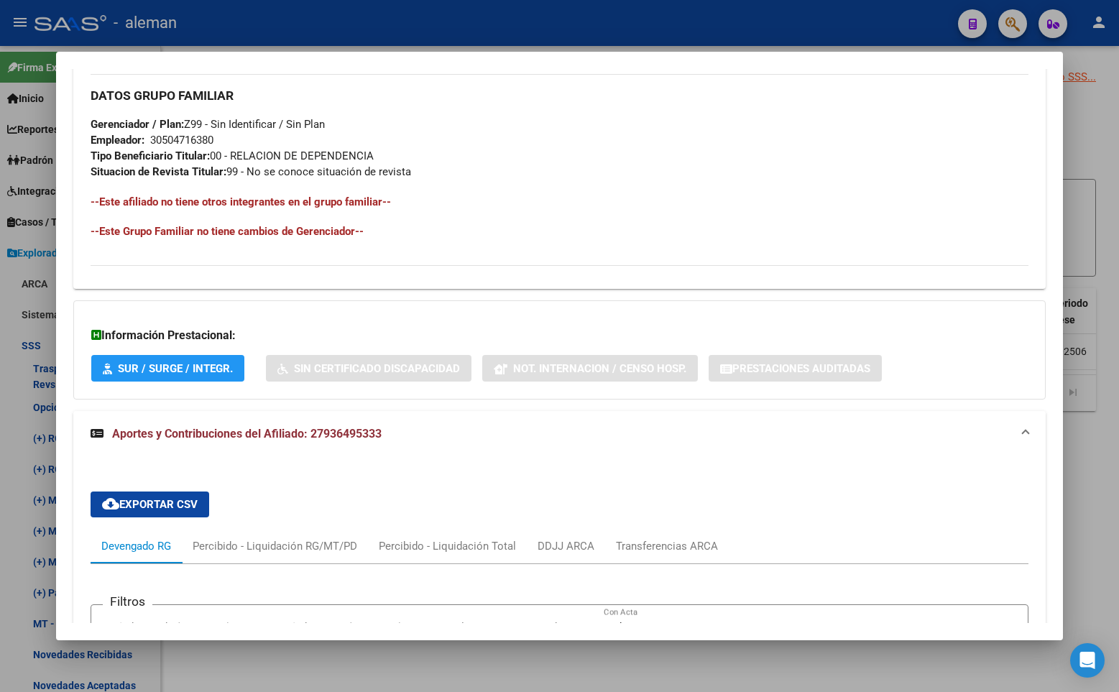
scroll to position [252, 0]
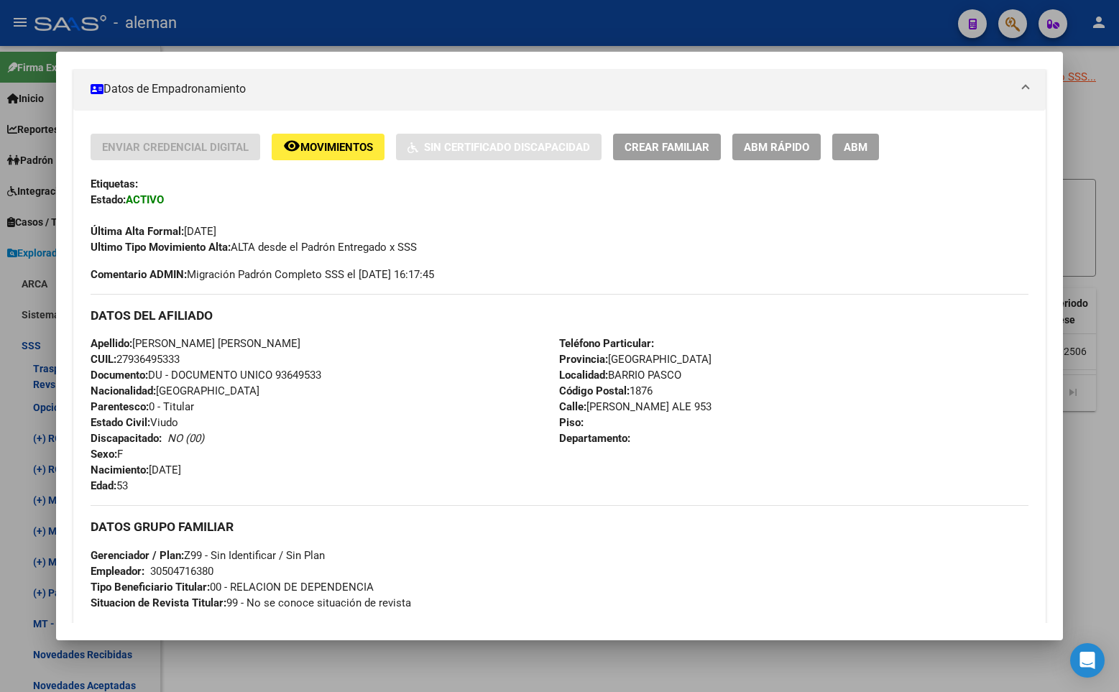
click at [855, 147] on span "ABM" at bounding box center [856, 147] width 24 height 13
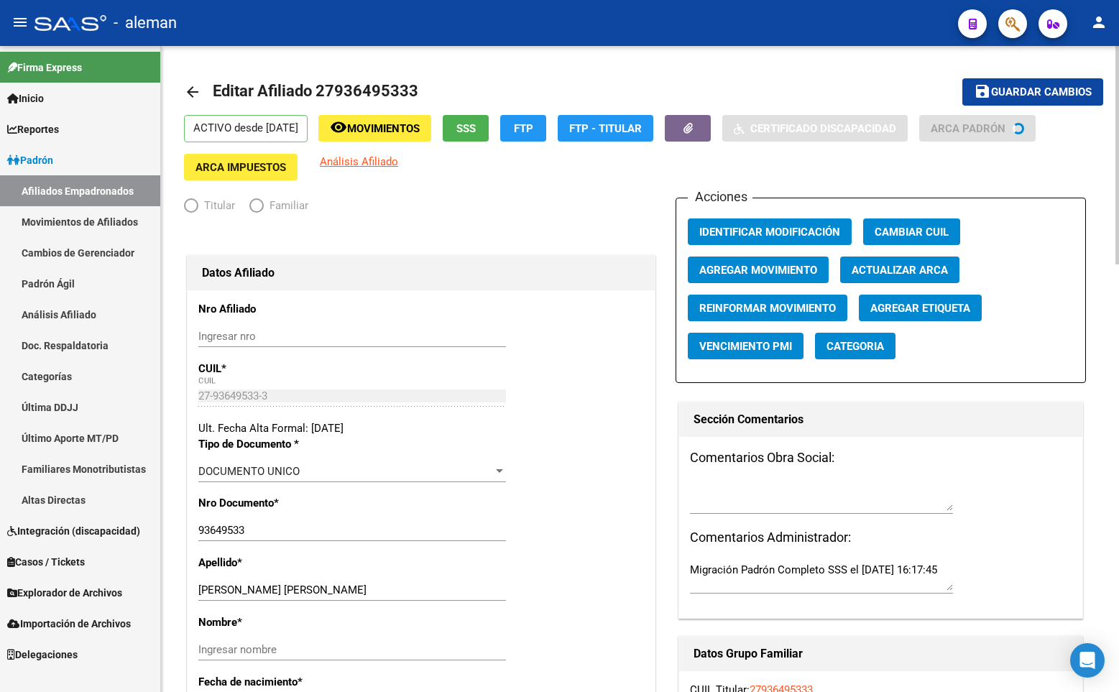
radio input "true"
type input "30-50471638-0"
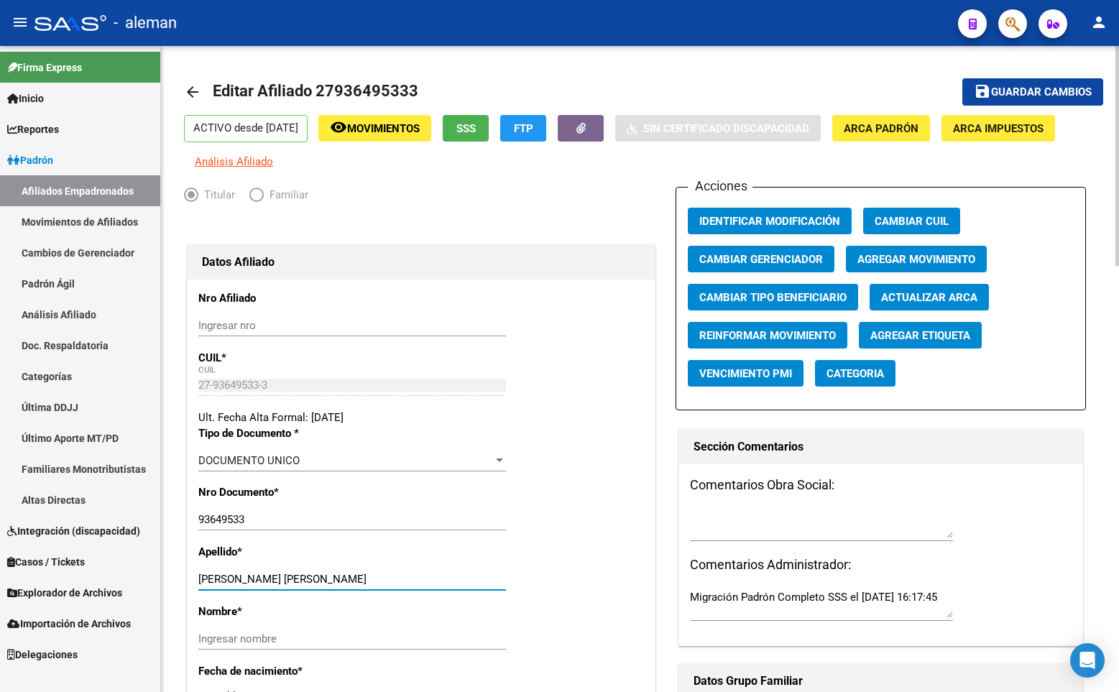
drag, startPoint x: 267, startPoint y: 579, endPoint x: 372, endPoint y: 579, distance: 104.2
click at [372, 579] on input "[PERSON_NAME] [PERSON_NAME]" at bounding box center [352, 579] width 308 height 13
click at [316, 637] on input "Ingresar nombre" at bounding box center [352, 639] width 308 height 13
paste input "[PERSON_NAME]"
type input "[PERSON_NAME]"
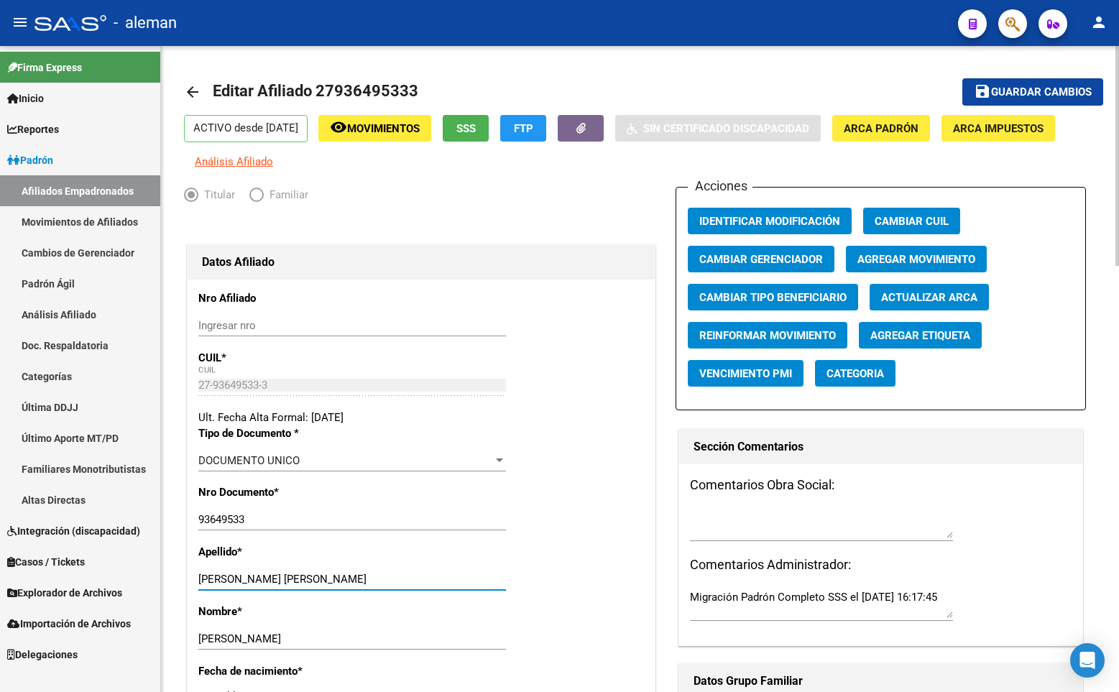
drag, startPoint x: 267, startPoint y: 580, endPoint x: 417, endPoint y: 580, distance: 149.5
click at [417, 580] on input "[PERSON_NAME] [PERSON_NAME]" at bounding box center [352, 579] width 308 height 13
type input "[PERSON_NAME]"
click at [817, 289] on button "Cambiar Tipo Beneficiario" at bounding box center [773, 297] width 170 height 27
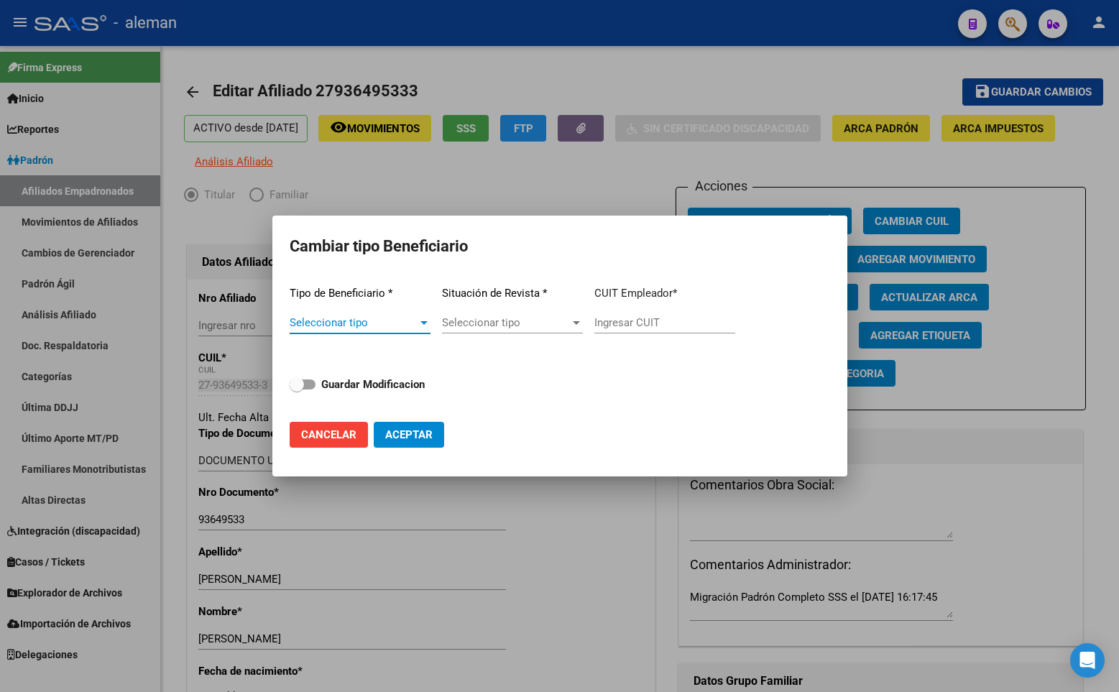
click at [421, 322] on div at bounding box center [424, 323] width 7 height 4
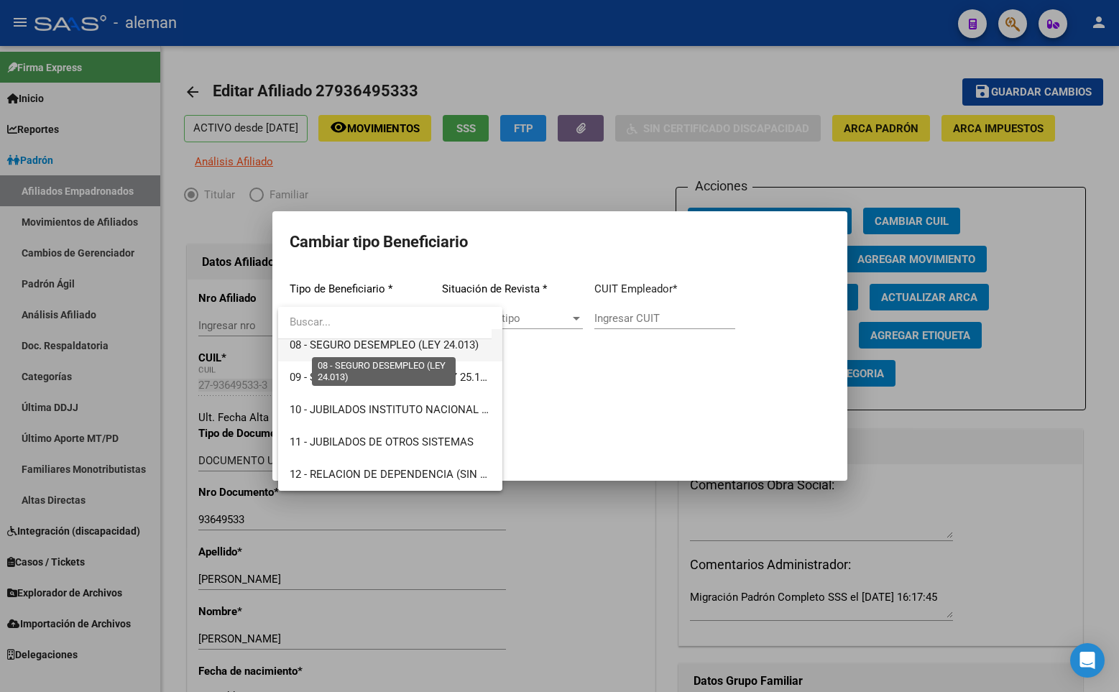
scroll to position [197, 0]
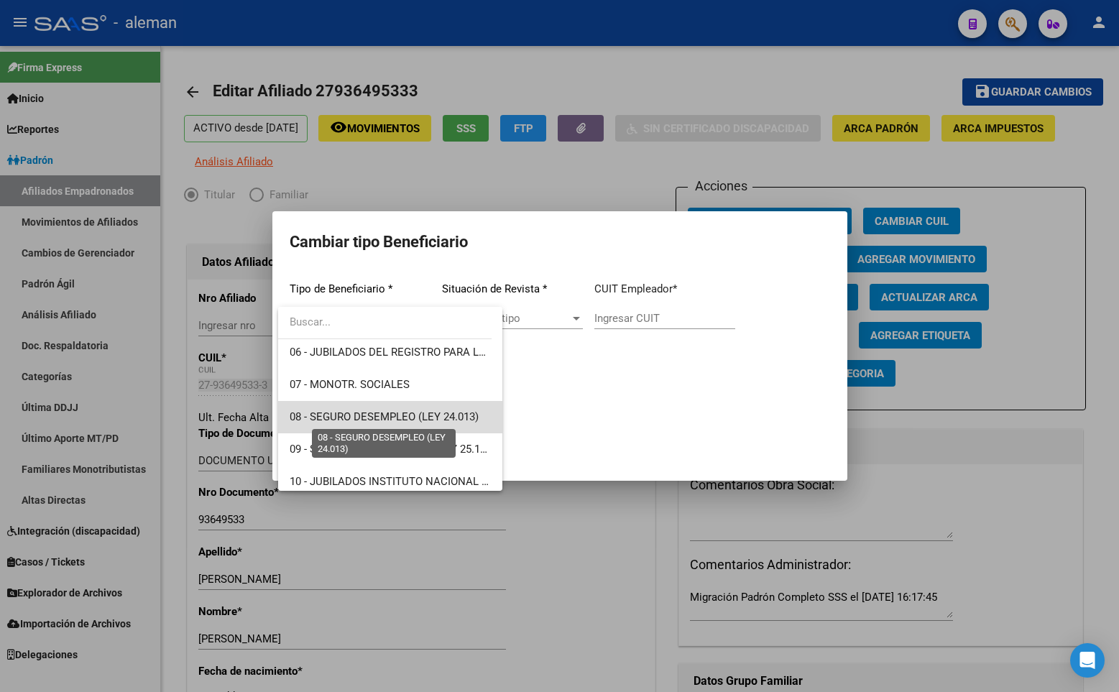
click at [400, 416] on span "08 - SEGURO DESEMPLEO (LEY 24.013)" at bounding box center [384, 416] width 189 height 13
type input "33-63761744-9"
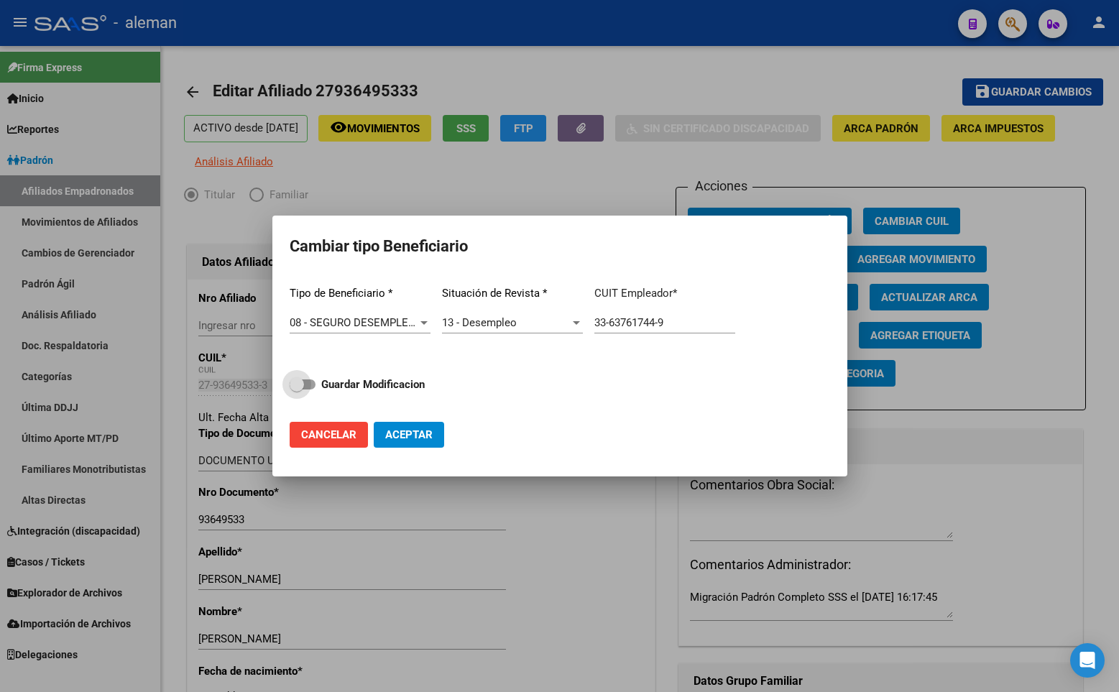
click at [313, 390] on label "Guardar Modificacion" at bounding box center [357, 384] width 135 height 17
click at [297, 390] on input "Guardar Modificacion" at bounding box center [296, 390] width 1 height 1
checkbox input "true"
click at [409, 436] on span "Aceptar" at bounding box center [408, 434] width 47 height 13
type input "33-63761744-9"
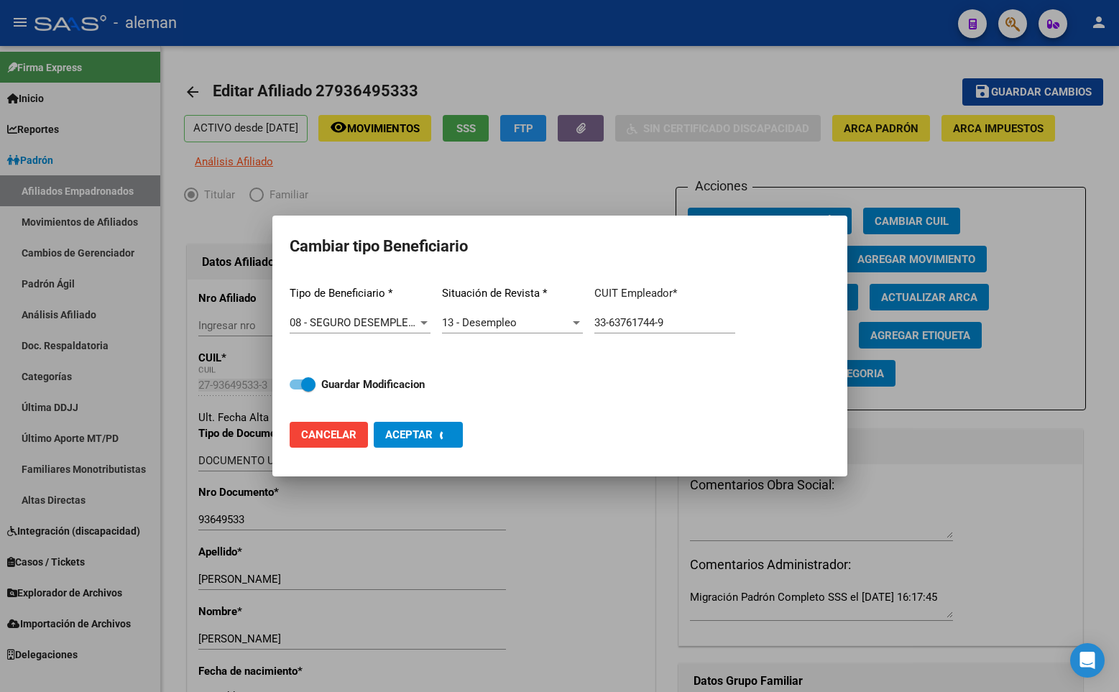
checkbox input "false"
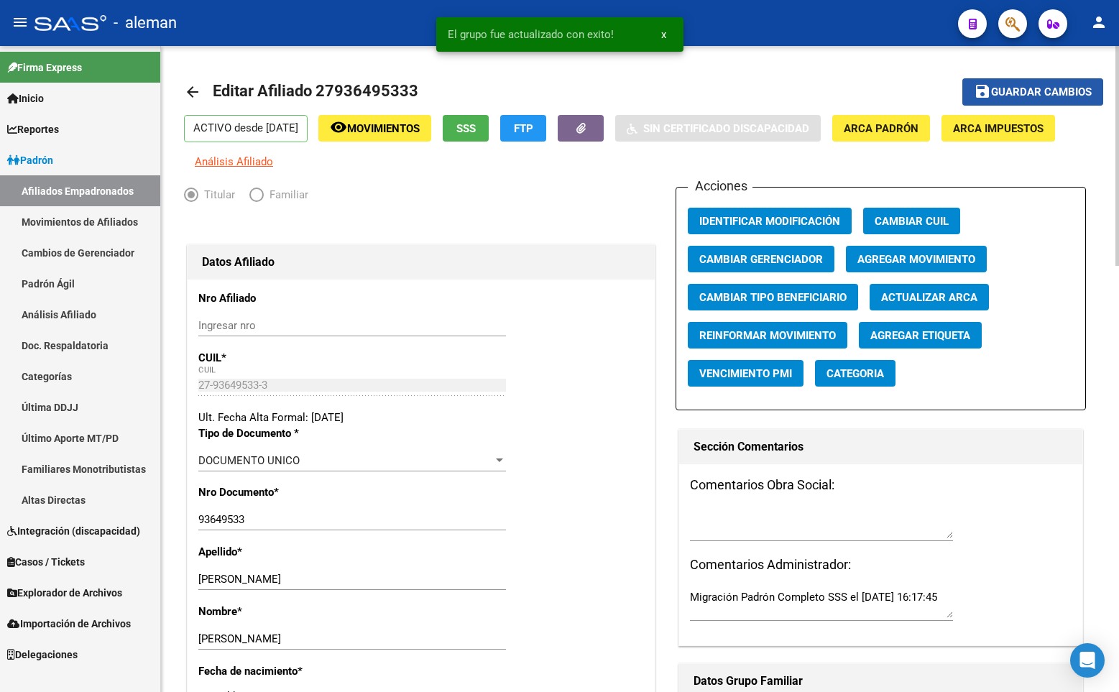
click at [1029, 86] on span "Guardar cambios" at bounding box center [1041, 92] width 101 height 13
click at [189, 90] on mat-icon "arrow_back" at bounding box center [192, 91] width 17 height 17
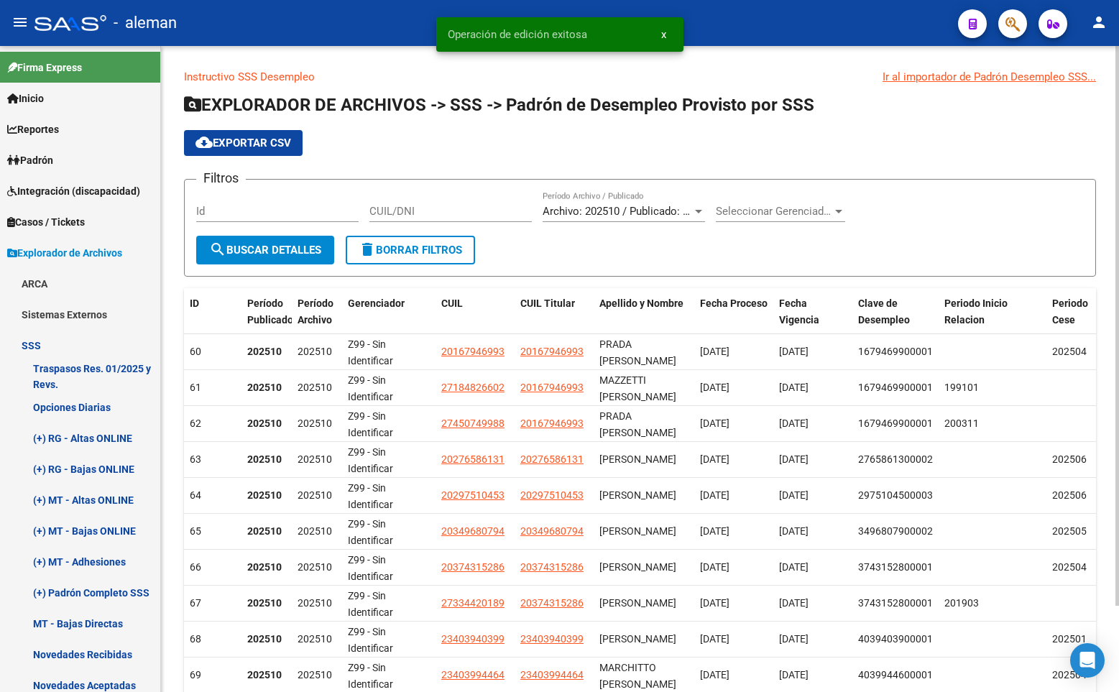
click at [1026, 113] on h1 "EXPLORADOR DE ARCHIVOS -> SSS -> Padrón de Desempleo Provisto por SSS" at bounding box center [640, 105] width 912 height 25
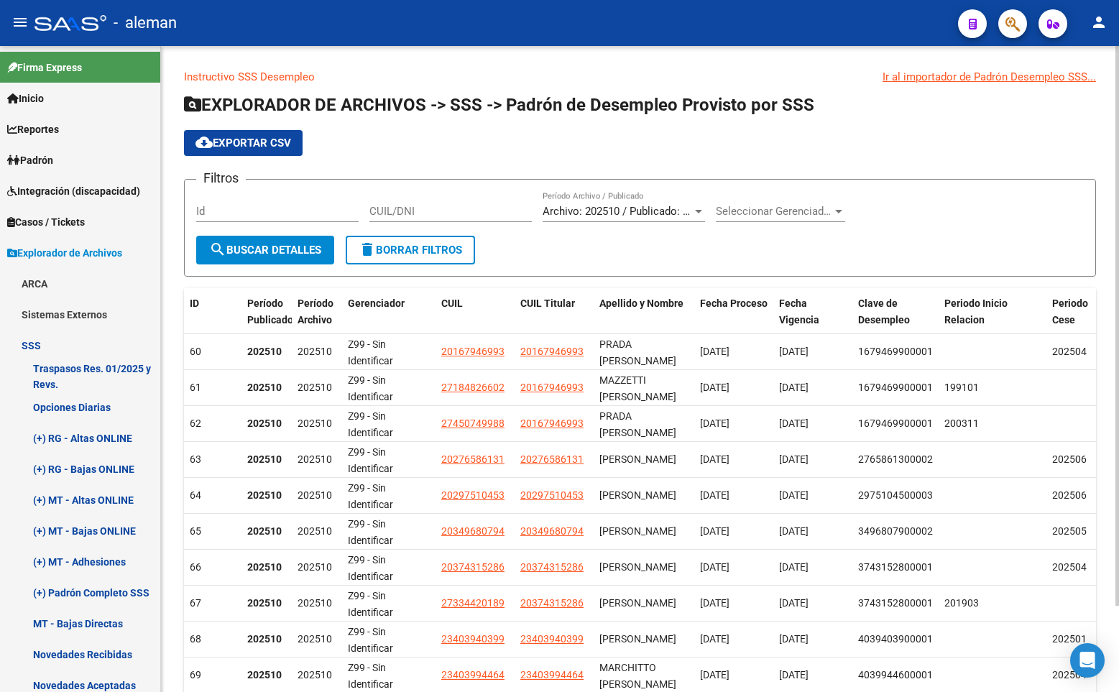
click at [699, 211] on div at bounding box center [698, 212] width 7 height 4
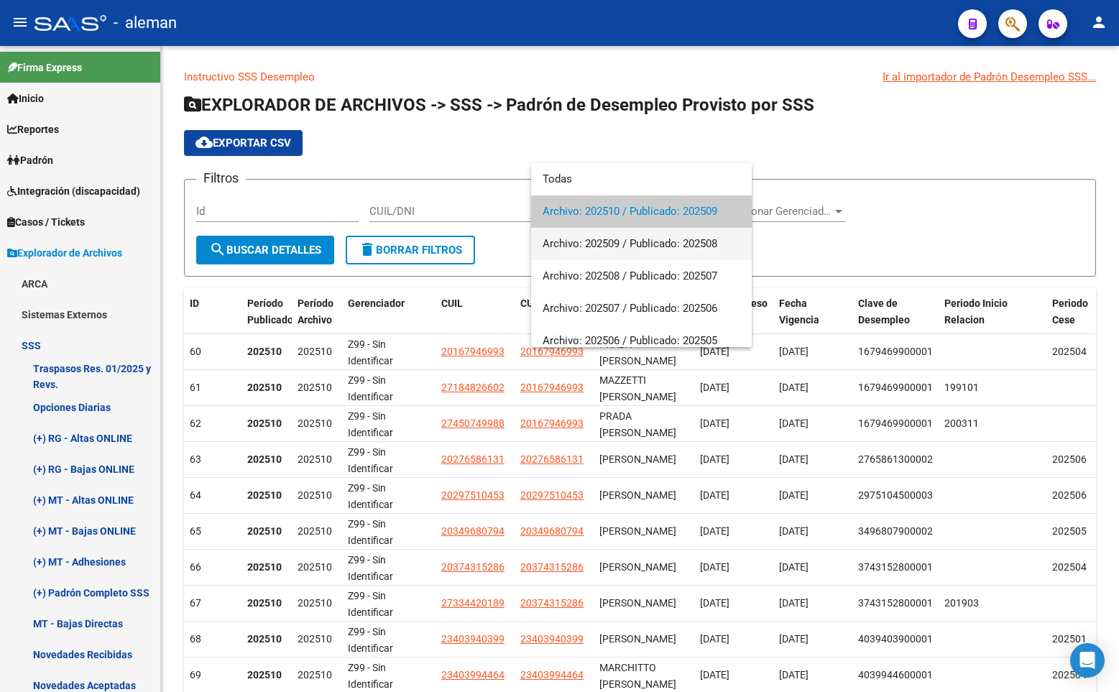
click at [678, 239] on span "Archivo: 202509 / Publicado: 202508" at bounding box center [642, 244] width 198 height 32
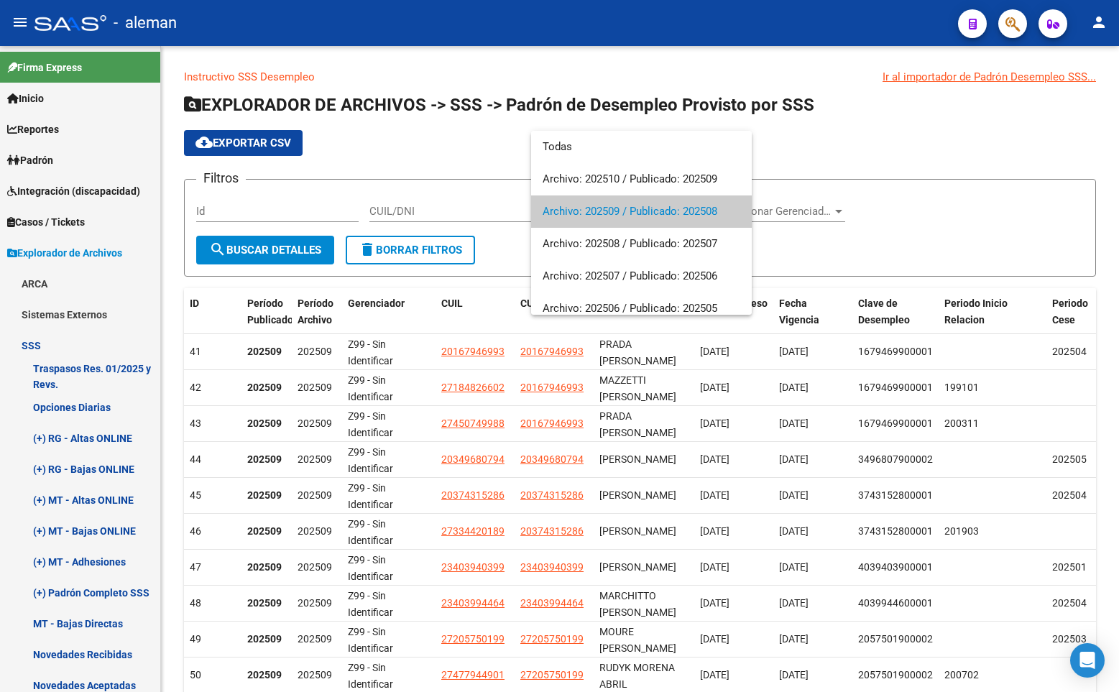
click at [842, 248] on div at bounding box center [559, 346] width 1119 height 692
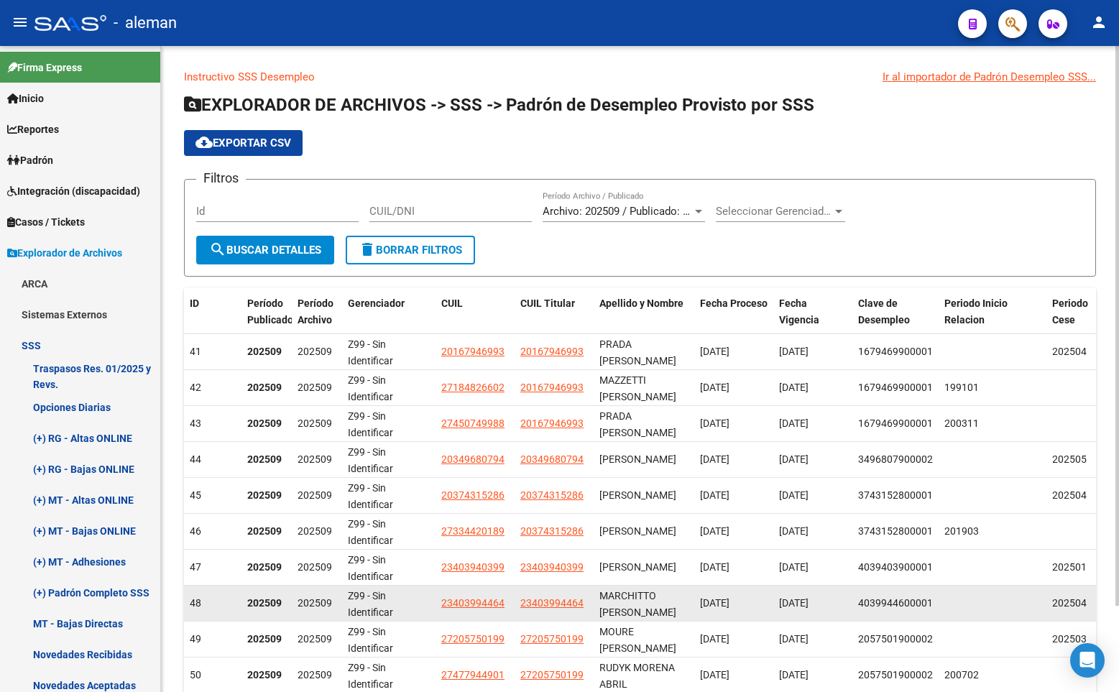
scroll to position [99, 0]
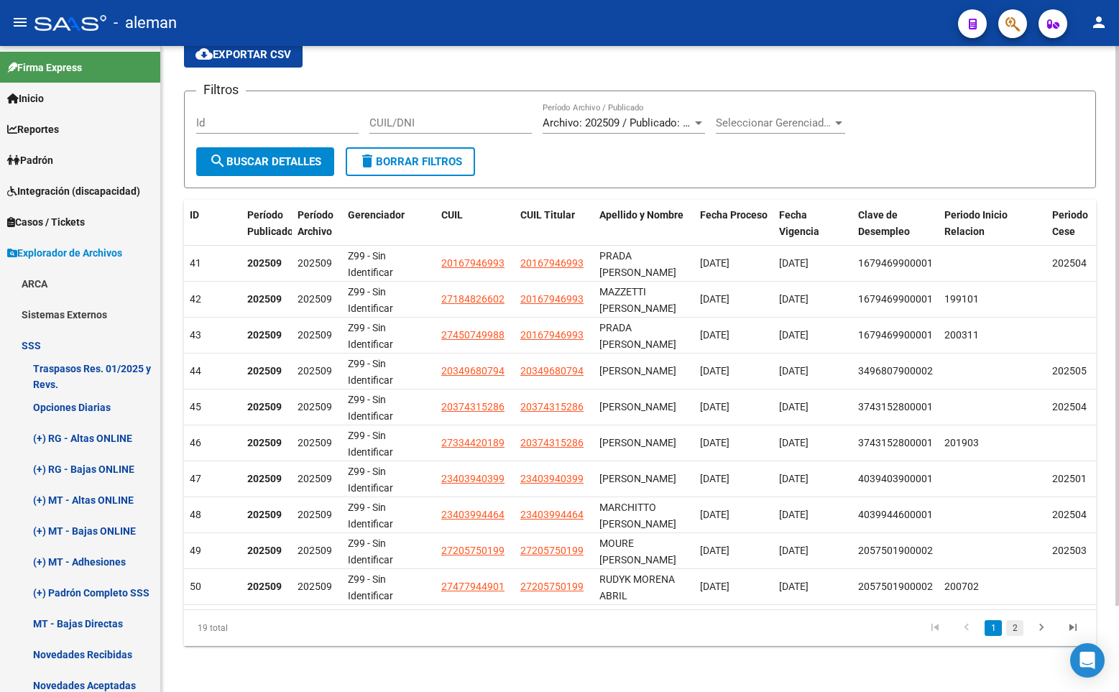
click at [1015, 625] on link "2" at bounding box center [1014, 628] width 17 height 16
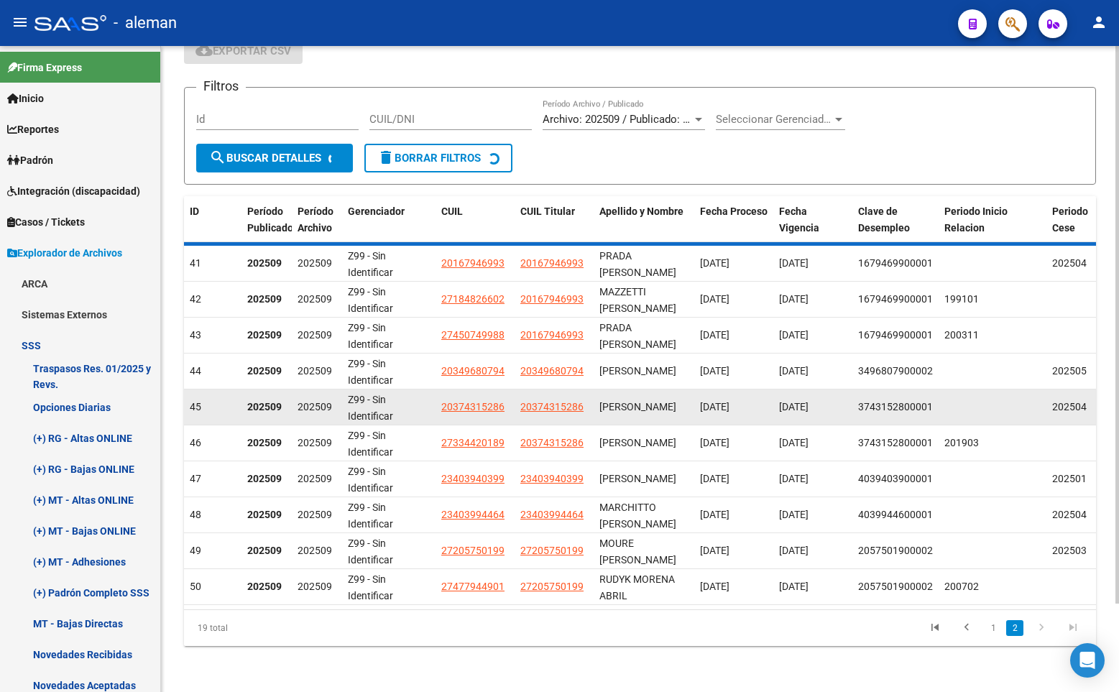
scroll to position [63, 0]
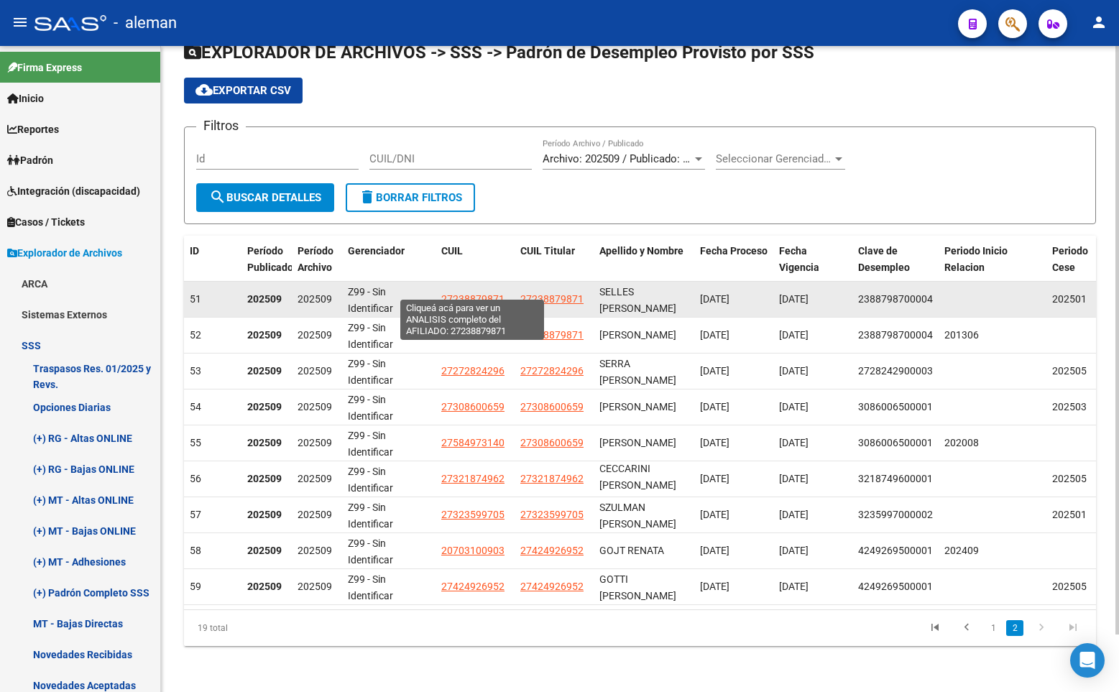
click at [467, 293] on span "27238879871" at bounding box center [472, 299] width 63 height 12
type textarea "27238879871"
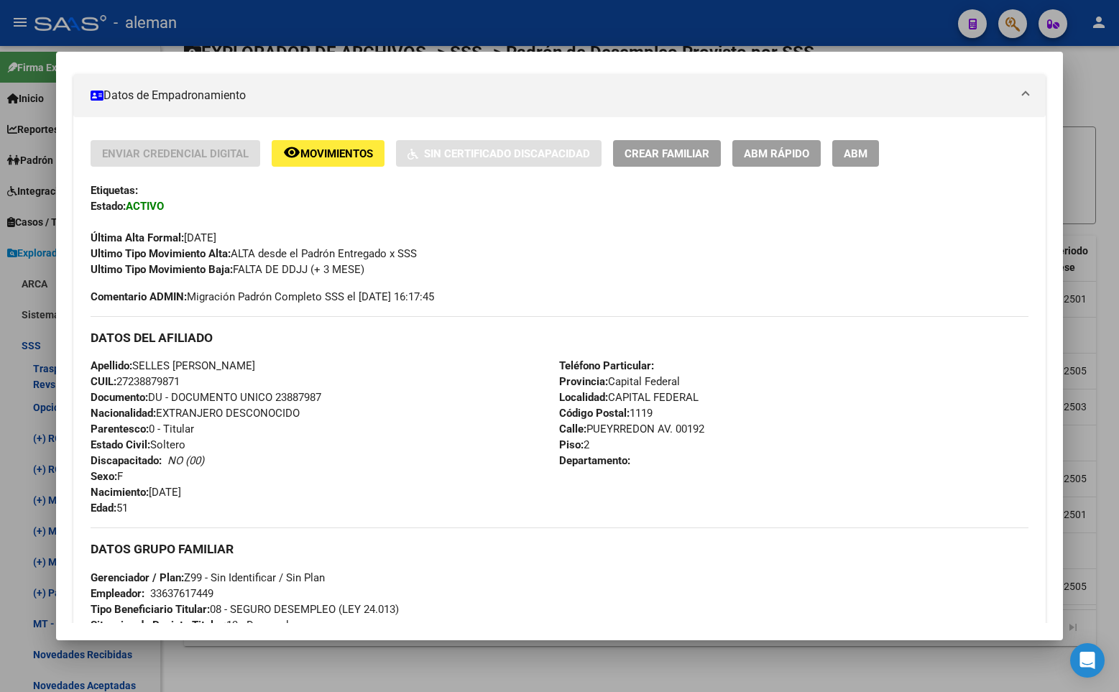
scroll to position [605, 0]
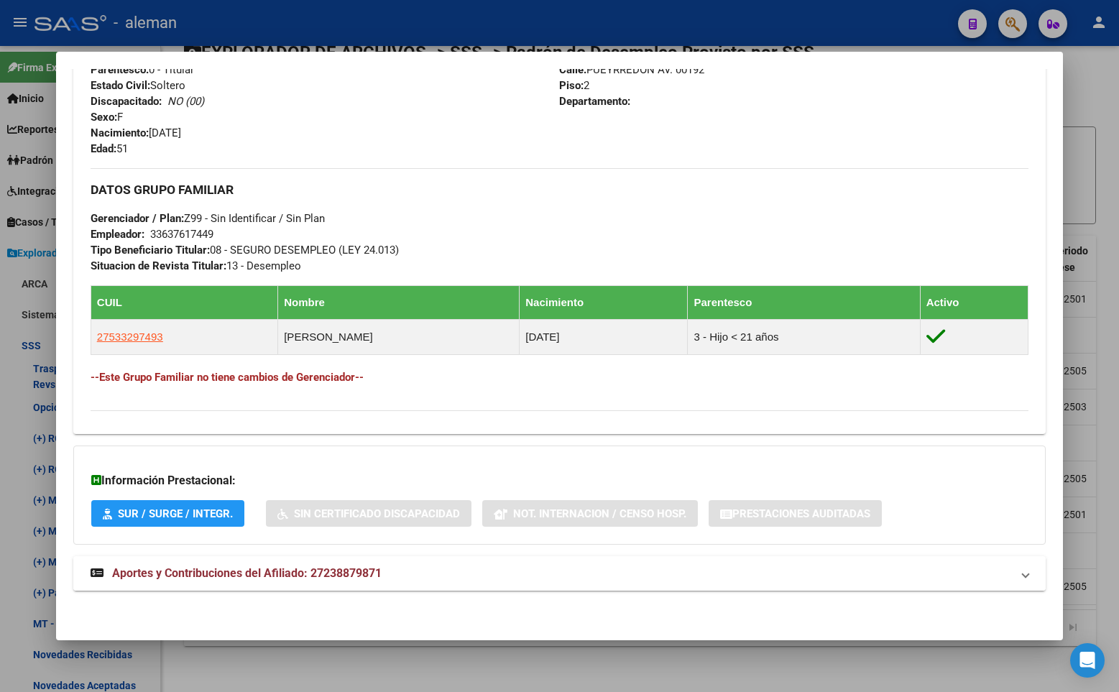
click at [341, 572] on span "Aportes y Contribuciones del Afiliado: 27238879871" at bounding box center [247, 573] width 270 height 14
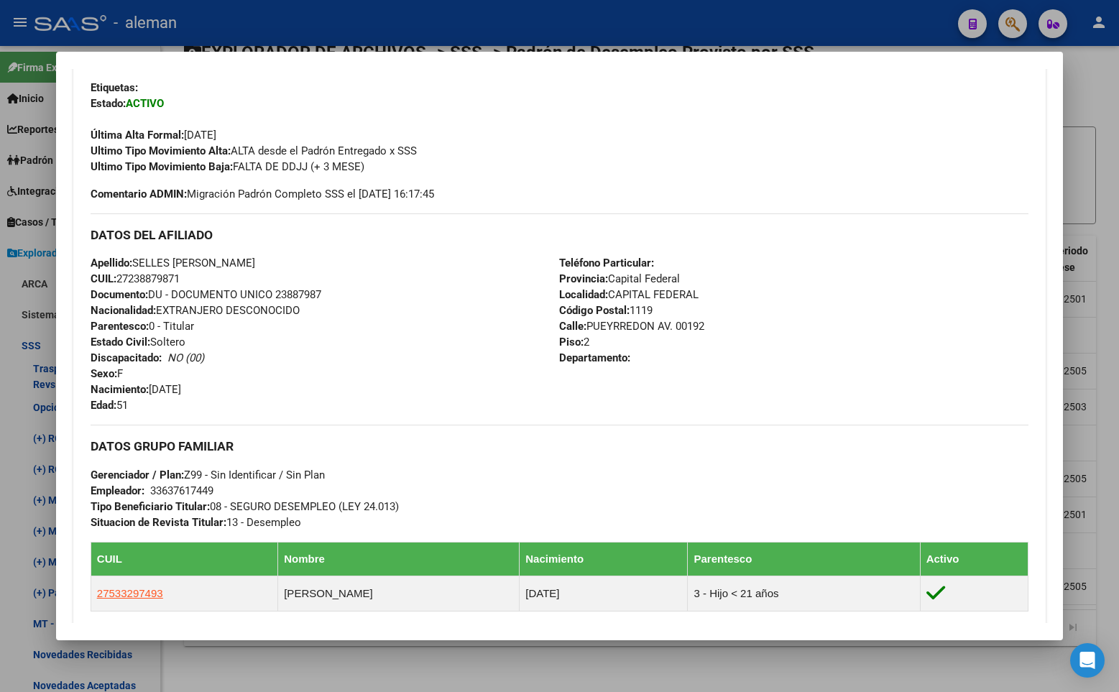
scroll to position [276, 0]
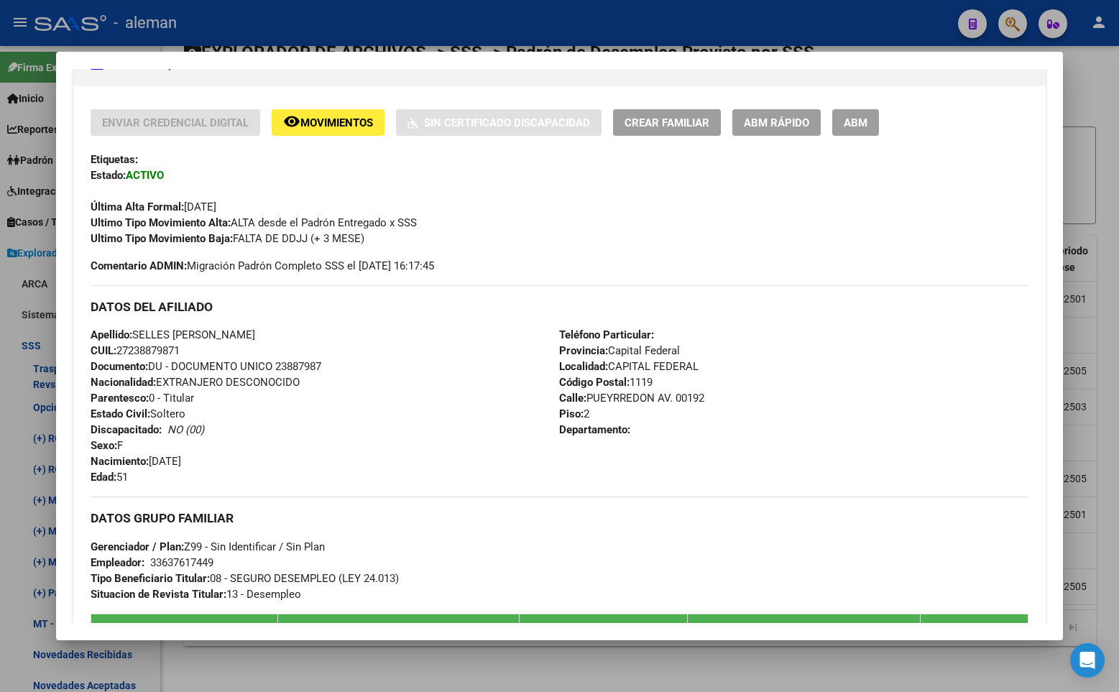
click at [445, 156] on div "Etiquetas:" at bounding box center [560, 160] width 938 height 16
click at [927, 197] on div "Última Alta Formal: [DATE]" at bounding box center [560, 199] width 938 height 32
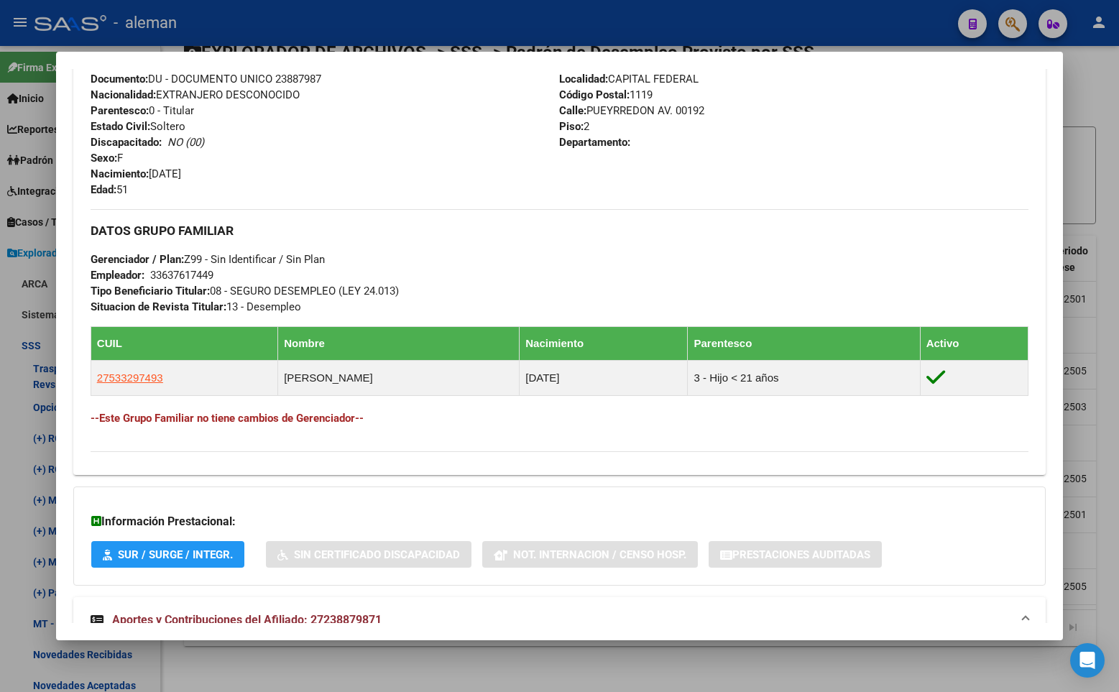
scroll to position [420, 0]
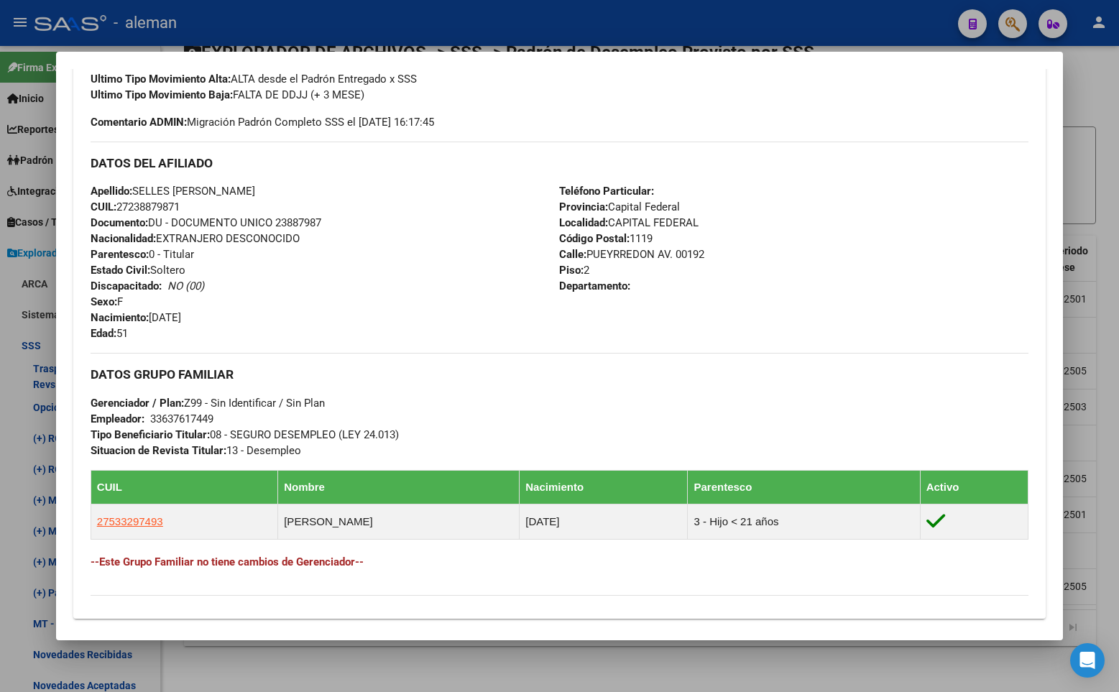
click at [973, 250] on div "Teléfono Particular: Provincia: Capital Federal Localidad: CAPITAL FEDERAL Códi…" at bounding box center [793, 262] width 469 height 158
click at [926, 104] on div "Enviar Credencial Digital remove_red_eye Movimientos Sin Certificado Discapacid…" at bounding box center [560, 47] width 938 height 165
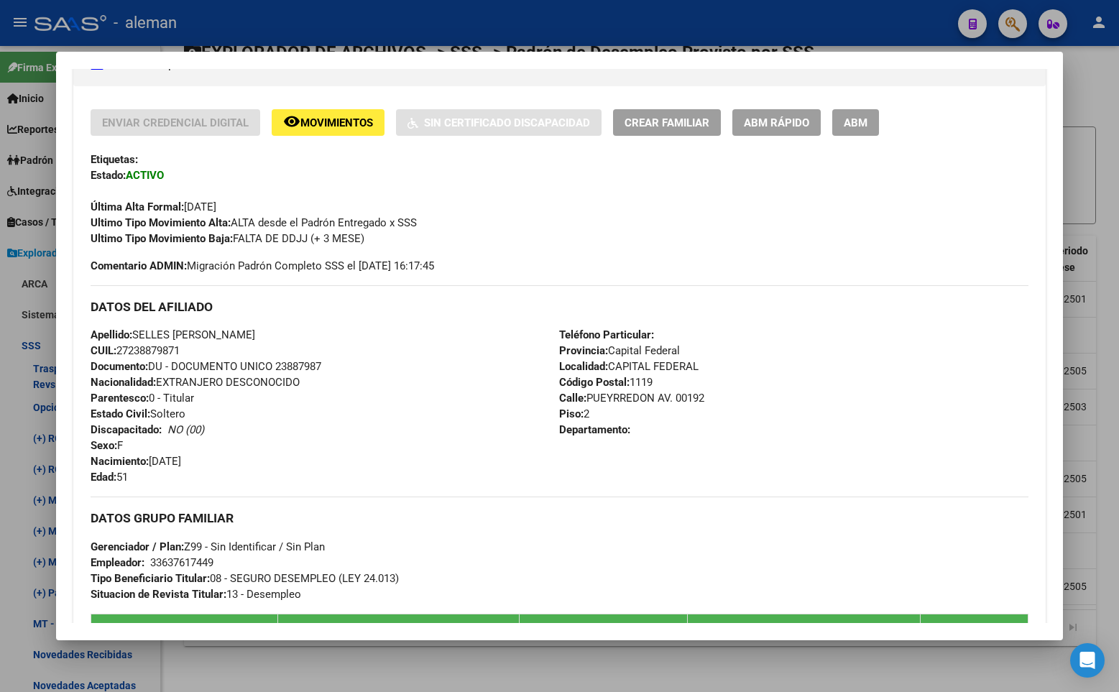
click at [935, 169] on div "Enviar Credencial Digital remove_red_eye Movimientos Sin Certificado Discapacid…" at bounding box center [560, 177] width 938 height 137
click at [559, 202] on div "Última Alta Formal: [DATE]" at bounding box center [560, 199] width 938 height 32
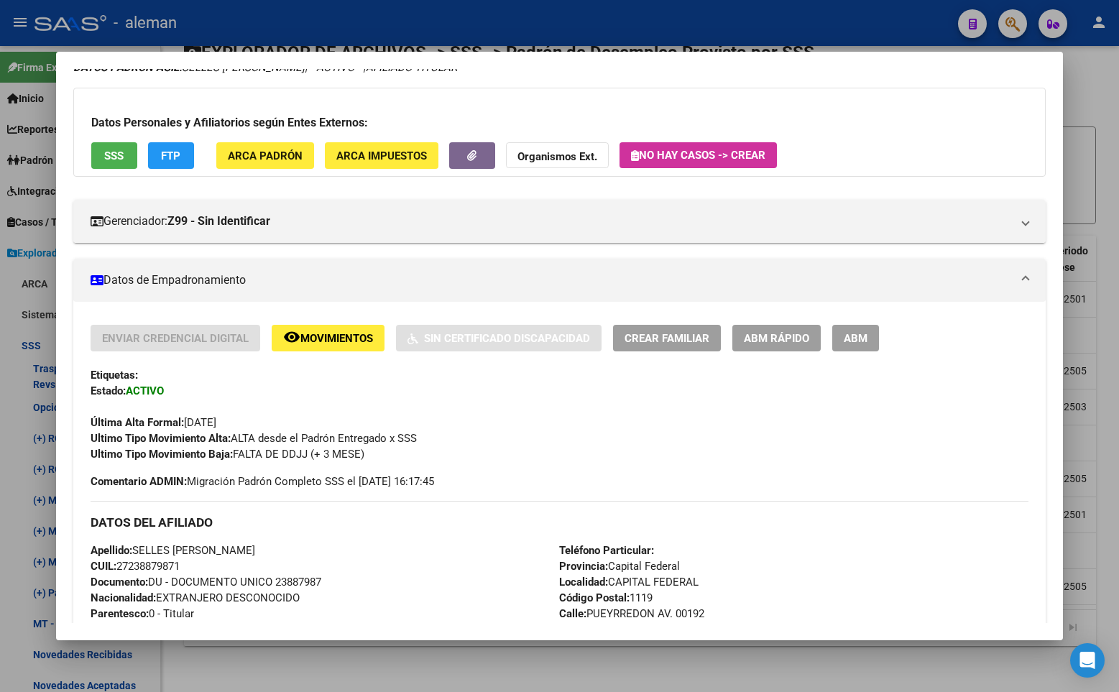
scroll to position [0, 0]
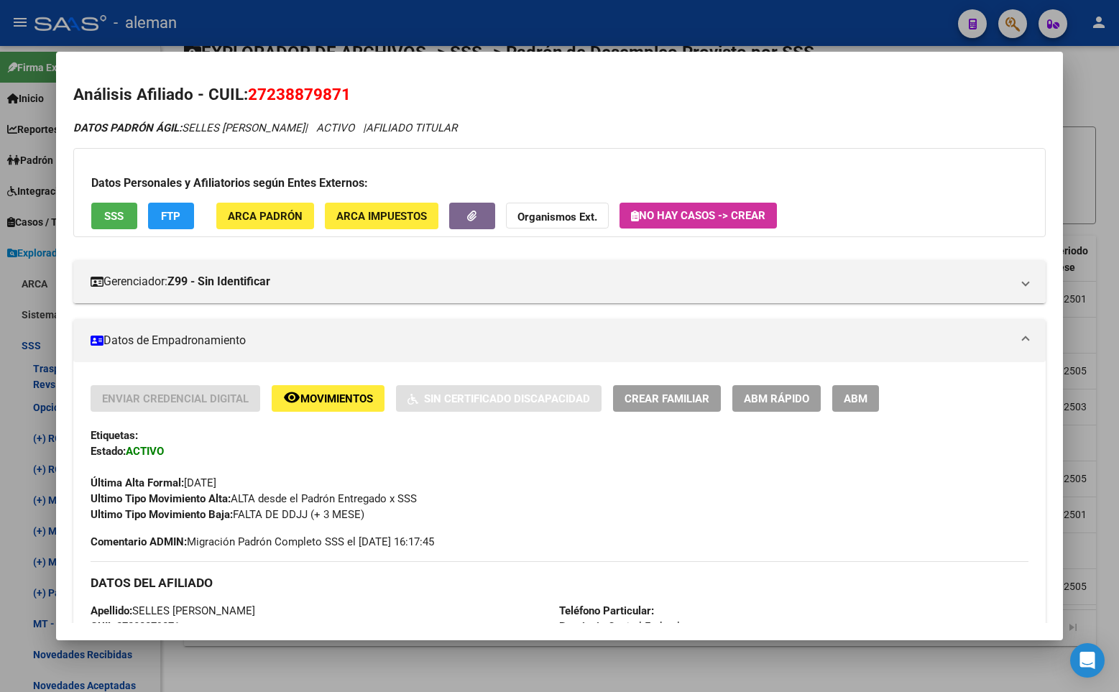
click at [1114, 138] on div at bounding box center [559, 346] width 1119 height 692
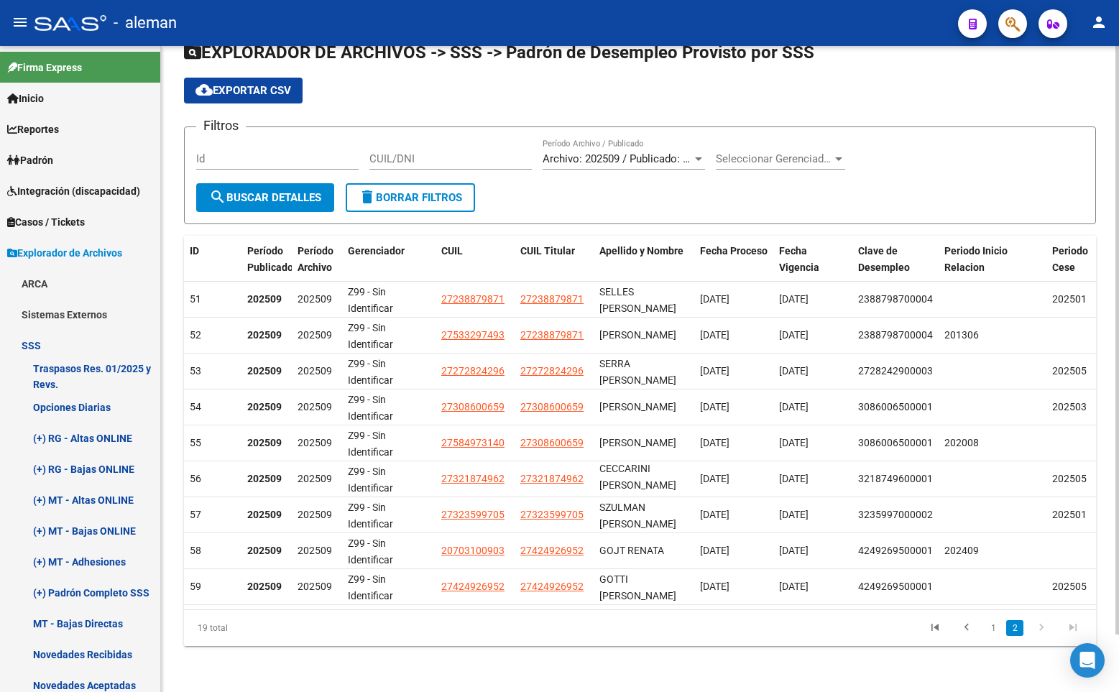
click at [1045, 90] on div "cloud_download Exportar CSV" at bounding box center [640, 91] width 912 height 26
click at [1039, 88] on div "cloud_download Exportar CSV" at bounding box center [640, 91] width 912 height 26
click at [592, 78] on div "cloud_download Exportar CSV" at bounding box center [640, 91] width 912 height 26
click at [909, 78] on div "cloud_download Exportar CSV" at bounding box center [640, 91] width 912 height 26
click at [955, 81] on div "cloud_download Exportar CSV" at bounding box center [640, 91] width 912 height 26
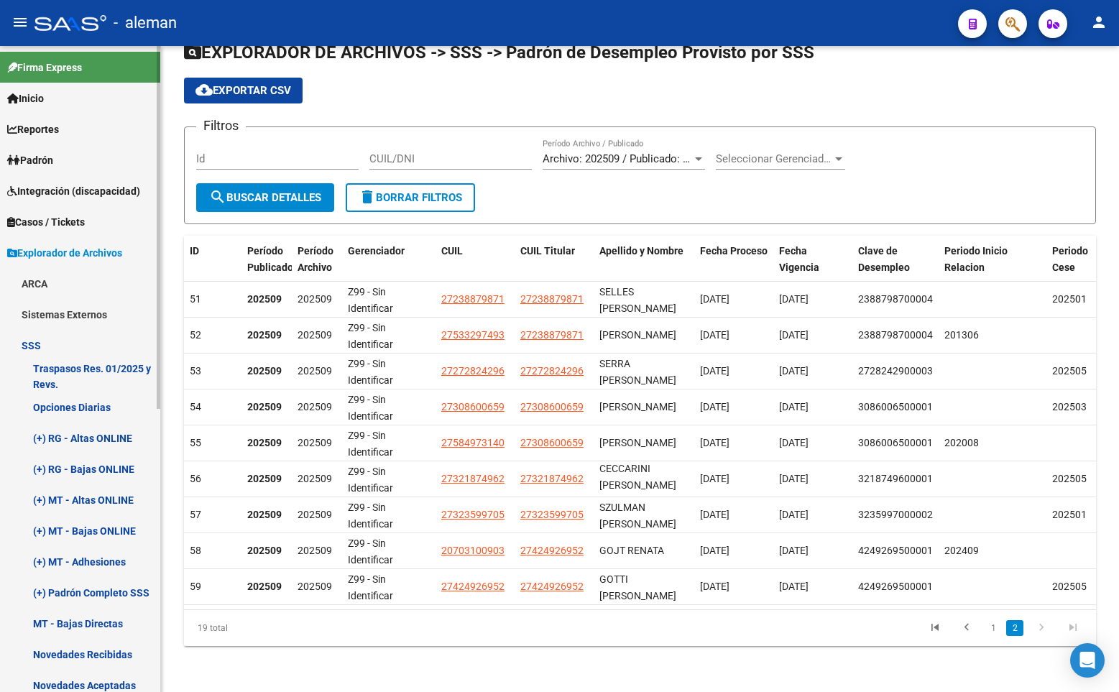
click at [46, 157] on span "Padrón" at bounding box center [30, 160] width 46 height 16
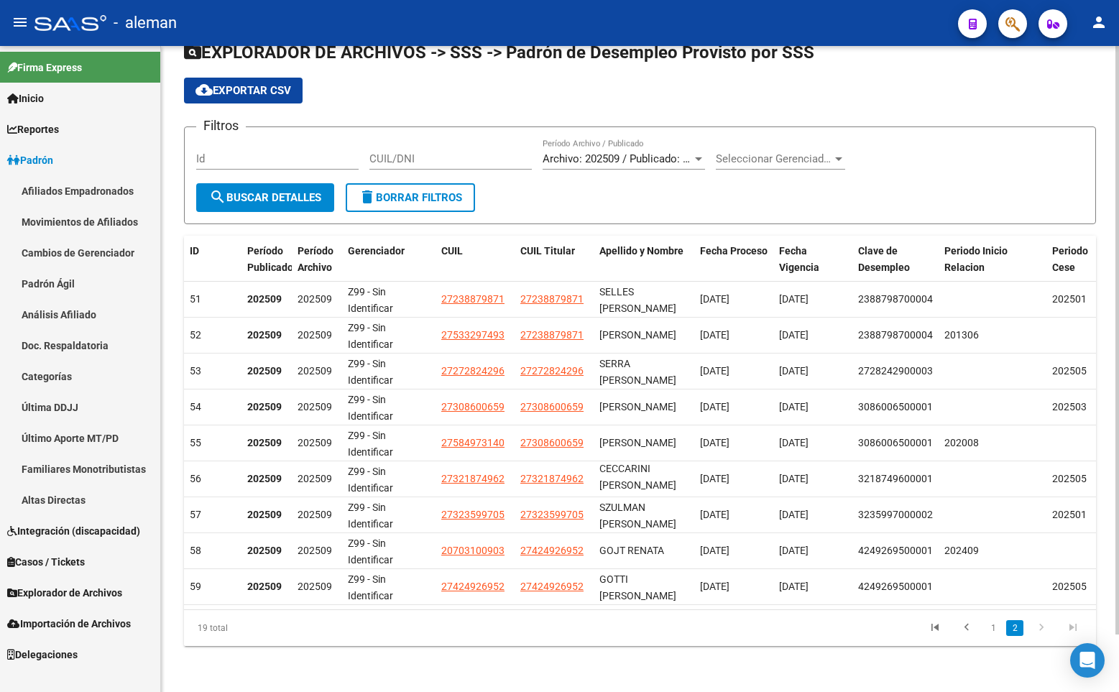
click at [642, 81] on div "cloud_download Exportar CSV" at bounding box center [640, 91] width 912 height 26
click at [814, 78] on div "cloud_download Exportar CSV" at bounding box center [640, 91] width 912 height 26
